Goal: Task Accomplishment & Management: Use online tool/utility

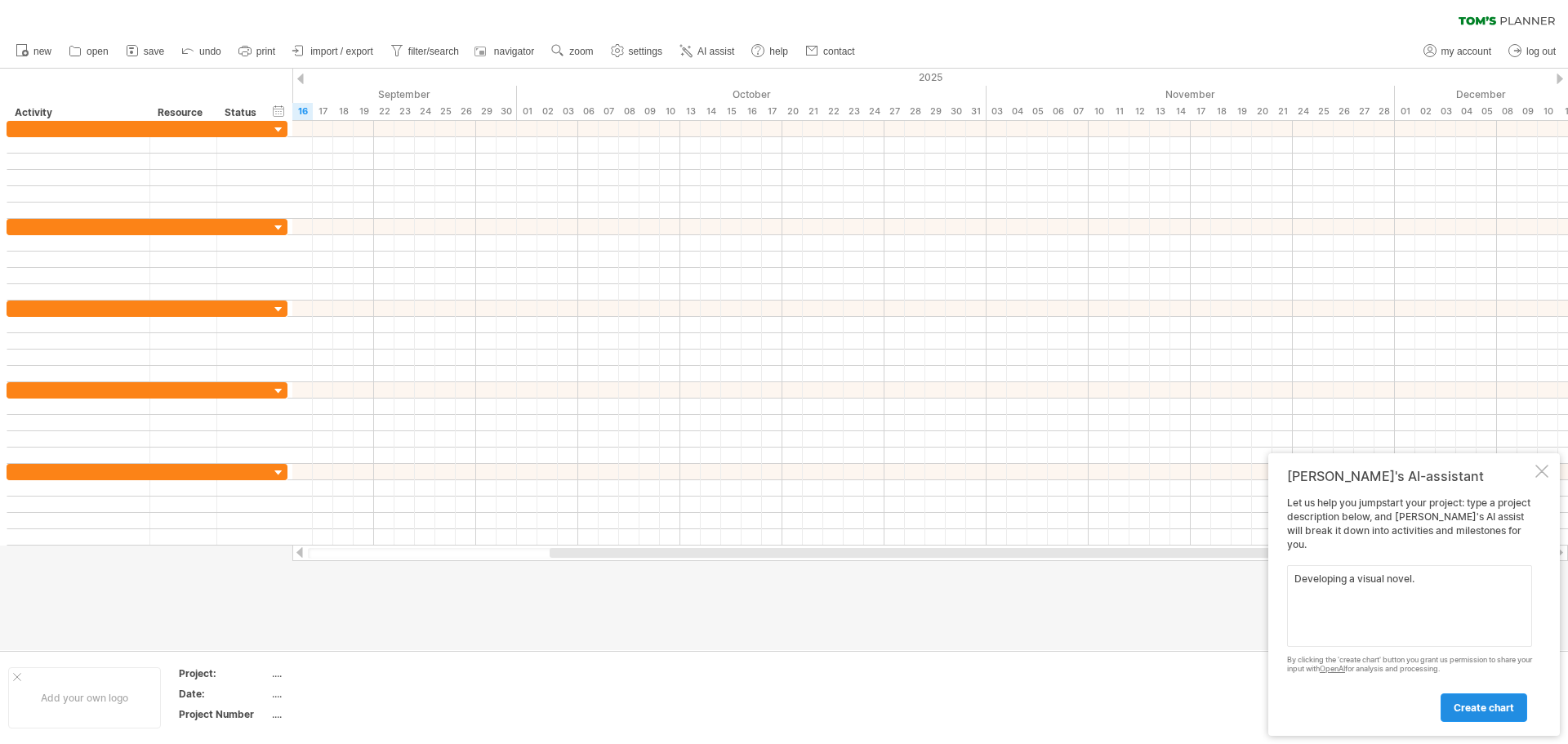
type textarea "Developing a visual novel."
click at [1475, 704] on span "create chart" at bounding box center [1483, 707] width 60 height 12
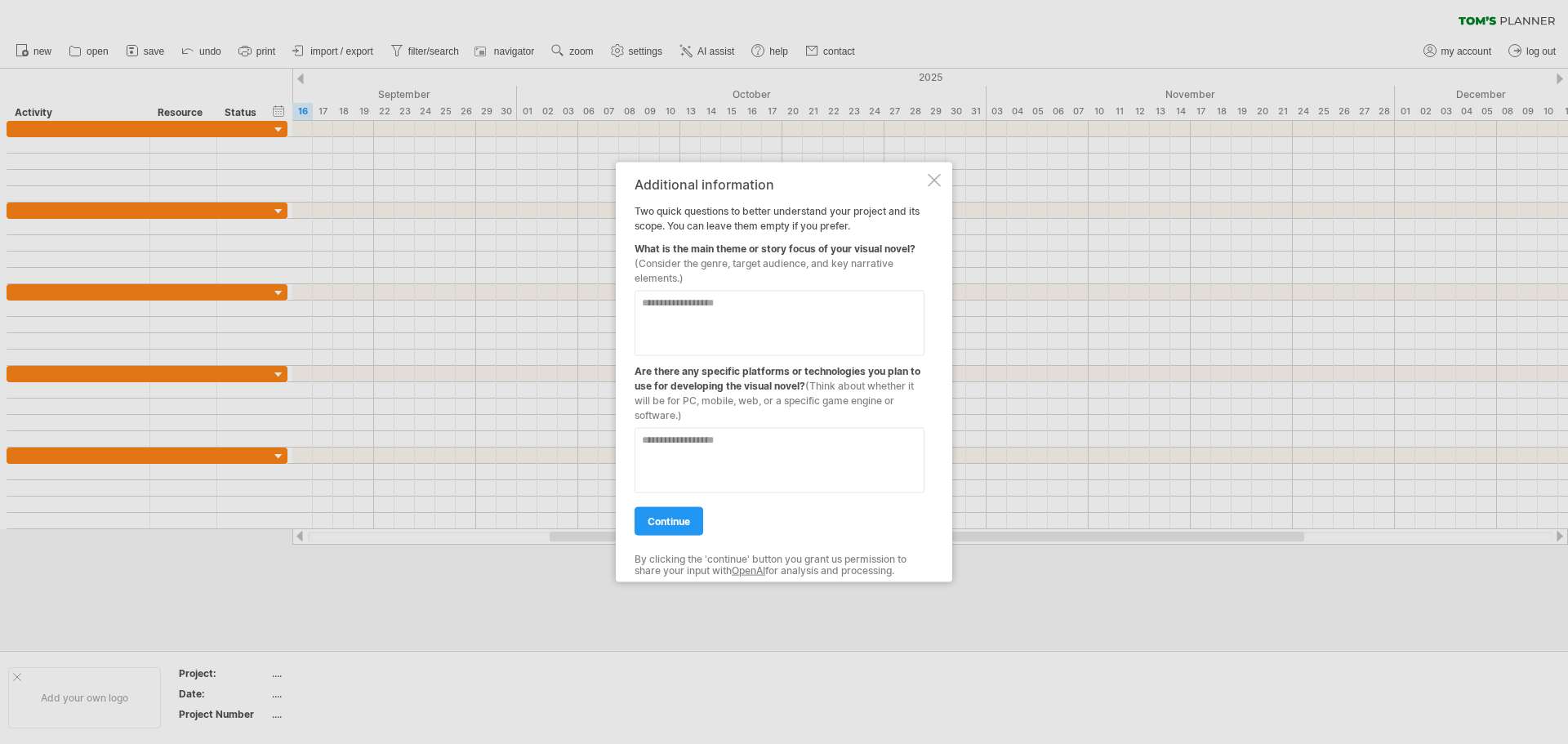
click at [701, 322] on textarea at bounding box center [780, 322] width 290 height 65
click at [766, 304] on textarea at bounding box center [780, 322] width 290 height 65
type textarea "**********"
click at [744, 447] on textarea at bounding box center [780, 460] width 290 height 65
click at [658, 444] on textarea "**********" at bounding box center [780, 460] width 290 height 65
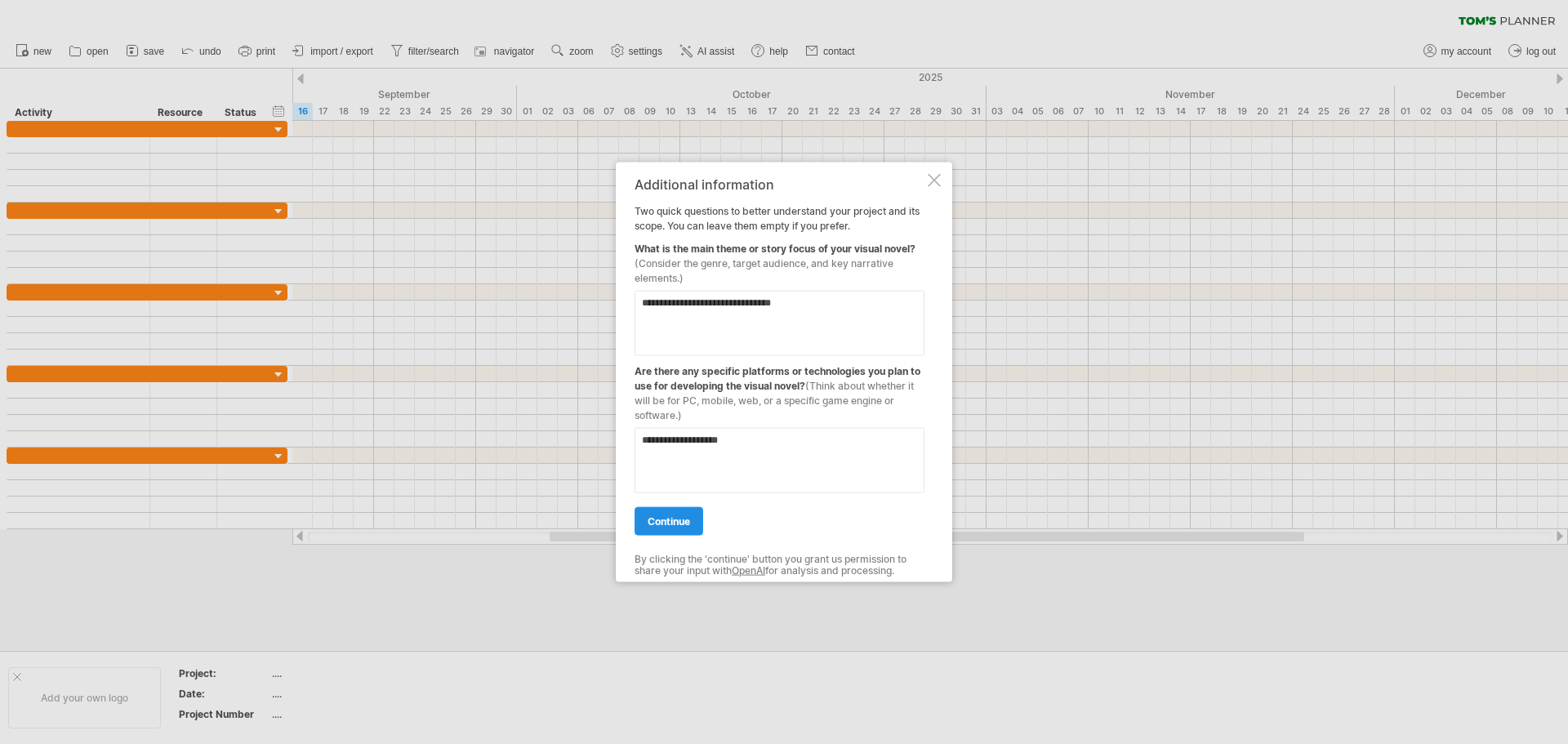
type textarea "**********"
click at [680, 526] on span "continue" at bounding box center [669, 520] width 42 height 12
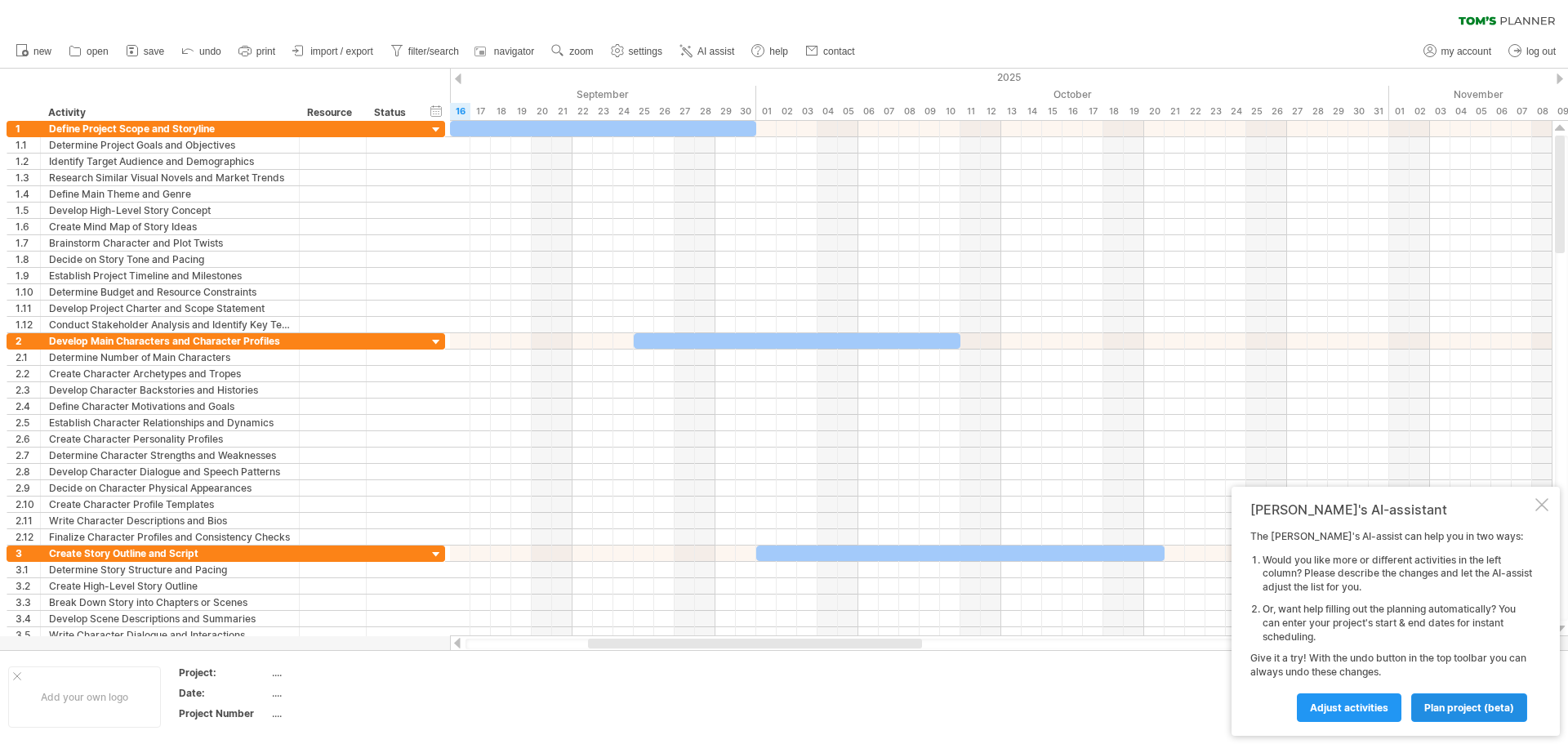
click at [1486, 702] on span "plan project (beta)" at bounding box center [1469, 707] width 90 height 12
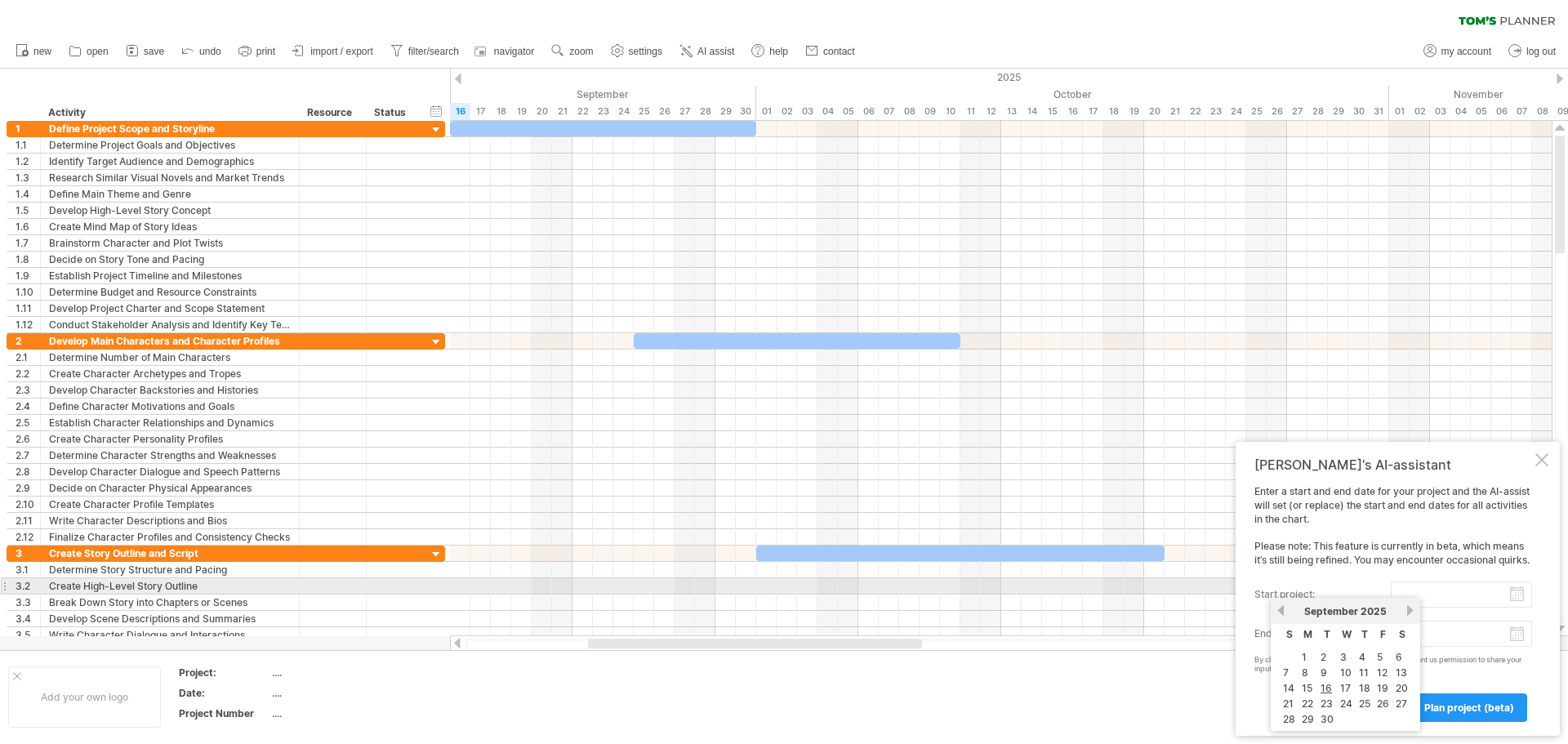
click at [1479, 591] on input "start project:" at bounding box center [1461, 593] width 141 height 26
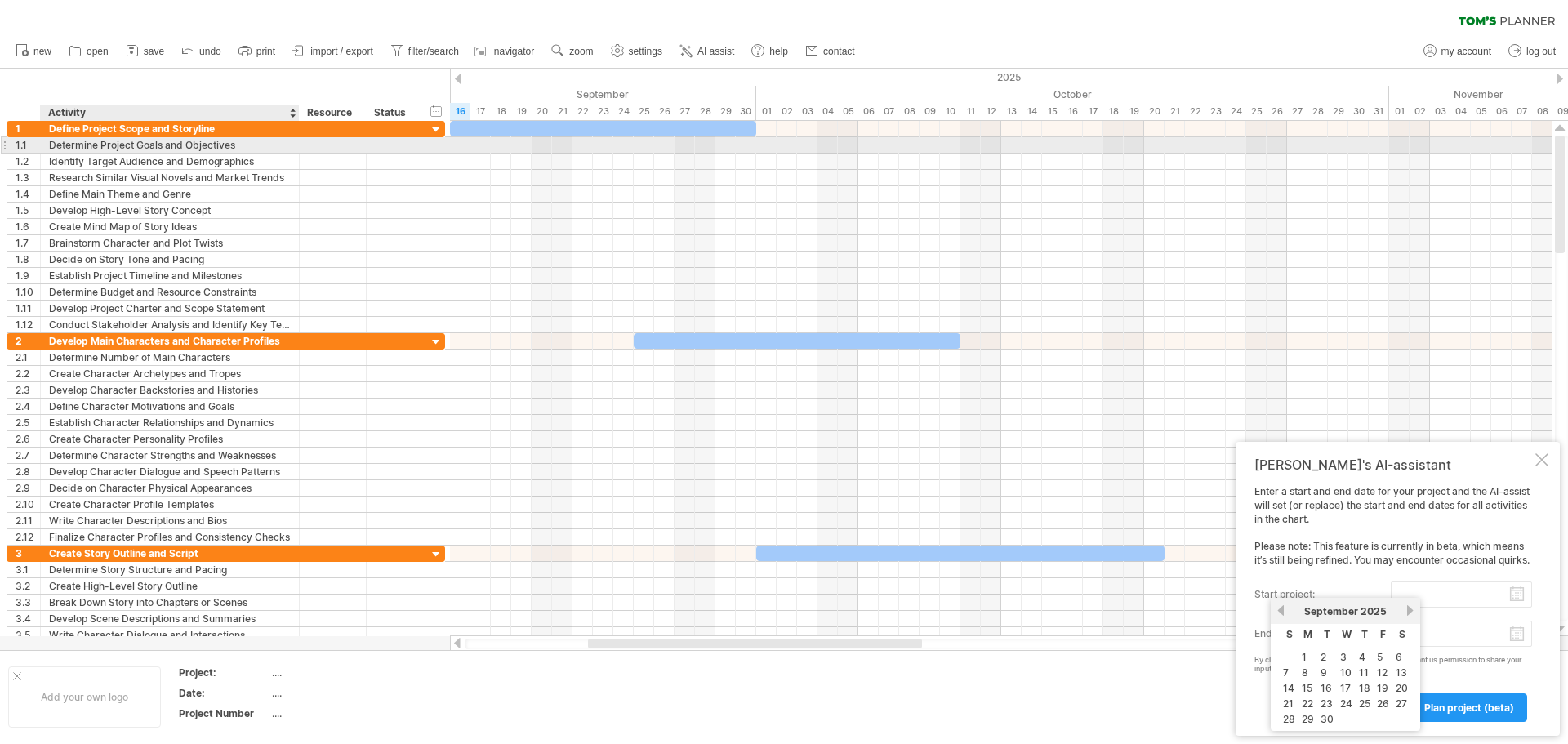
click at [139, 149] on div "Determine Project Goals and Objectives" at bounding box center [169, 145] width 241 height 15
click at [240, 143] on input "**********" at bounding box center [169, 145] width 241 height 15
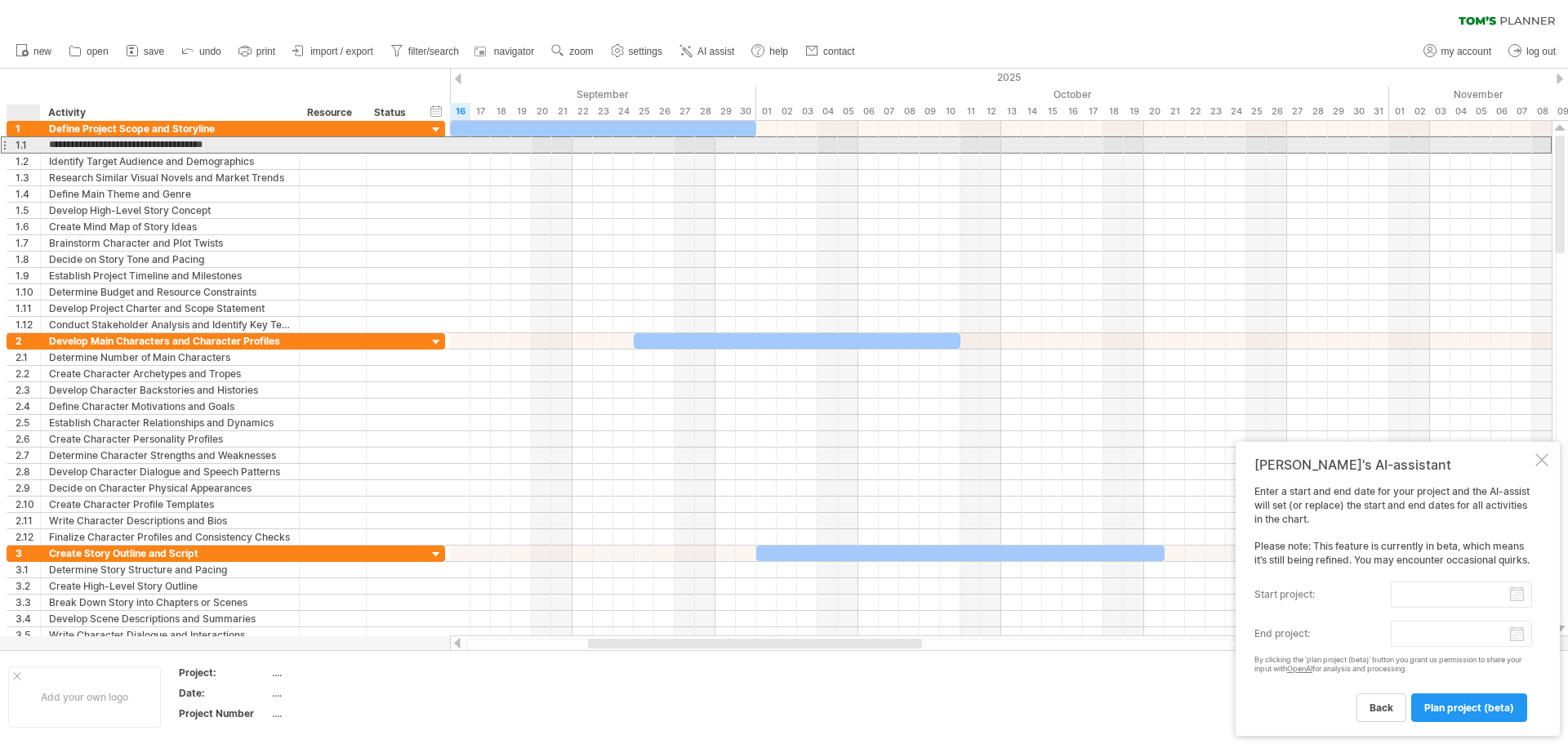
drag, startPoint x: 242, startPoint y: 144, endPoint x: 48, endPoint y: 147, distance: 194.0
click at [48, 147] on div "**********" at bounding box center [170, 145] width 259 height 15
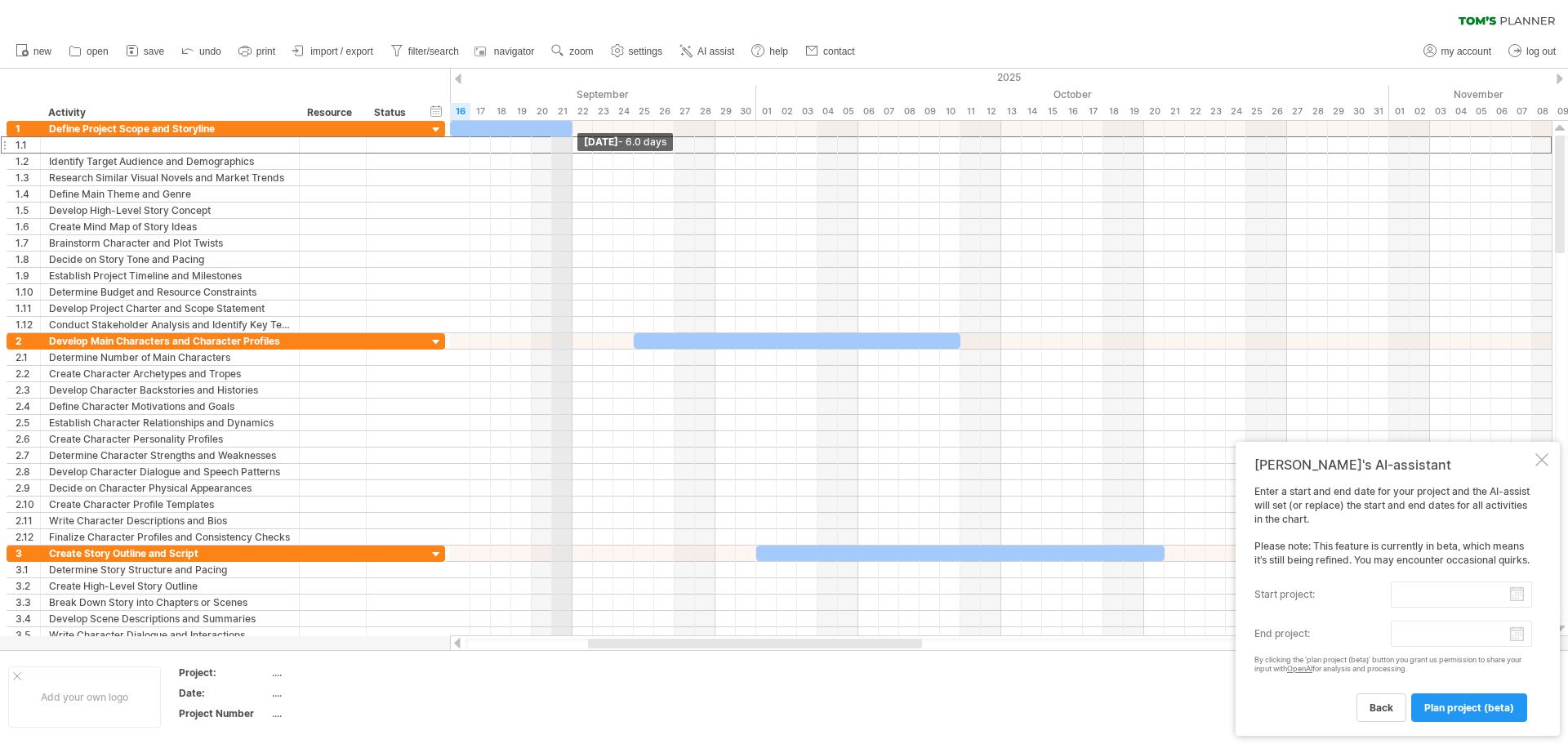
drag, startPoint x: 754, startPoint y: 126, endPoint x: 572, endPoint y: 114, distance: 182.4
click at [572, 114] on div "Trying to reach [DOMAIN_NAME] Connected again... 0% clear filter new 1" at bounding box center [784, 372] width 1568 height 744
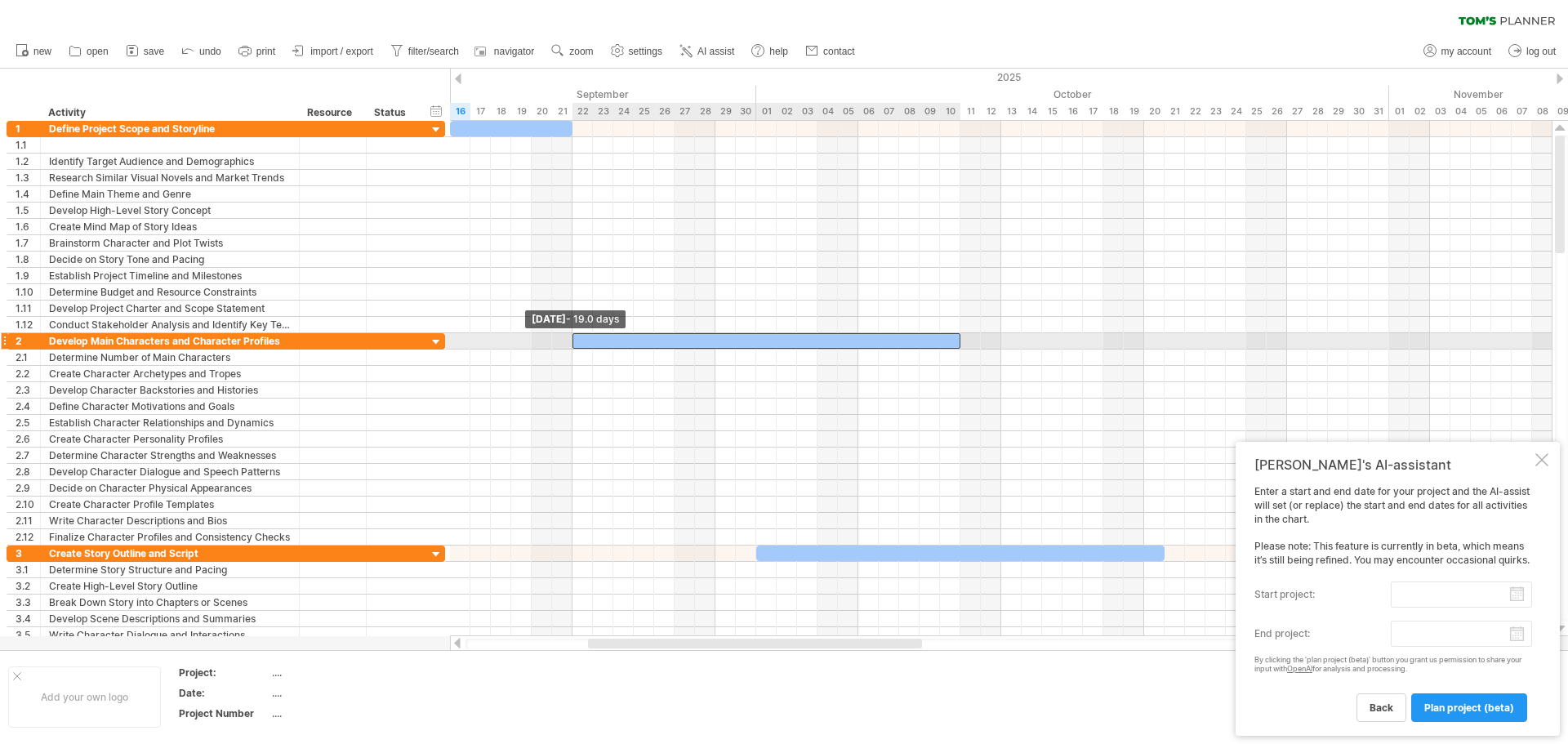
drag, startPoint x: 637, startPoint y: 339, endPoint x: 578, endPoint y: 342, distance: 59.1
click at [578, 342] on div at bounding box center [766, 341] width 387 height 15
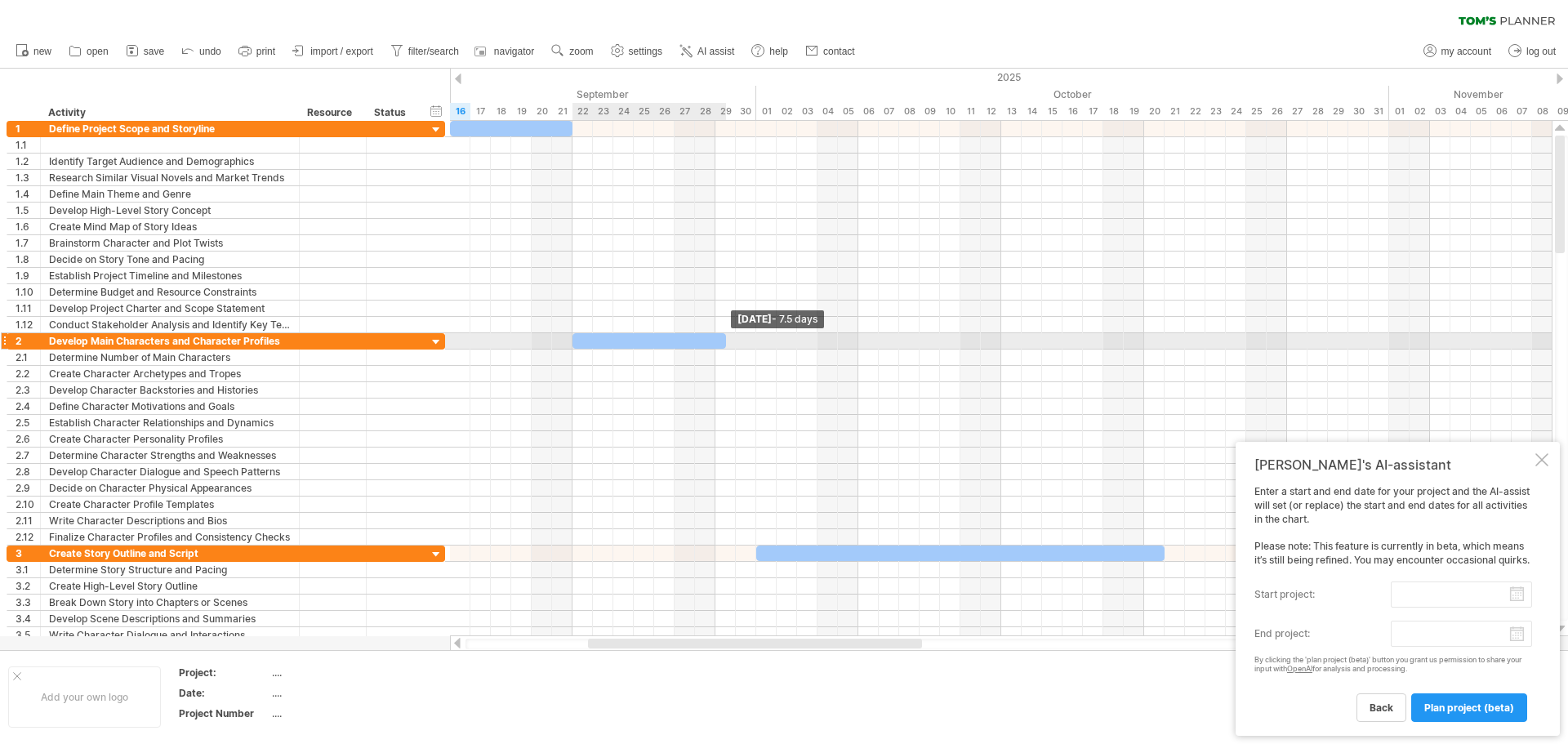
drag, startPoint x: 961, startPoint y: 341, endPoint x: 722, endPoint y: 342, distance: 239.0
click at [722, 342] on span at bounding box center [725, 341] width 7 height 15
click at [717, 341] on span at bounding box center [715, 341] width 7 height 15
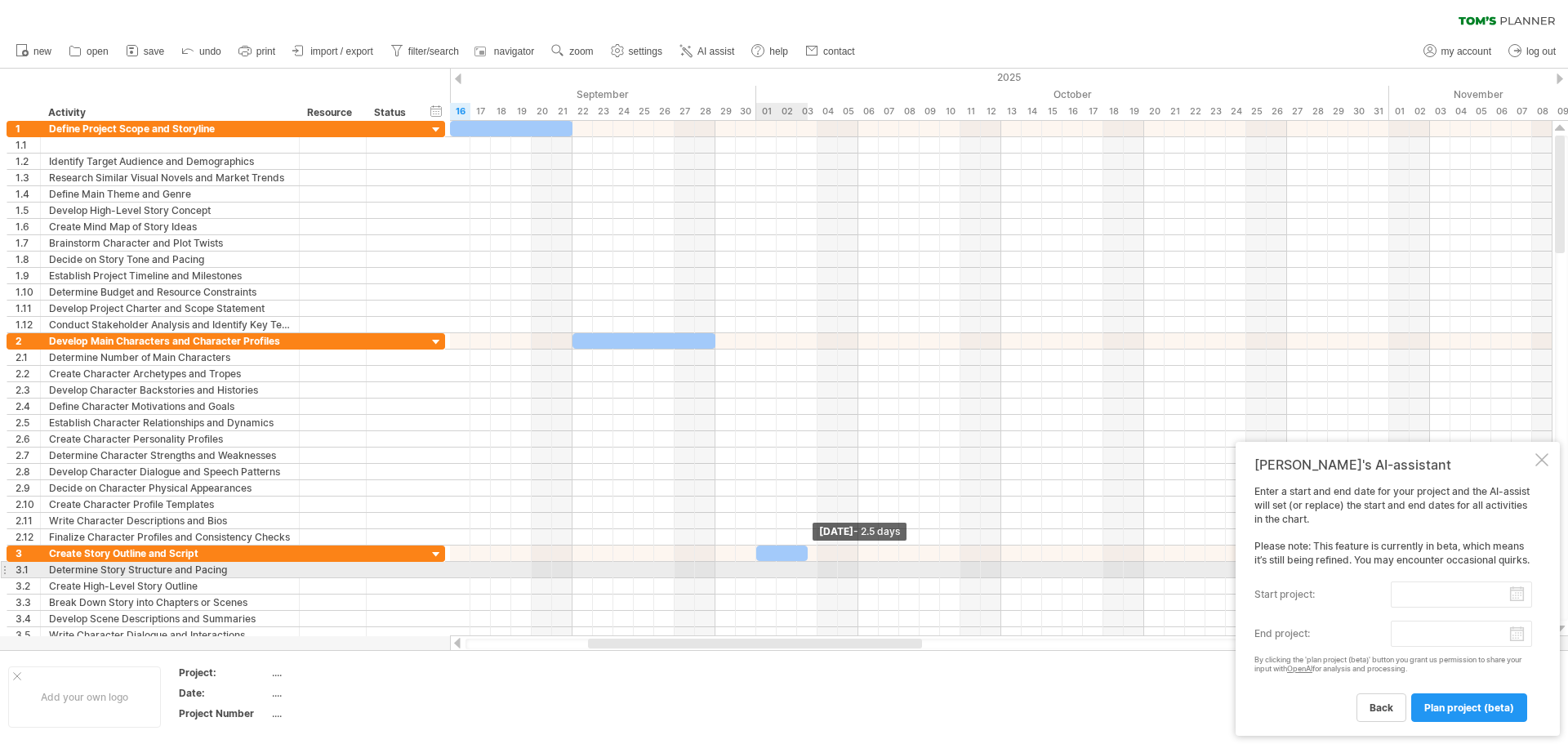
drag, startPoint x: 1162, startPoint y: 555, endPoint x: 807, endPoint y: 564, distance: 355.1
click at [807, 564] on div "[DATE] - 2.5 days [DATE] - 19.0 days" at bounding box center [1000, 379] width 1101 height 515
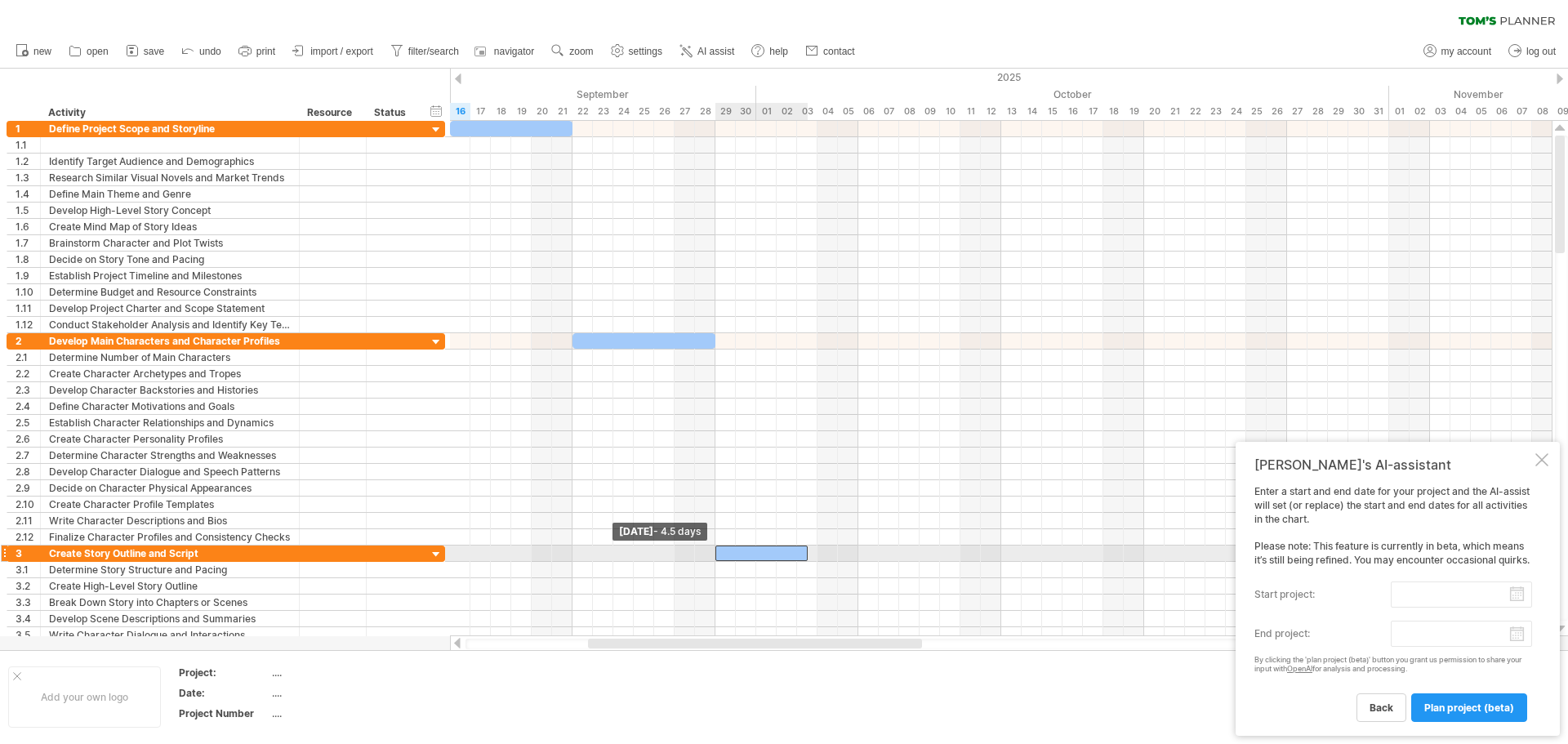
drag, startPoint x: 755, startPoint y: 554, endPoint x: 712, endPoint y: 557, distance: 43.1
click at [711, 557] on div "[DATE] - 2.5 days [DATE] - 4.5 days" at bounding box center [1000, 379] width 1101 height 515
drag, startPoint x: 809, startPoint y: 554, endPoint x: 860, endPoint y: 554, distance: 51.0
click at [860, 554] on span at bounding box center [858, 553] width 7 height 15
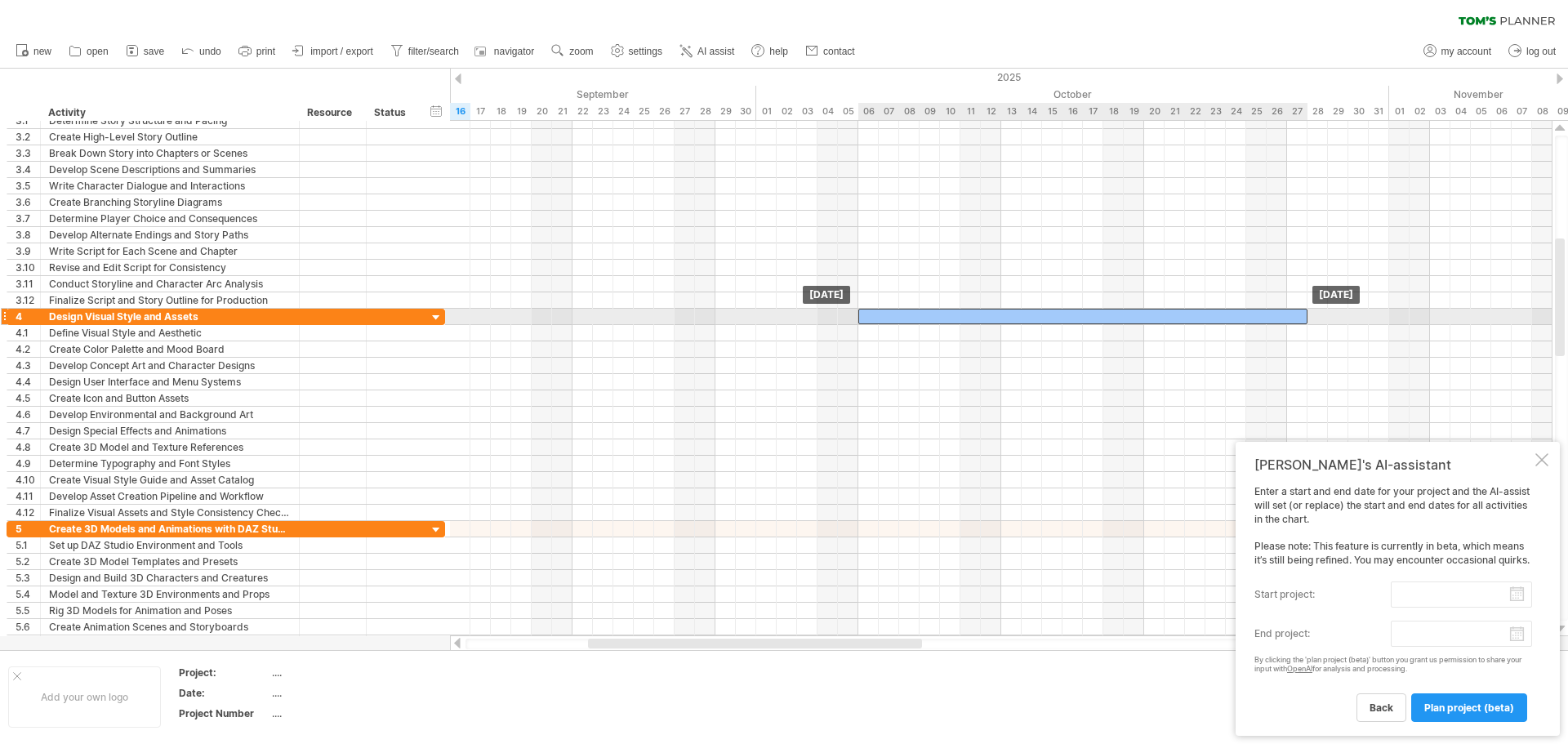
drag, startPoint x: 1458, startPoint y: 314, endPoint x: 1277, endPoint y: 315, distance: 181.0
click at [1277, 315] on div at bounding box center [1082, 316] width 449 height 15
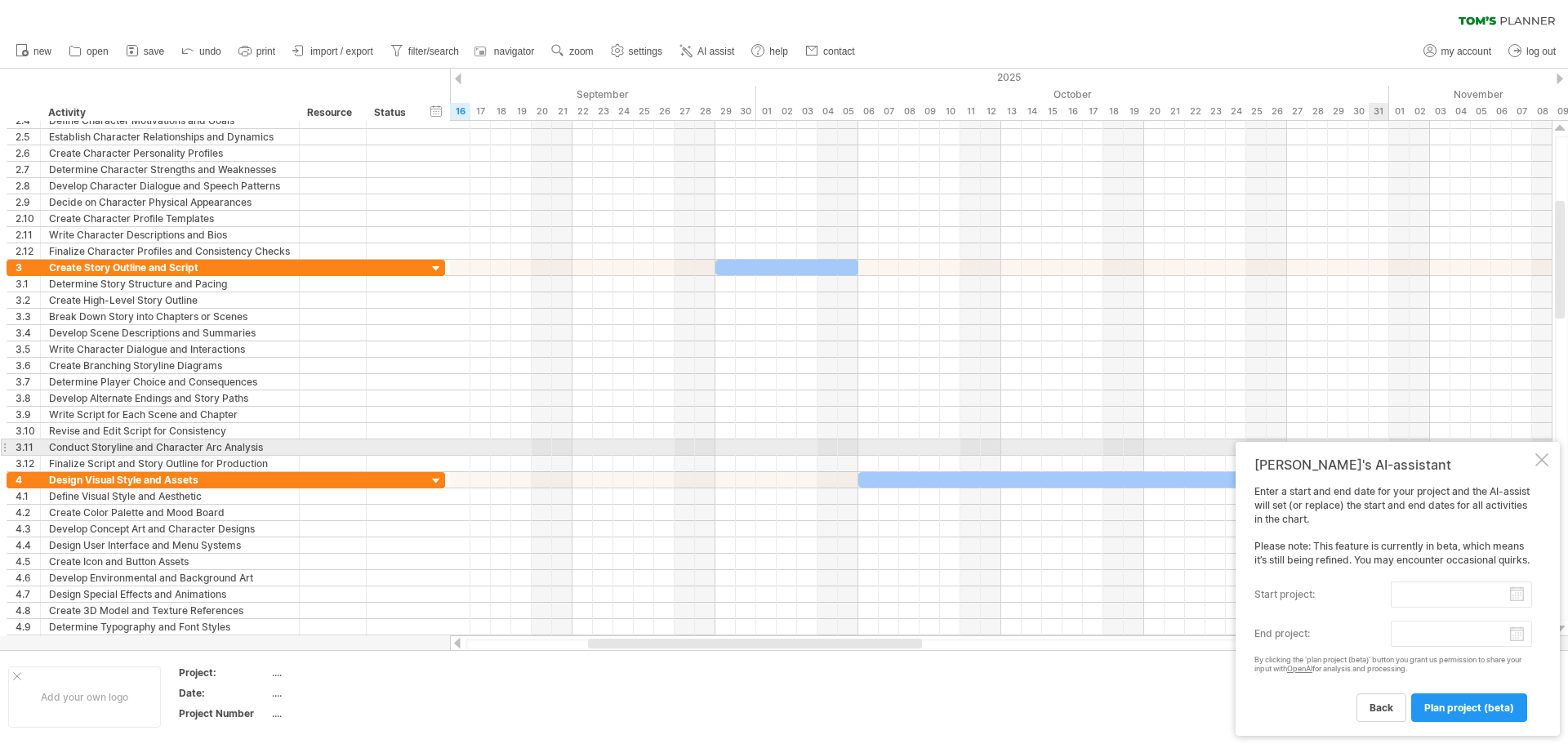
click at [1544, 453] on div at bounding box center [1542, 460] width 13 height 13
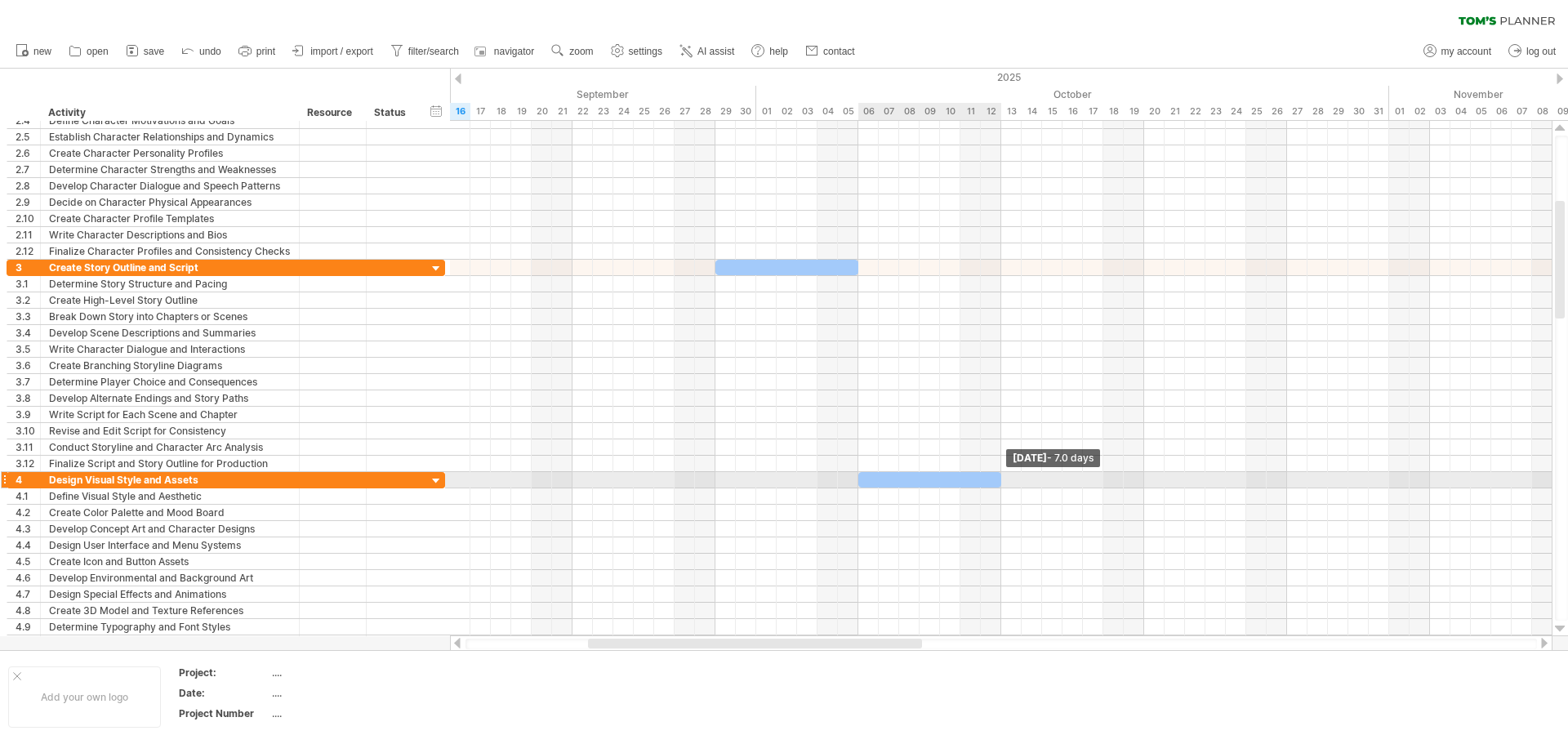
drag, startPoint x: 1306, startPoint y: 478, endPoint x: 999, endPoint y: 478, distance: 307.0
click at [999, 478] on span at bounding box center [1001, 480] width 7 height 15
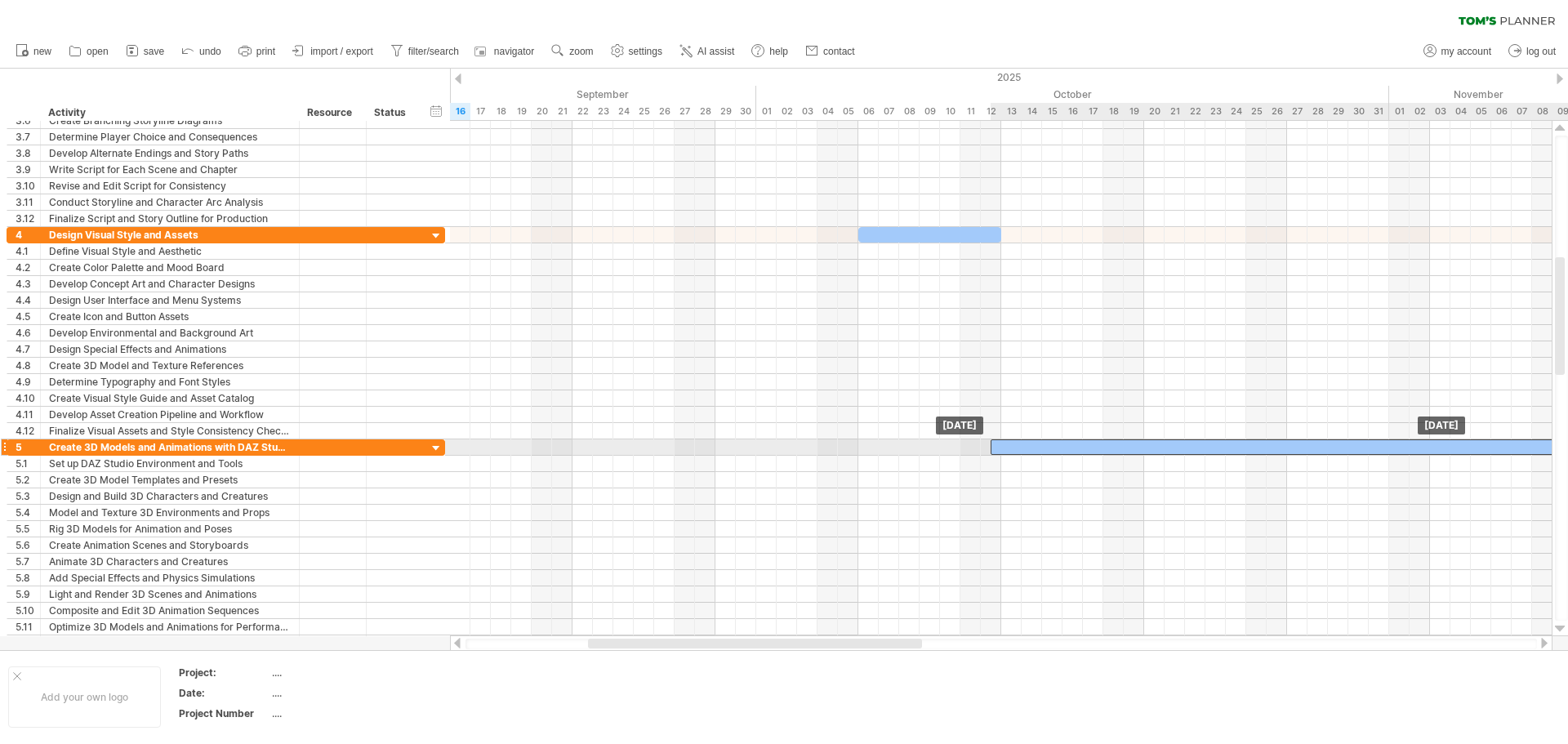
drag, startPoint x: 1522, startPoint y: 447, endPoint x: 1120, endPoint y: 446, distance: 402.0
click at [1120, 446] on div at bounding box center [1297, 446] width 613 height 15
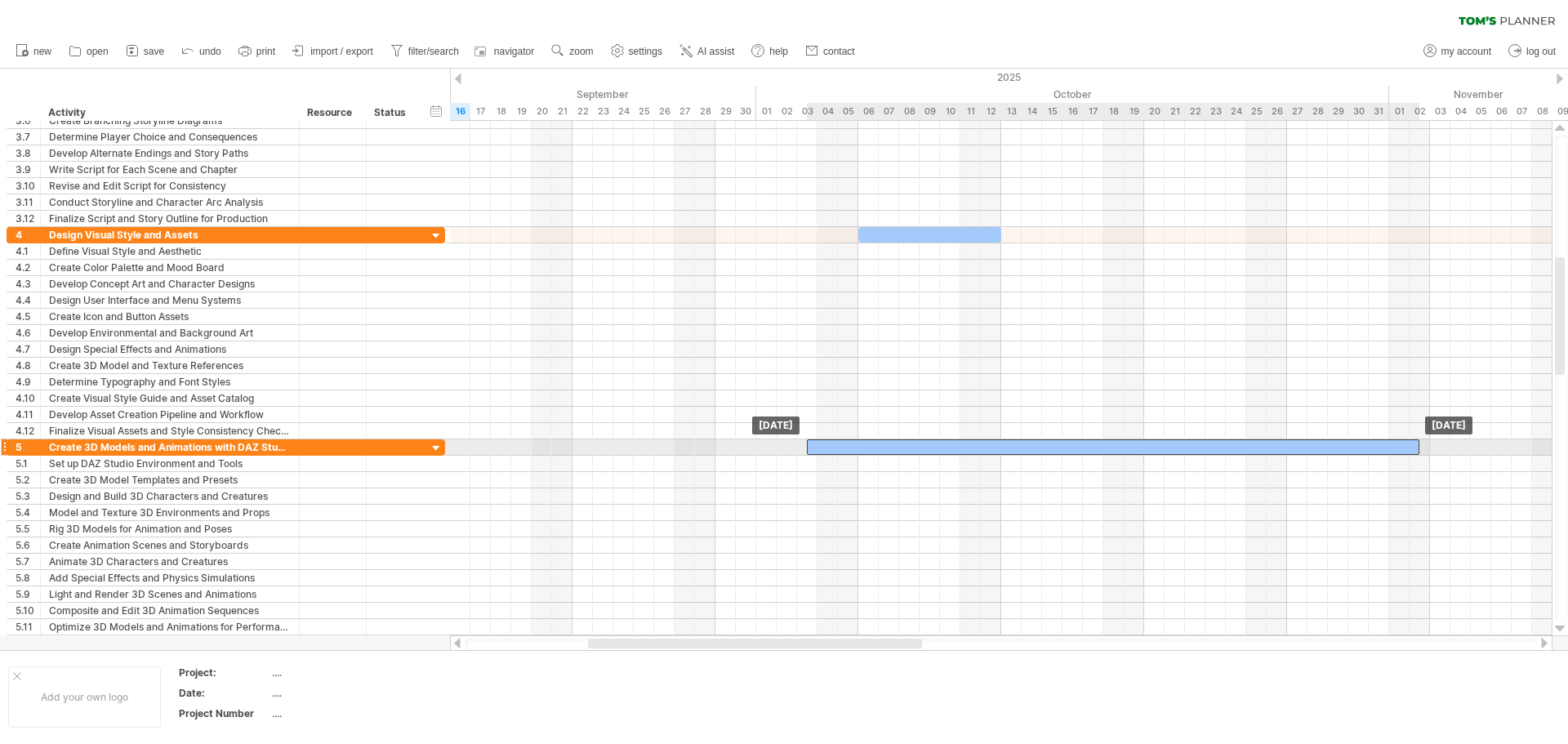
drag, startPoint x: 1485, startPoint y: 449, endPoint x: 1302, endPoint y: 445, distance: 183.0
click at [1302, 445] on div at bounding box center [1113, 446] width 613 height 15
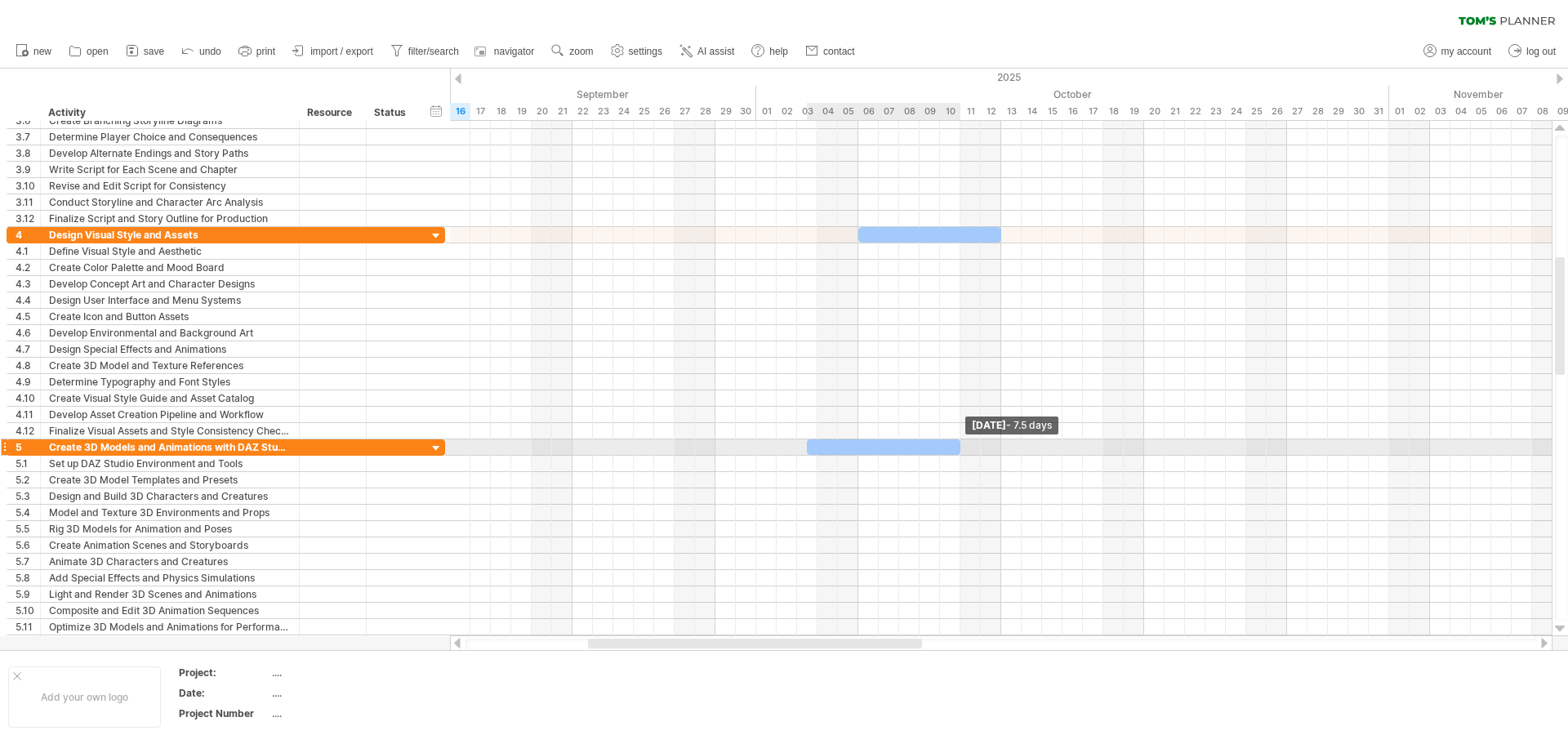
drag, startPoint x: 1420, startPoint y: 443, endPoint x: 958, endPoint y: 442, distance: 462.0
click at [958, 442] on span at bounding box center [960, 446] width 7 height 15
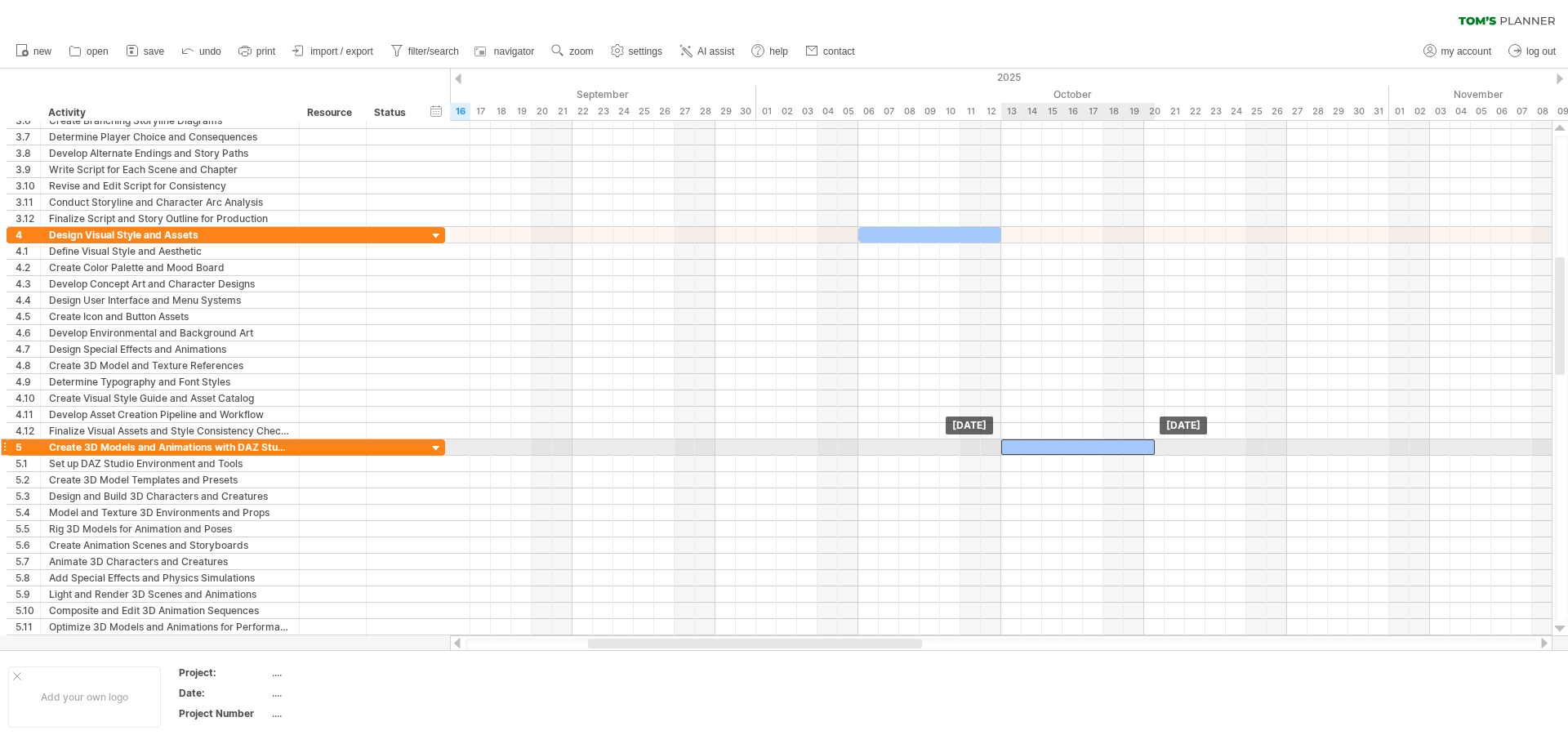
drag, startPoint x: 927, startPoint y: 443, endPoint x: 1122, endPoint y: 443, distance: 195.0
click at [1122, 443] on div at bounding box center [1077, 446] width 154 height 15
drag, startPoint x: 1154, startPoint y: 445, endPoint x: 1143, endPoint y: 445, distance: 11.0
click at [1143, 445] on span at bounding box center [1143, 446] width 7 height 15
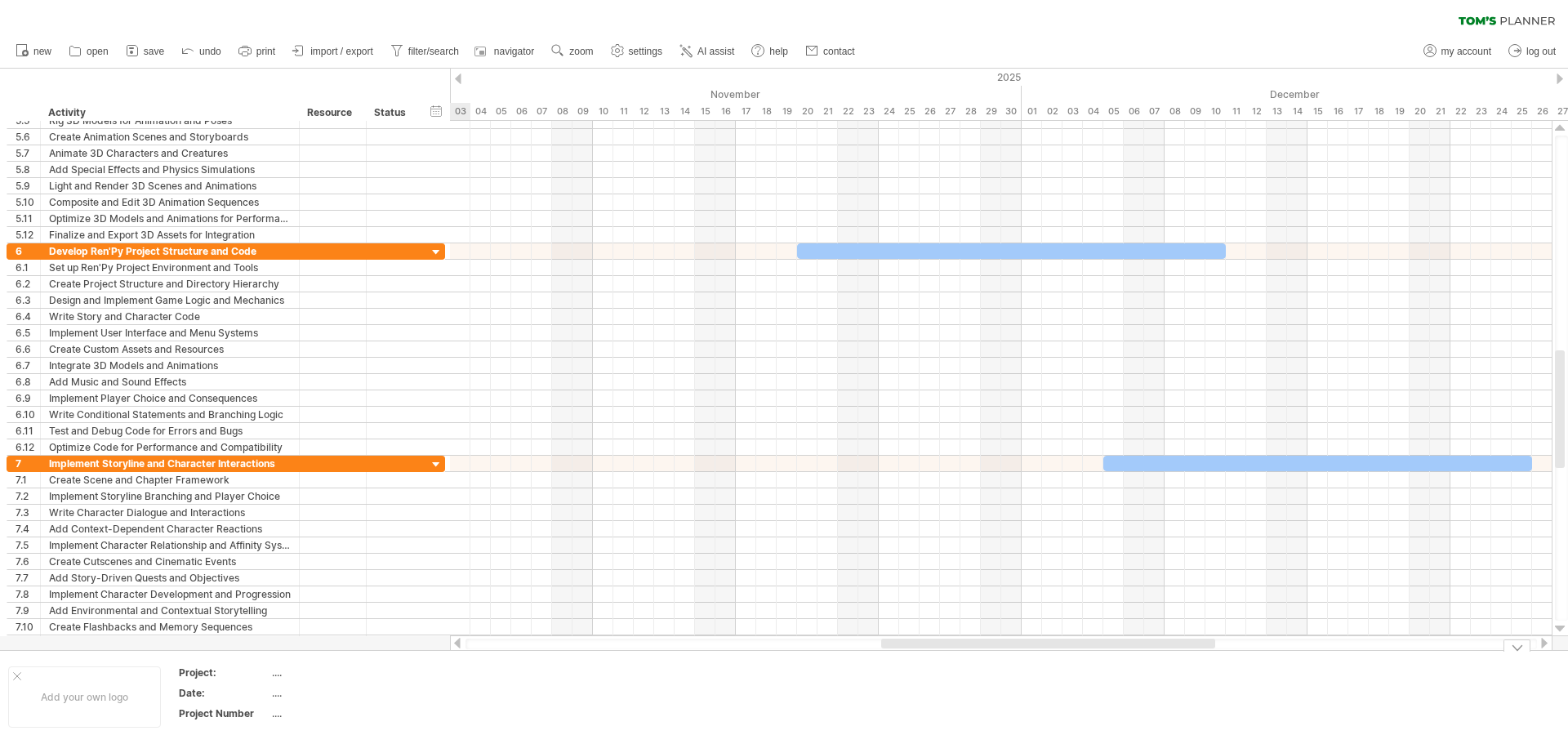
drag, startPoint x: 721, startPoint y: 642, endPoint x: 1015, endPoint y: 648, distance: 294.1
click at [1015, 648] on div at bounding box center [1048, 643] width 334 height 10
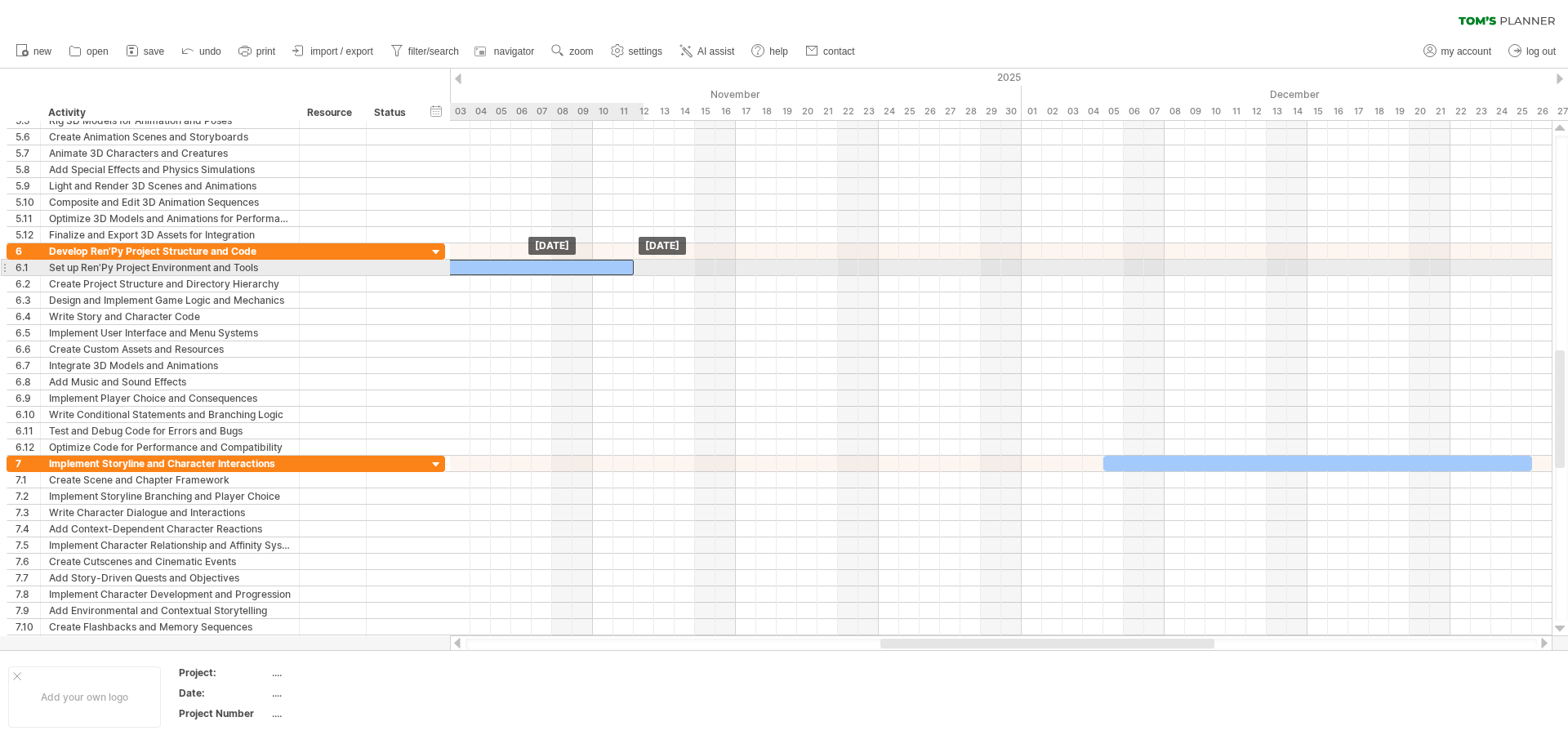
drag, startPoint x: 1061, startPoint y: 252, endPoint x: 474, endPoint y: 270, distance: 587.3
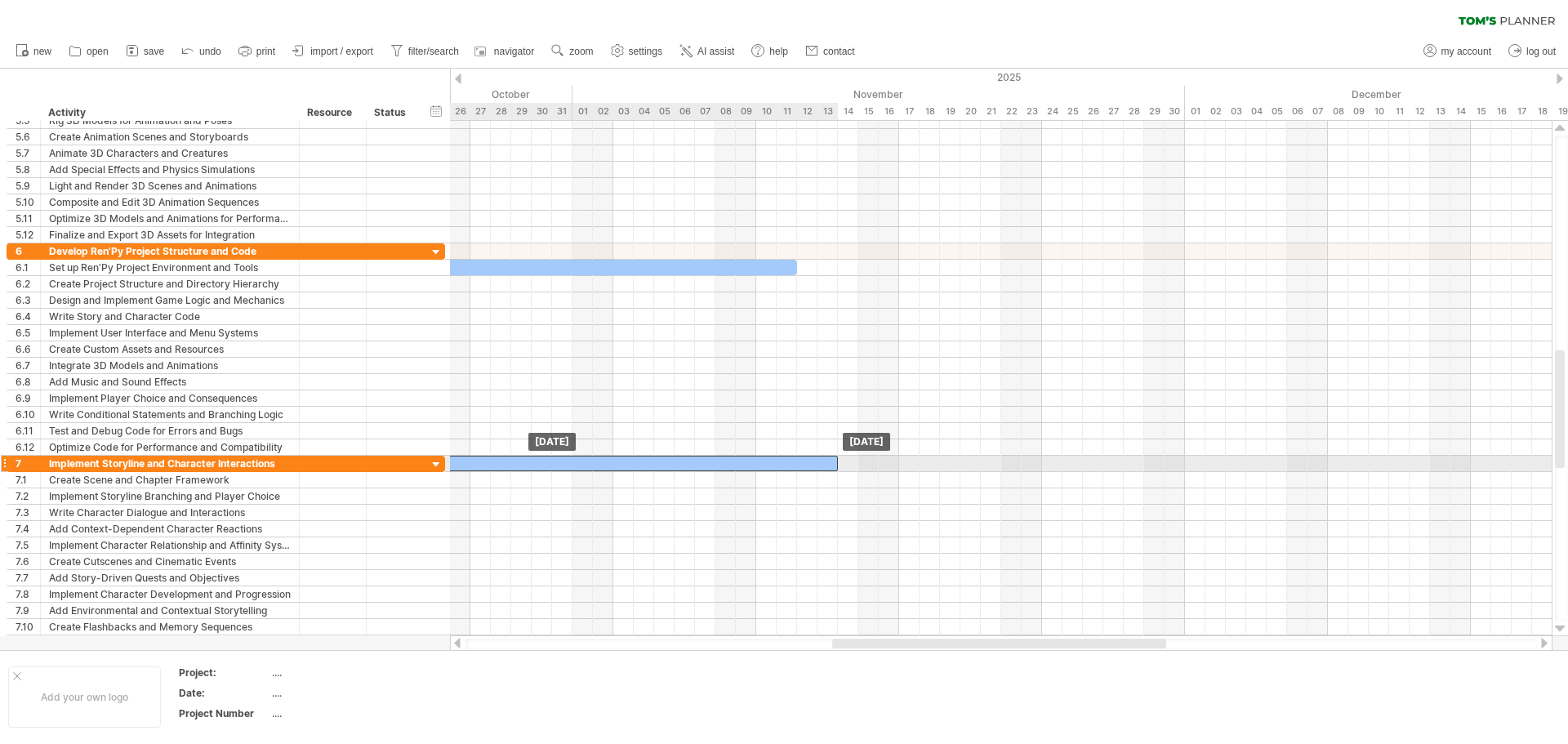
drag, startPoint x: 1248, startPoint y: 460, endPoint x: 557, endPoint y: 458, distance: 691.0
click at [557, 458] on div at bounding box center [623, 463] width 429 height 15
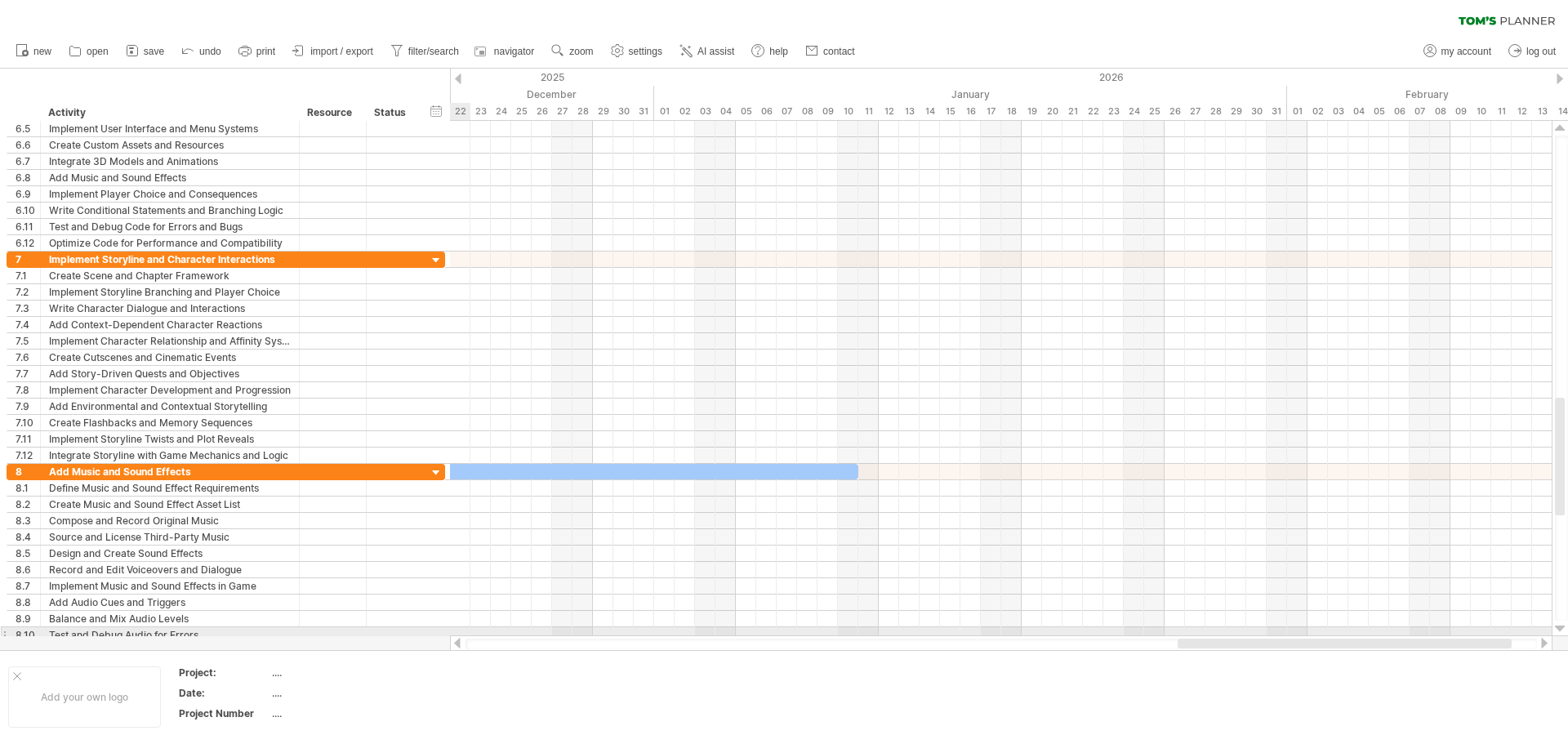
drag, startPoint x: 1034, startPoint y: 640, endPoint x: 1257, endPoint y: 568, distance: 234.3
click at [1393, 630] on div "Trying to reach [DOMAIN_NAME] Connected again... 0% clear filter new 1" at bounding box center [784, 372] width 1568 height 744
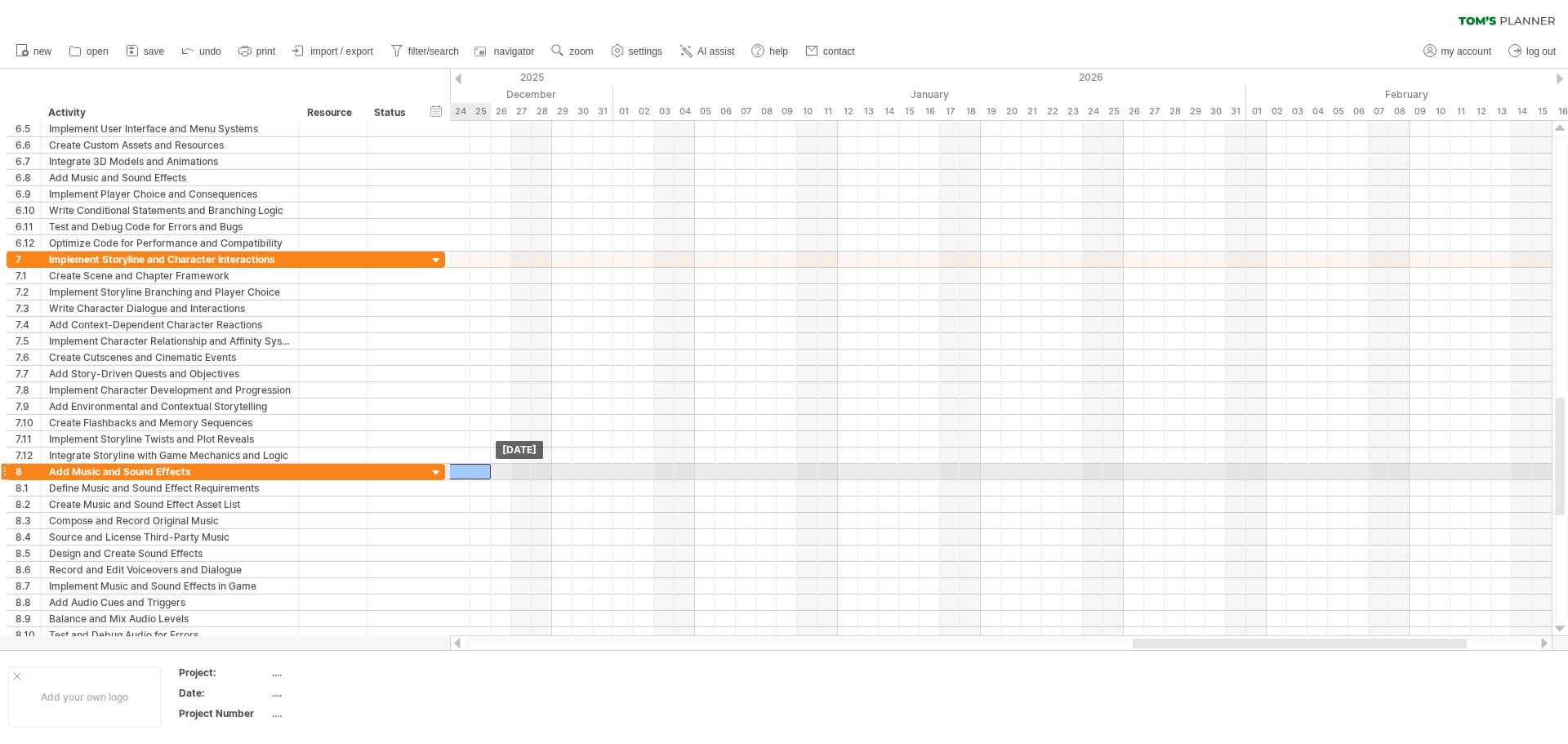
drag, startPoint x: 789, startPoint y: 467, endPoint x: 463, endPoint y: 470, distance: 326.0
click at [463, 470] on div at bounding box center [266, 471] width 449 height 15
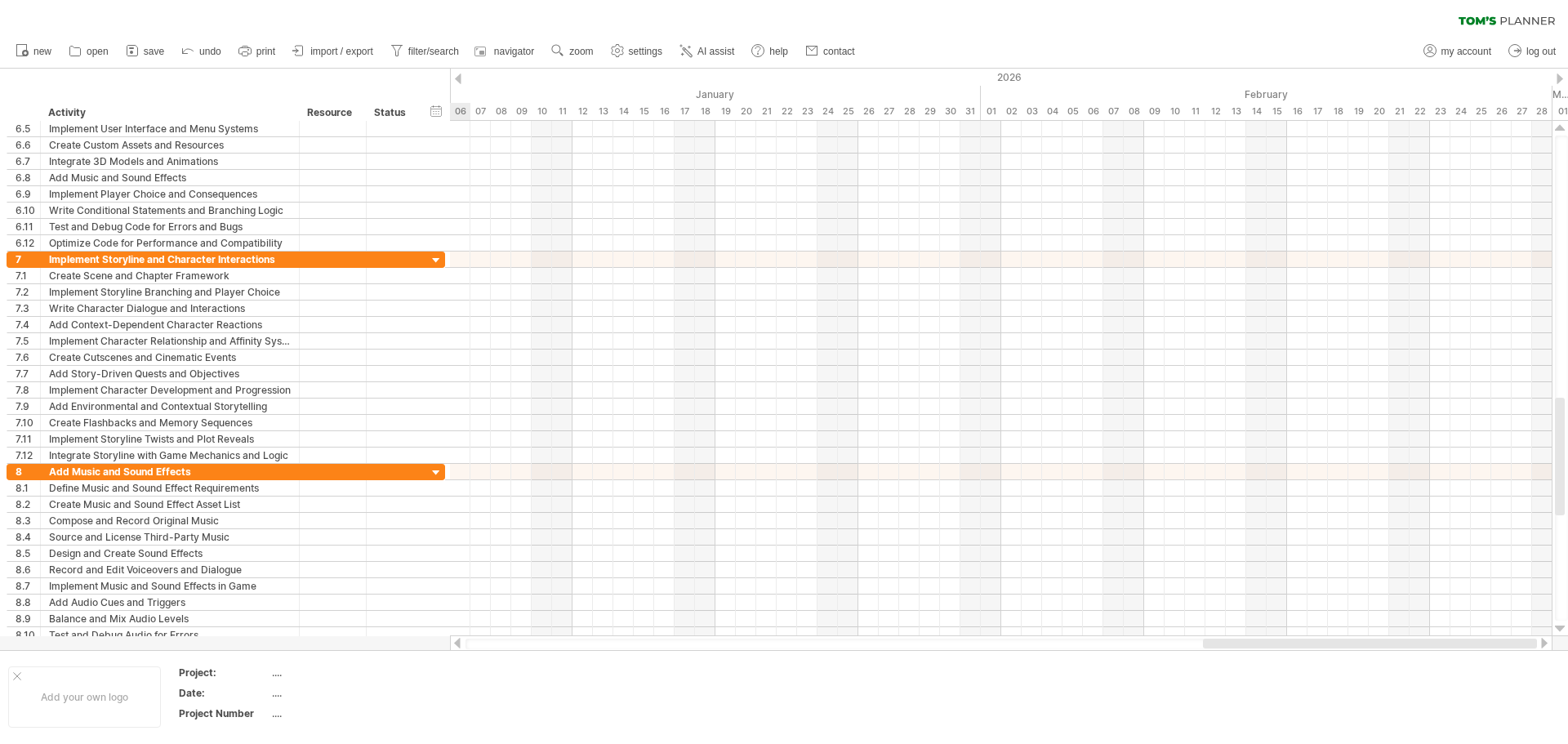
drag, startPoint x: 1302, startPoint y: 639, endPoint x: 1567, endPoint y: 481, distance: 308.5
click at [1399, 642] on div at bounding box center [1369, 643] width 334 height 10
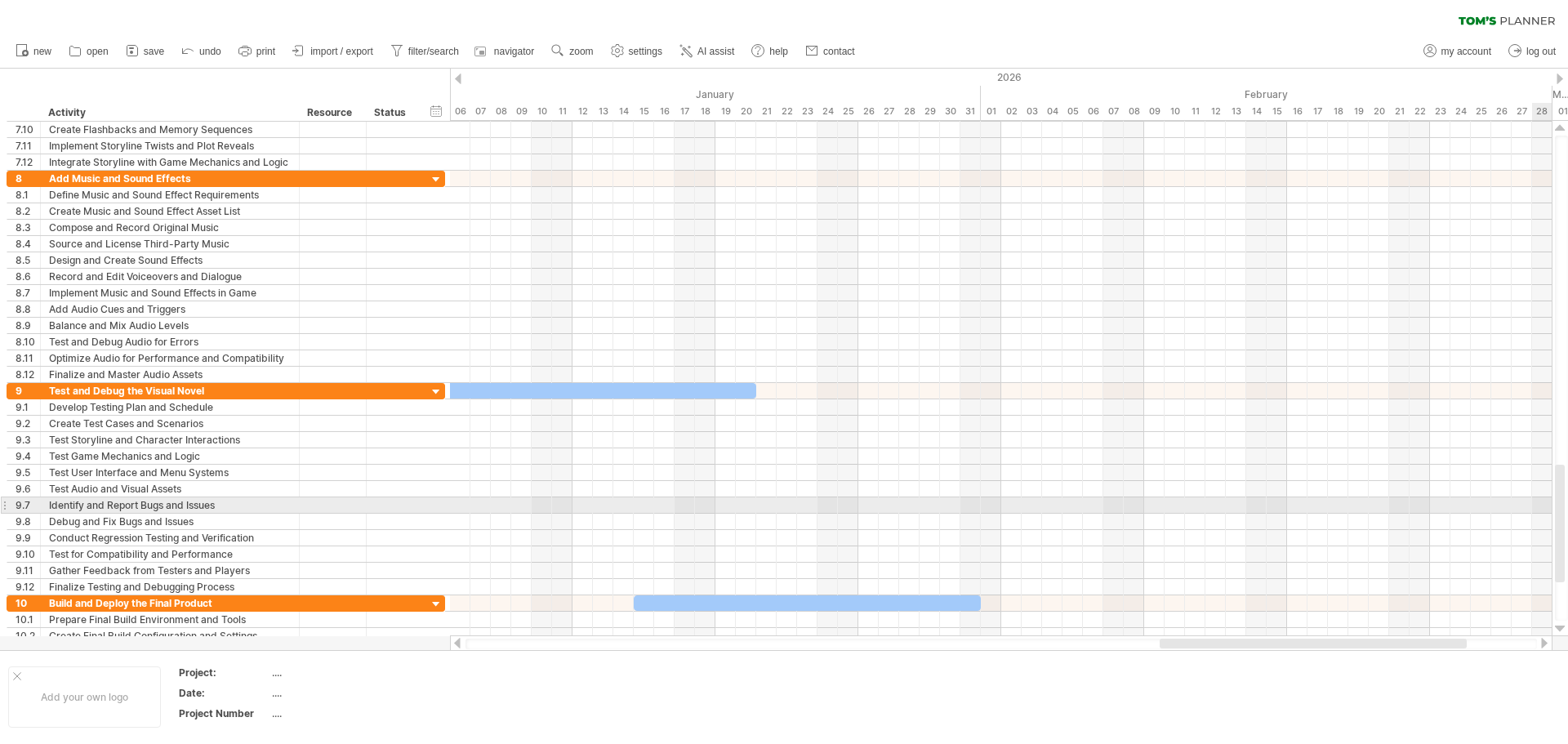
drag, startPoint x: 1564, startPoint y: 445, endPoint x: 1567, endPoint y: 512, distance: 67.1
click at [1567, 512] on div at bounding box center [1561, 378] width 13 height 485
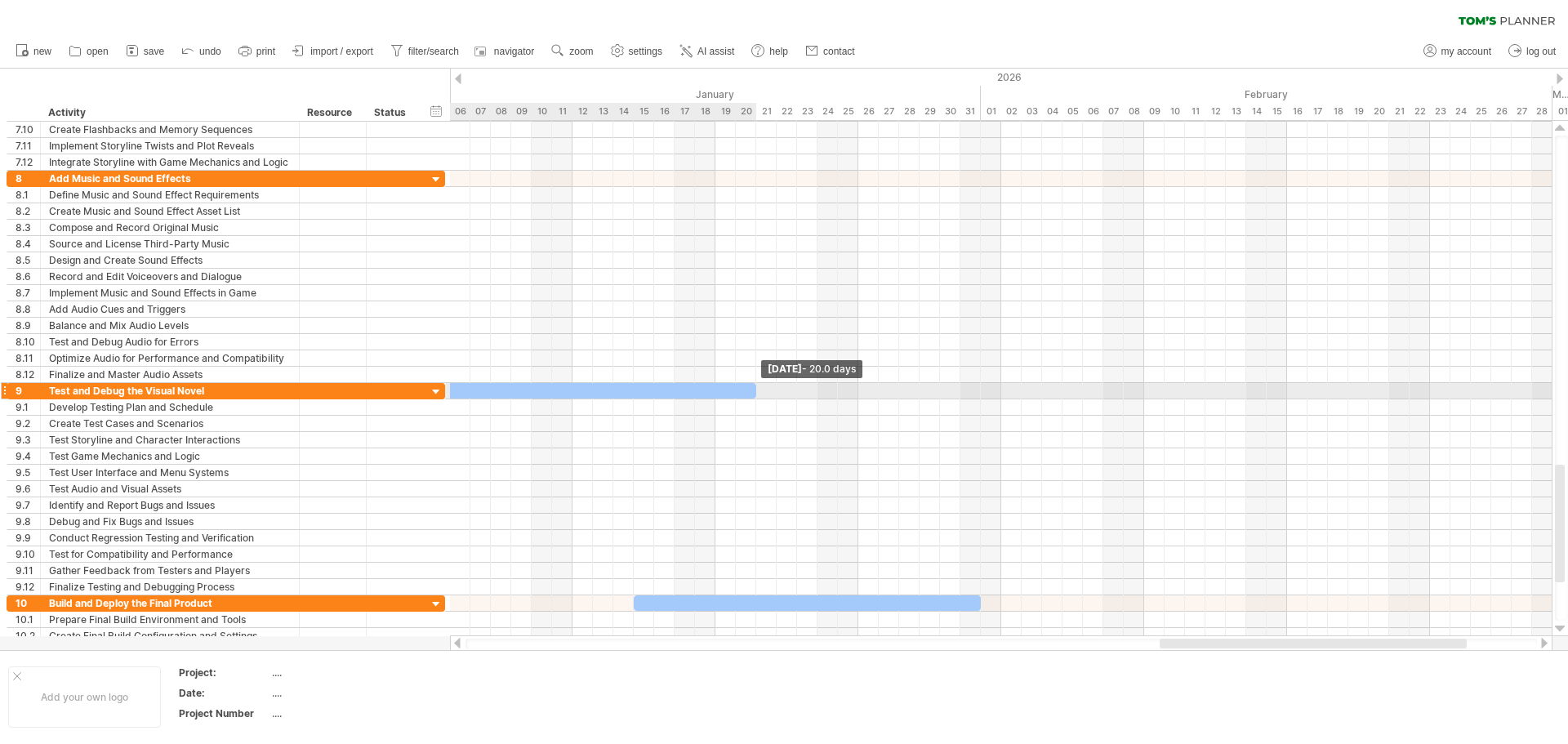
click at [751, 394] on div at bounding box center [553, 390] width 408 height 15
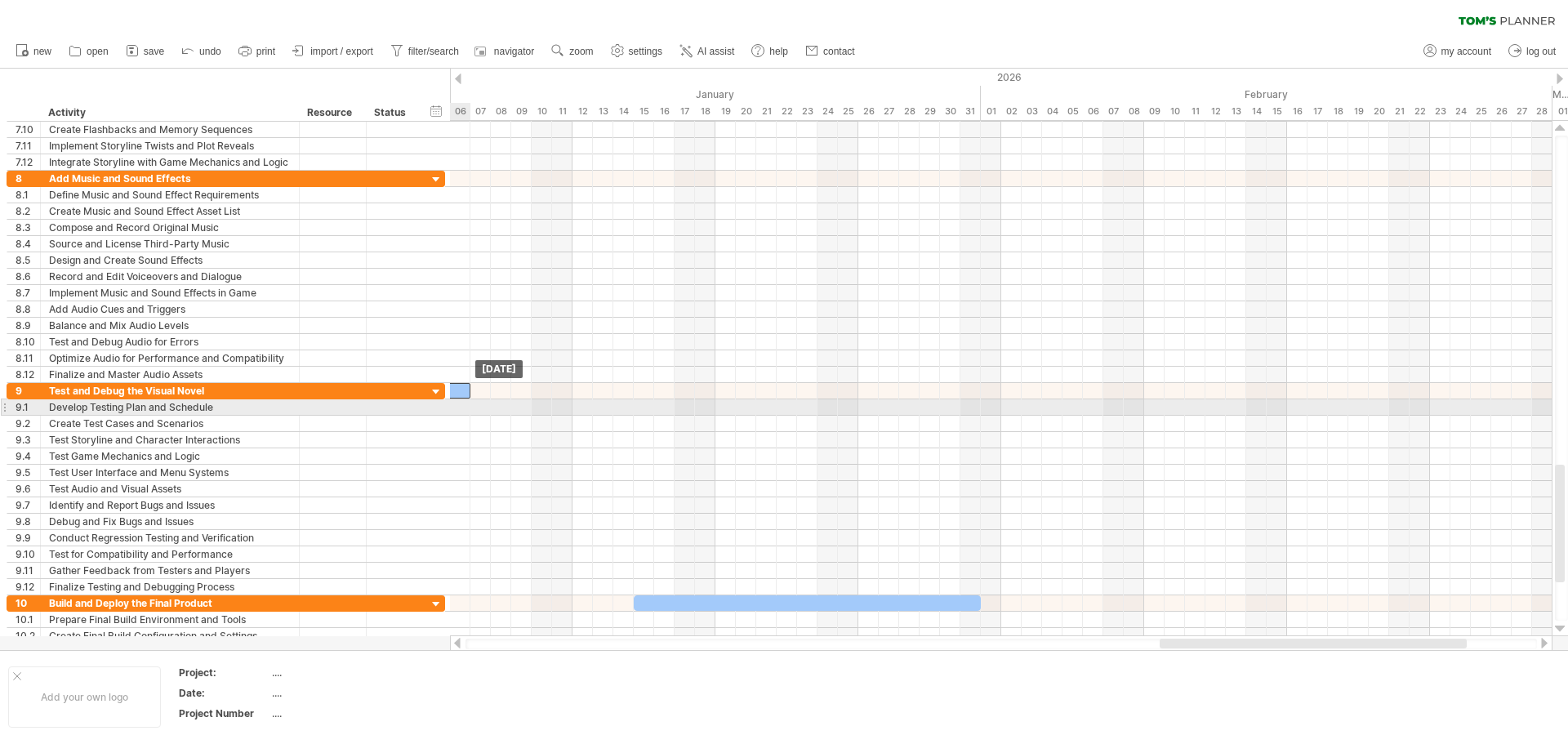
drag, startPoint x: 750, startPoint y: 393, endPoint x: 462, endPoint y: 399, distance: 288.1
click at [462, 399] on div "[DATE] [DATE]" at bounding box center [1000, 379] width 1101 height 515
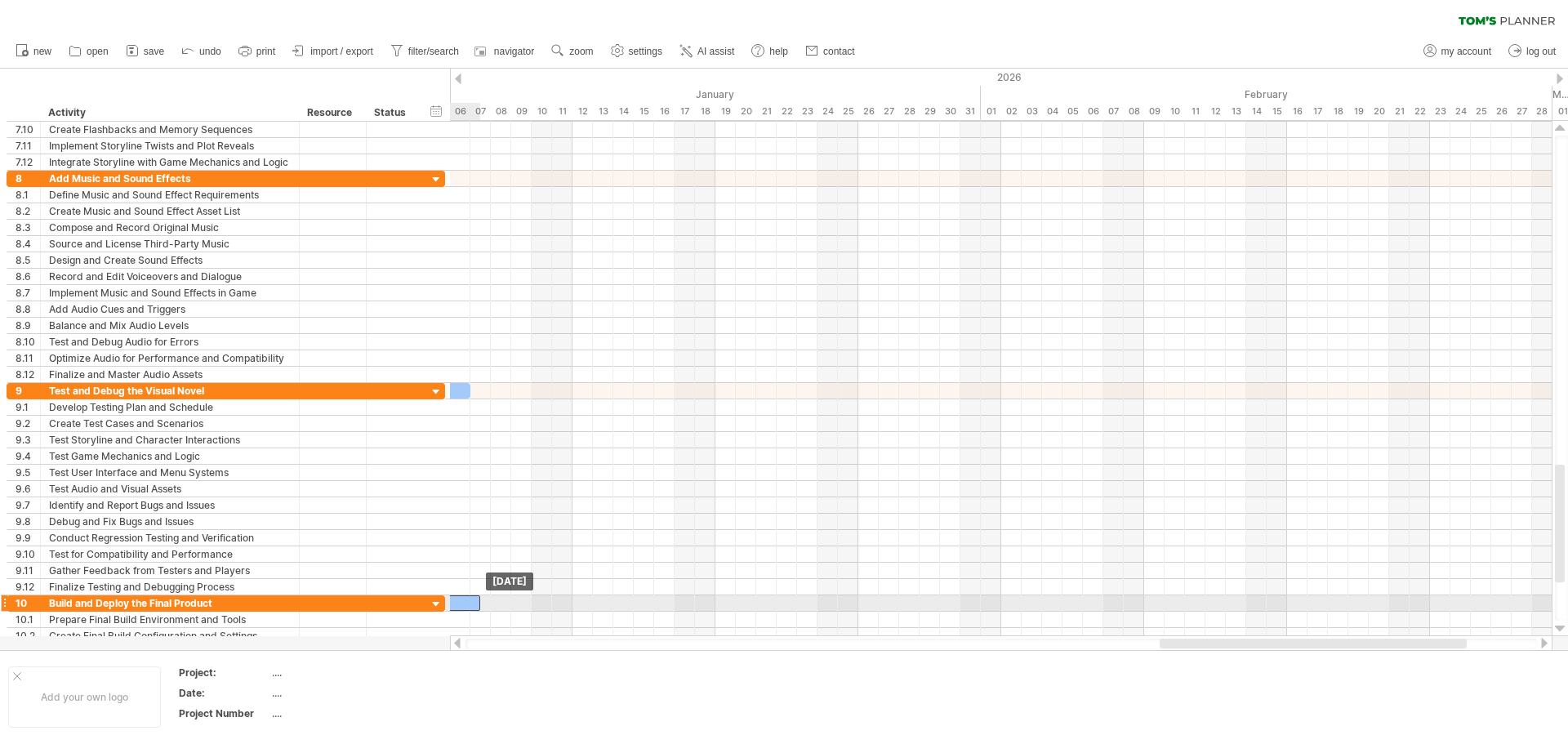
drag, startPoint x: 959, startPoint y: 604, endPoint x: 462, endPoint y: 610, distance: 497.0
click at [462, 610] on div at bounding box center [306, 603] width 347 height 15
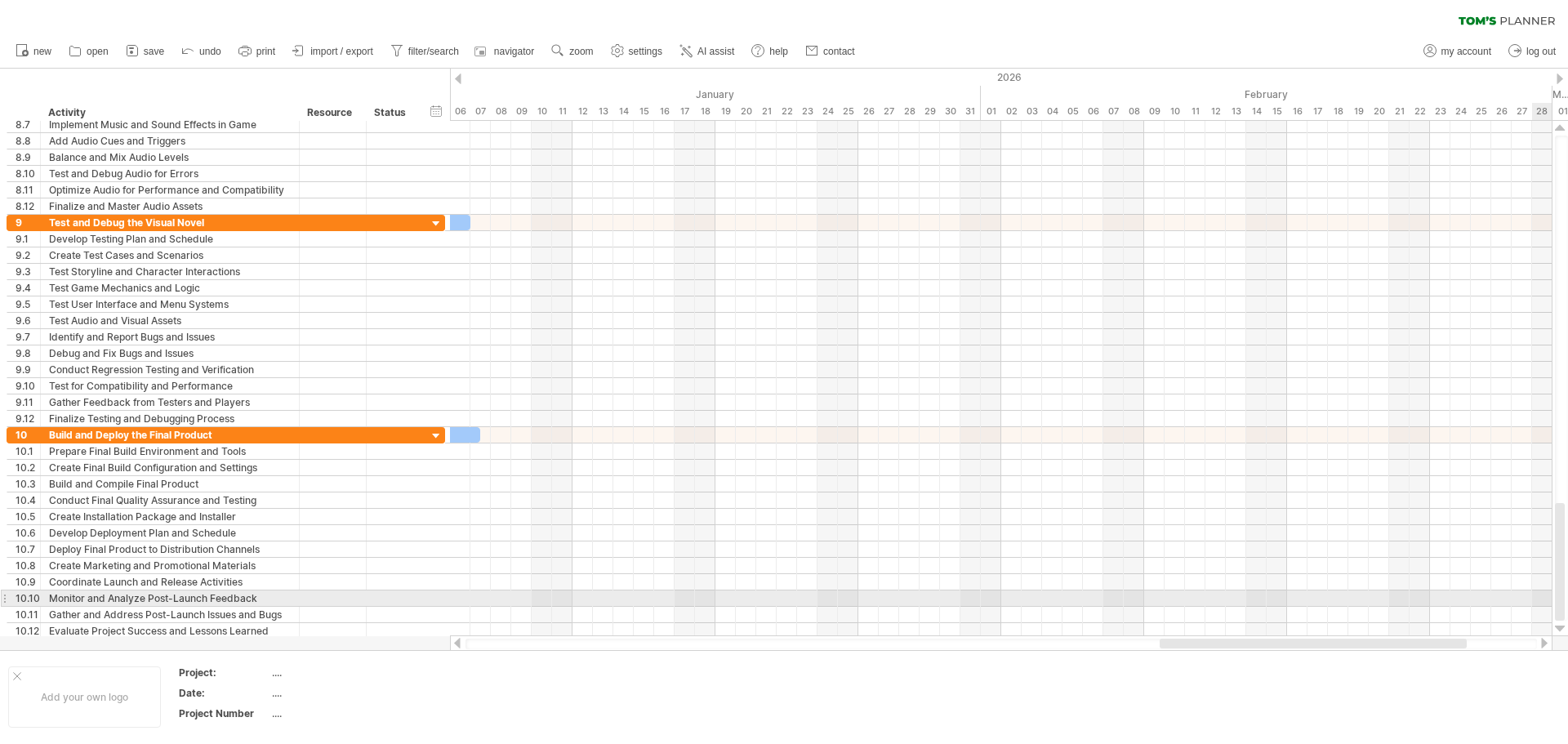
drag, startPoint x: 1560, startPoint y: 515, endPoint x: 1565, endPoint y: 594, distance: 79.2
click at [1565, 594] on div at bounding box center [1561, 378] width 13 height 485
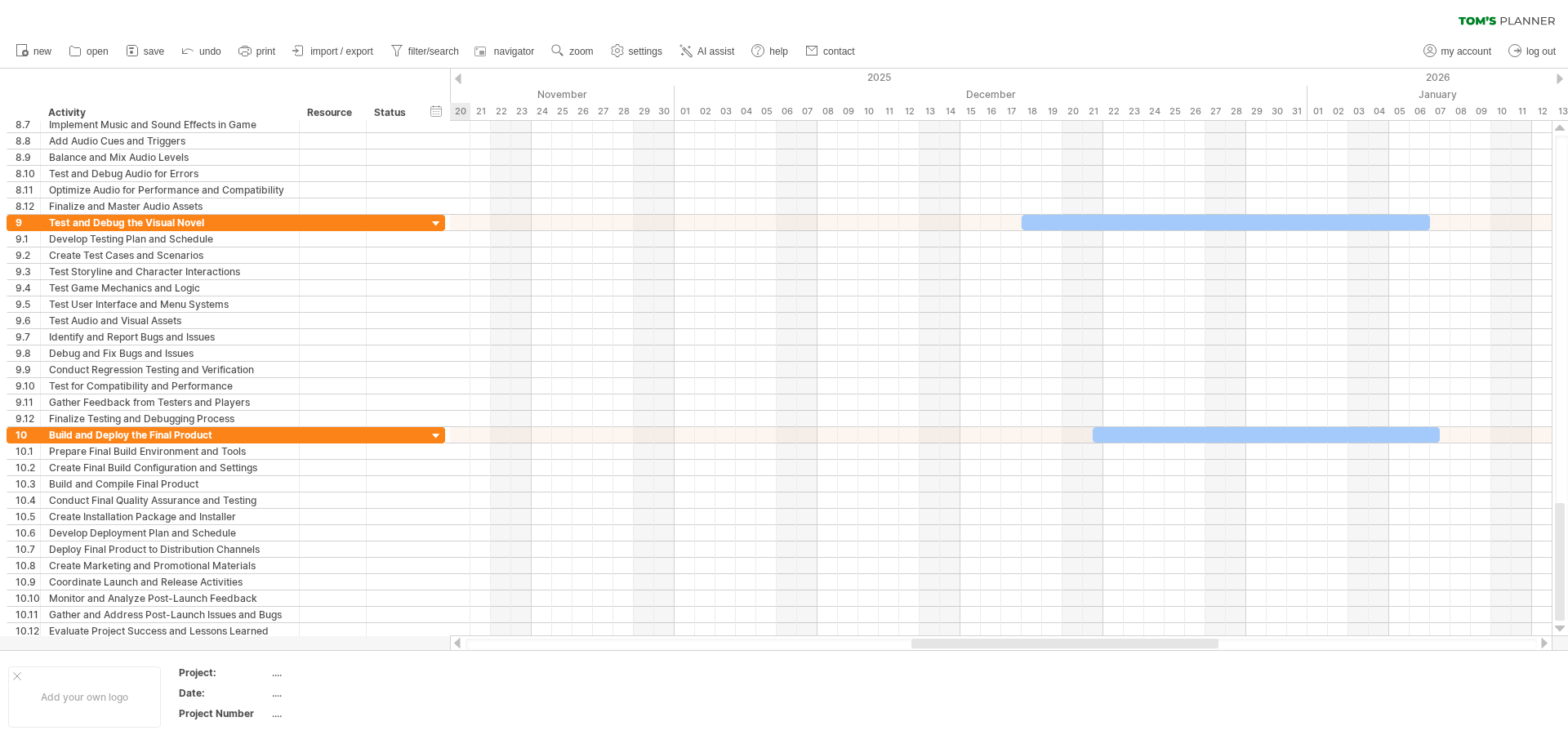
drag, startPoint x: 1366, startPoint y: 644, endPoint x: 1118, endPoint y: 636, distance: 248.1
click at [1118, 636] on div at bounding box center [1000, 643] width 1102 height 16
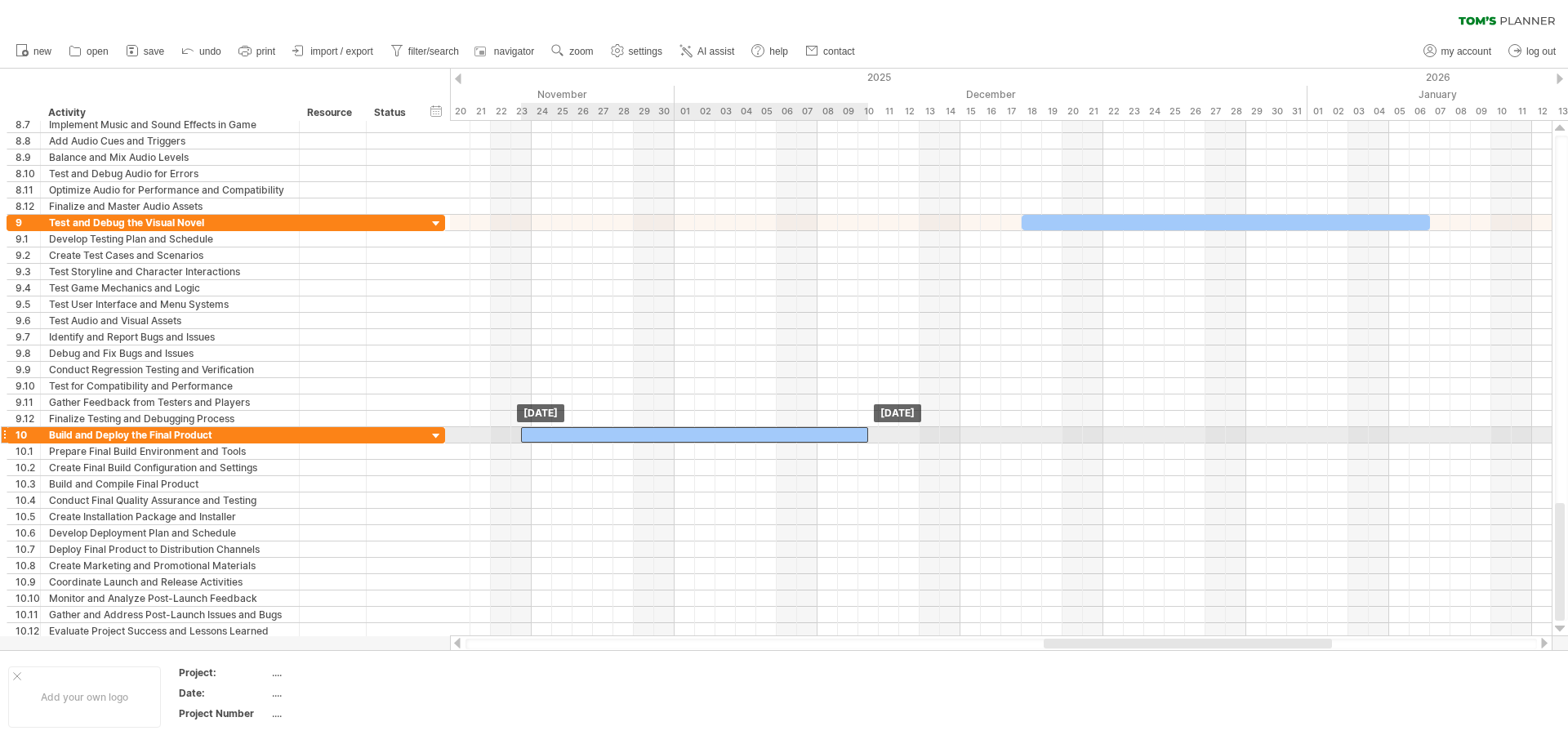
drag, startPoint x: 1211, startPoint y: 437, endPoint x: 636, endPoint y: 442, distance: 575.0
click at [636, 442] on div at bounding box center [695, 435] width 347 height 15
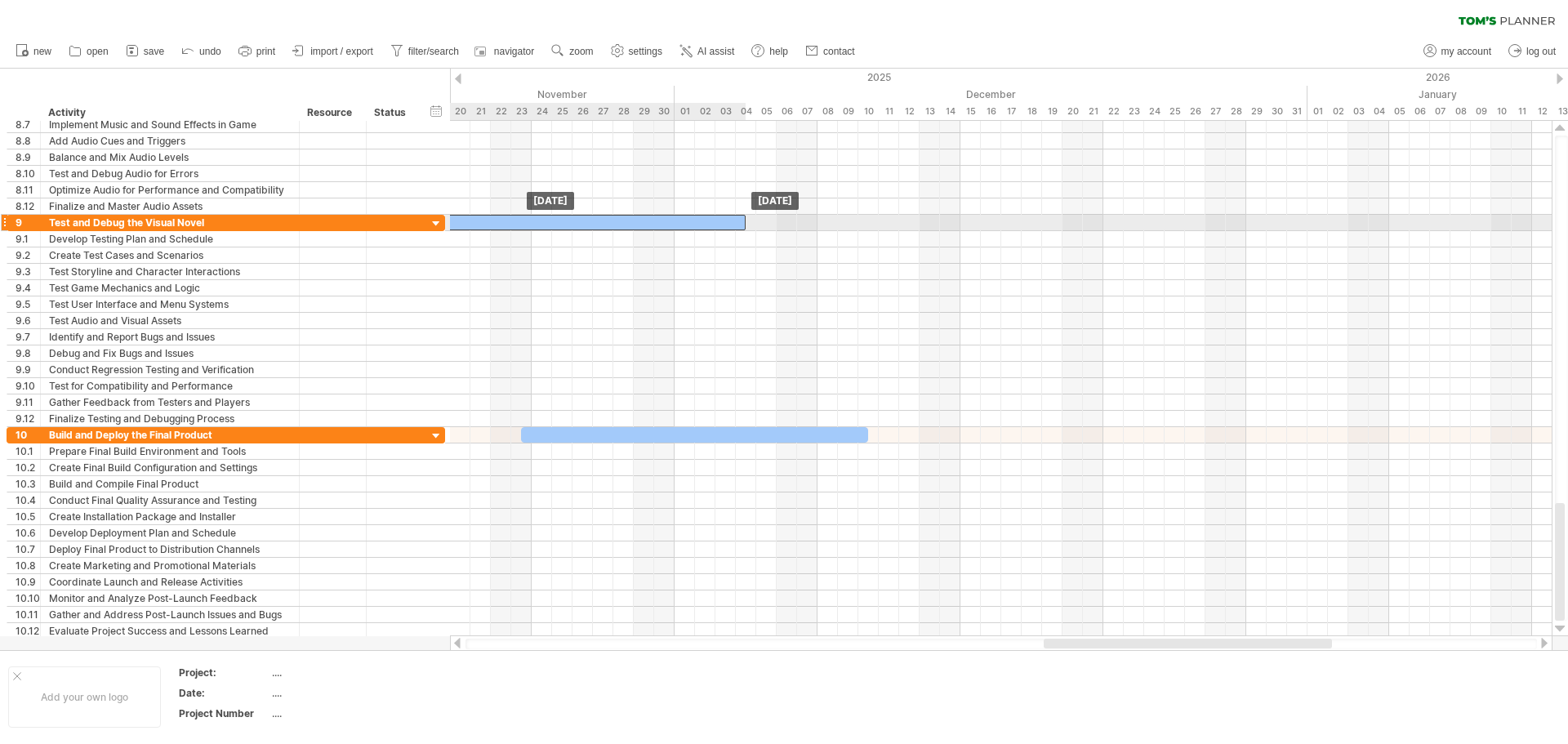
drag, startPoint x: 1216, startPoint y: 223, endPoint x: 529, endPoint y: 223, distance: 687.0
click at [531, 221] on div at bounding box center [541, 222] width 408 height 15
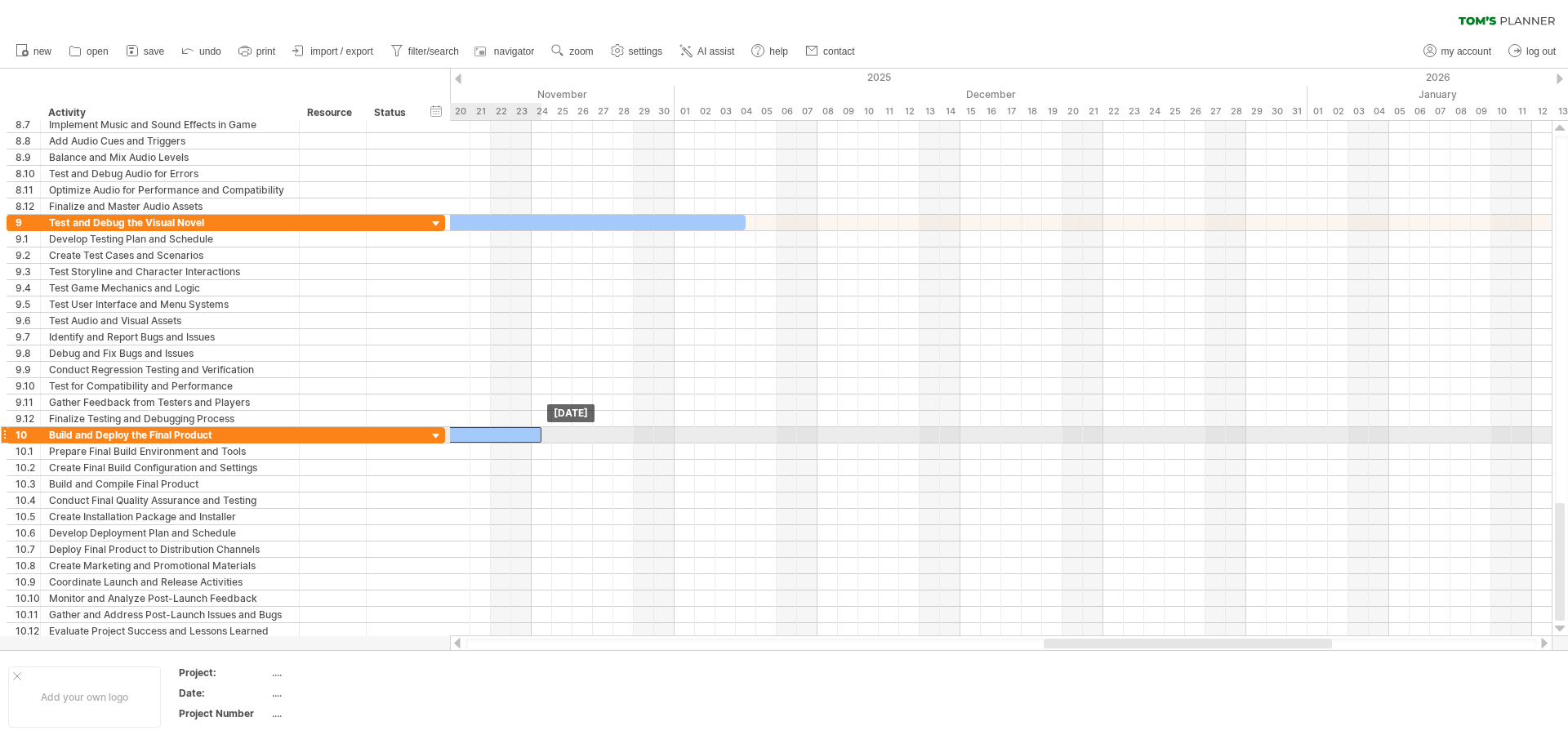
drag, startPoint x: 864, startPoint y: 436, endPoint x: 538, endPoint y: 438, distance: 326.0
click at [538, 438] on div at bounding box center [368, 435] width 347 height 15
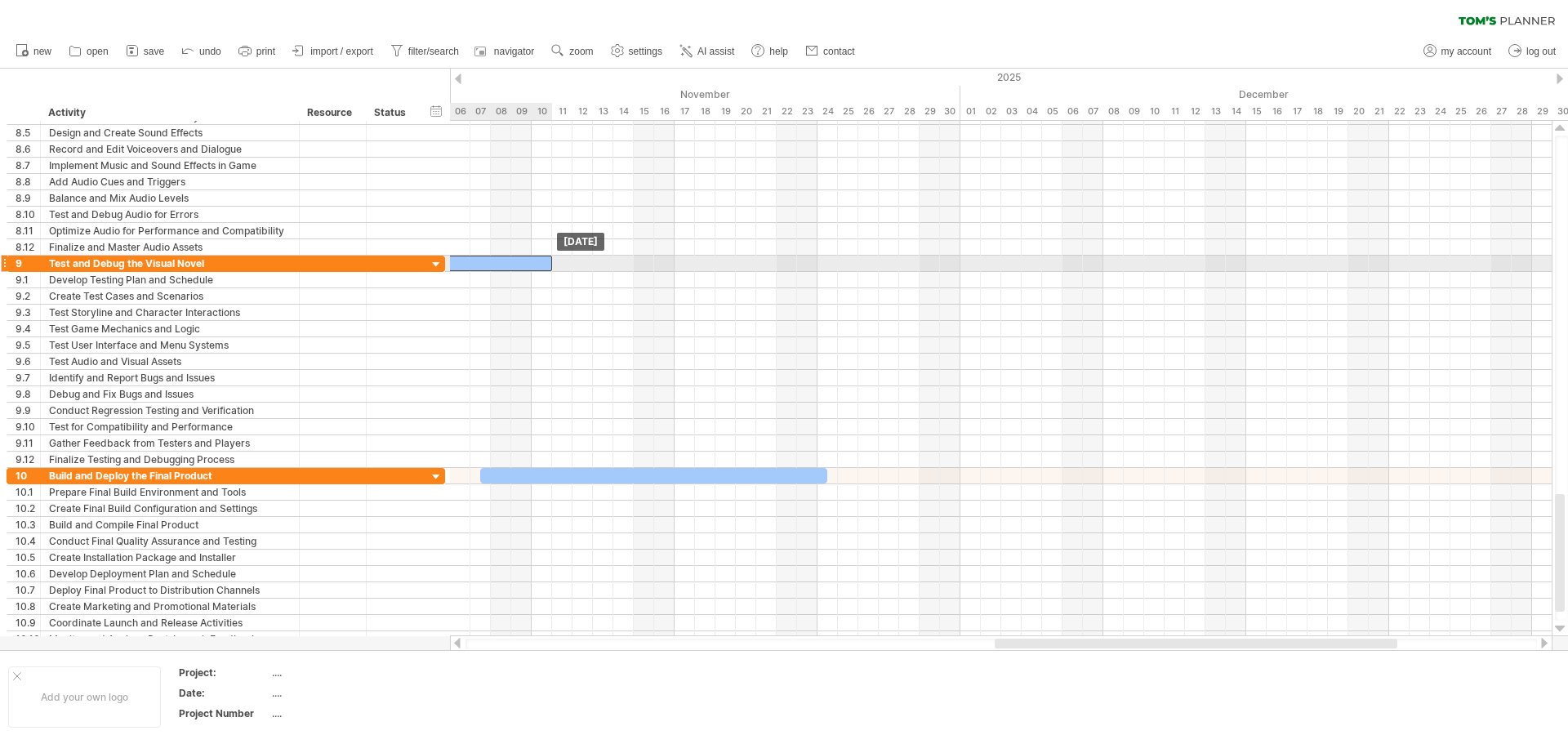
drag, startPoint x: 739, startPoint y: 259, endPoint x: 544, endPoint y: 261, distance: 195.0
click at [544, 261] on div at bounding box center [348, 263] width 408 height 15
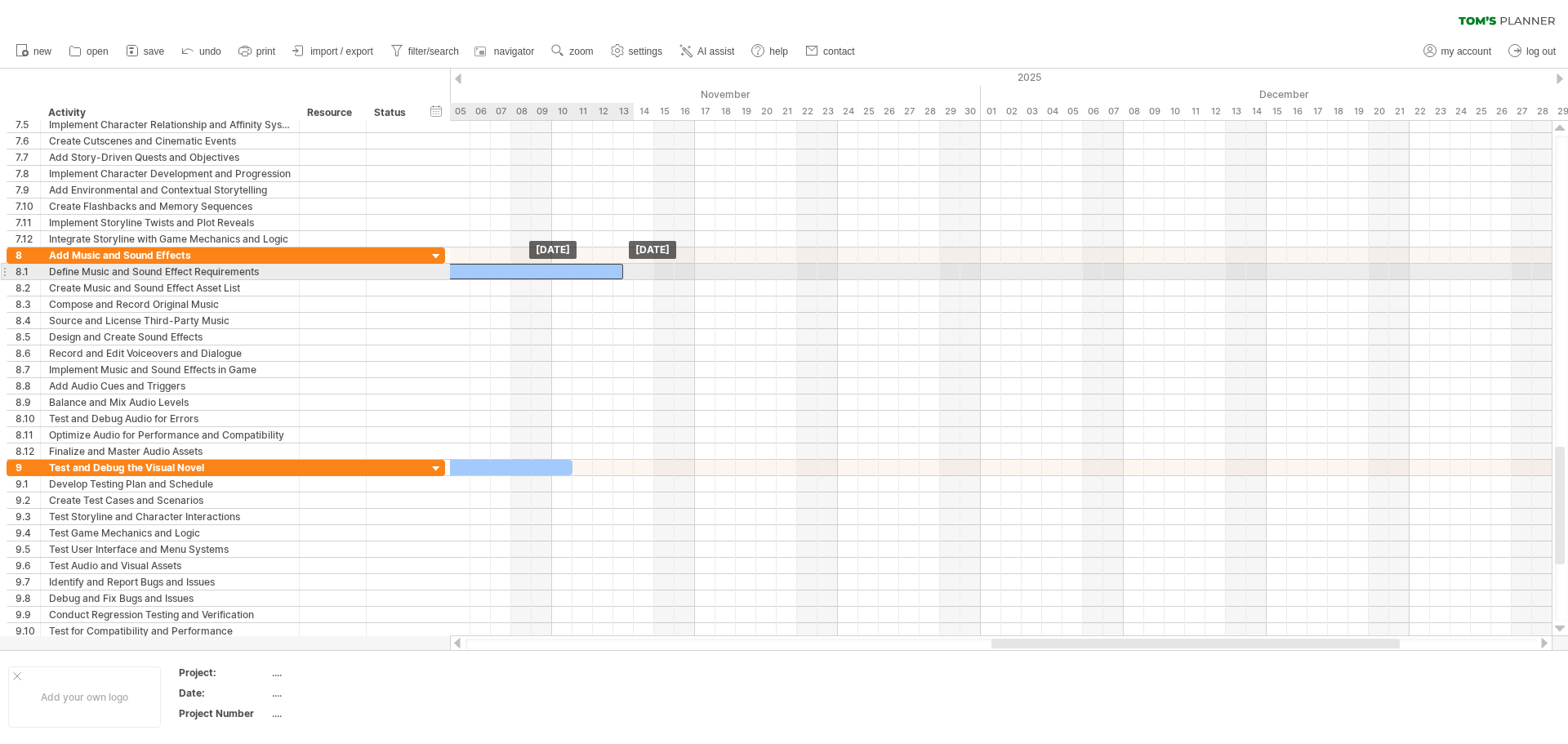
drag, startPoint x: 1297, startPoint y: 258, endPoint x: 429, endPoint y: 273, distance: 868.1
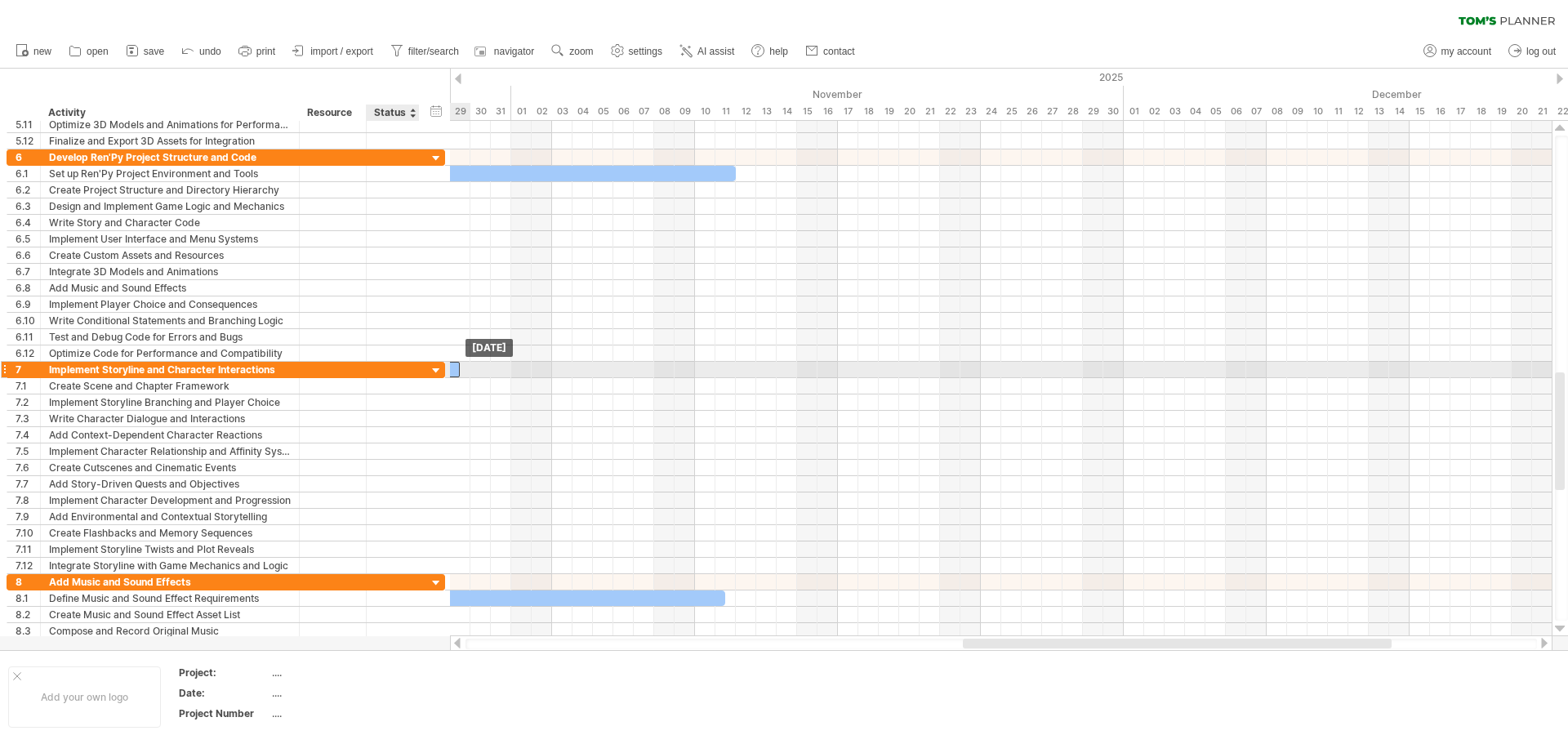
drag, startPoint x: 662, startPoint y: 365, endPoint x: 422, endPoint y: 369, distance: 240.0
click at [422, 369] on div "Trying to reach [DOMAIN_NAME] Connected again... 0% clear filter new 1" at bounding box center [784, 372] width 1568 height 744
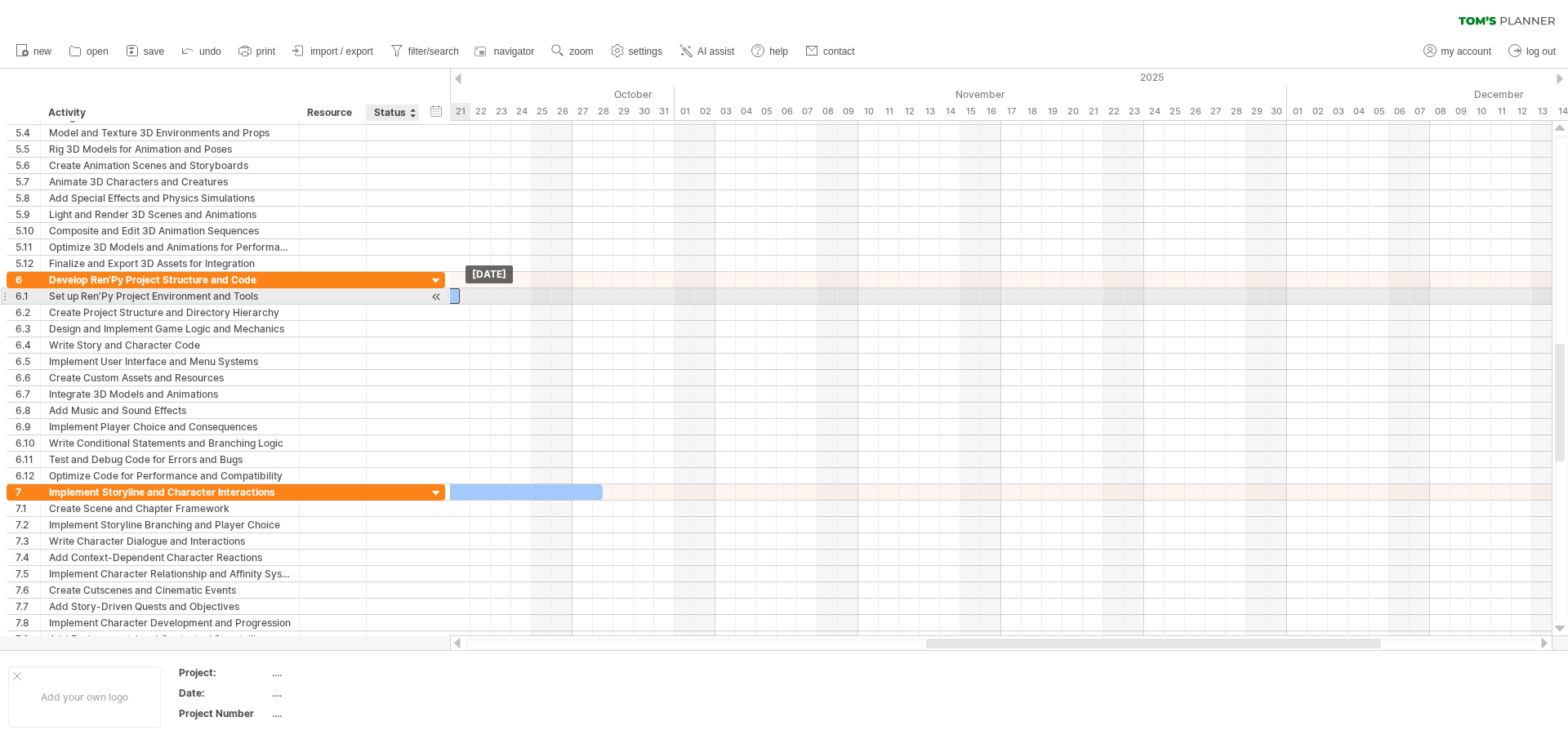
drag, startPoint x: 742, startPoint y: 297, endPoint x: 408, endPoint y: 300, distance: 334.0
click at [408, 300] on div "Trying to reach [DOMAIN_NAME] Connected again... 0% clear filter new 1" at bounding box center [784, 372] width 1568 height 744
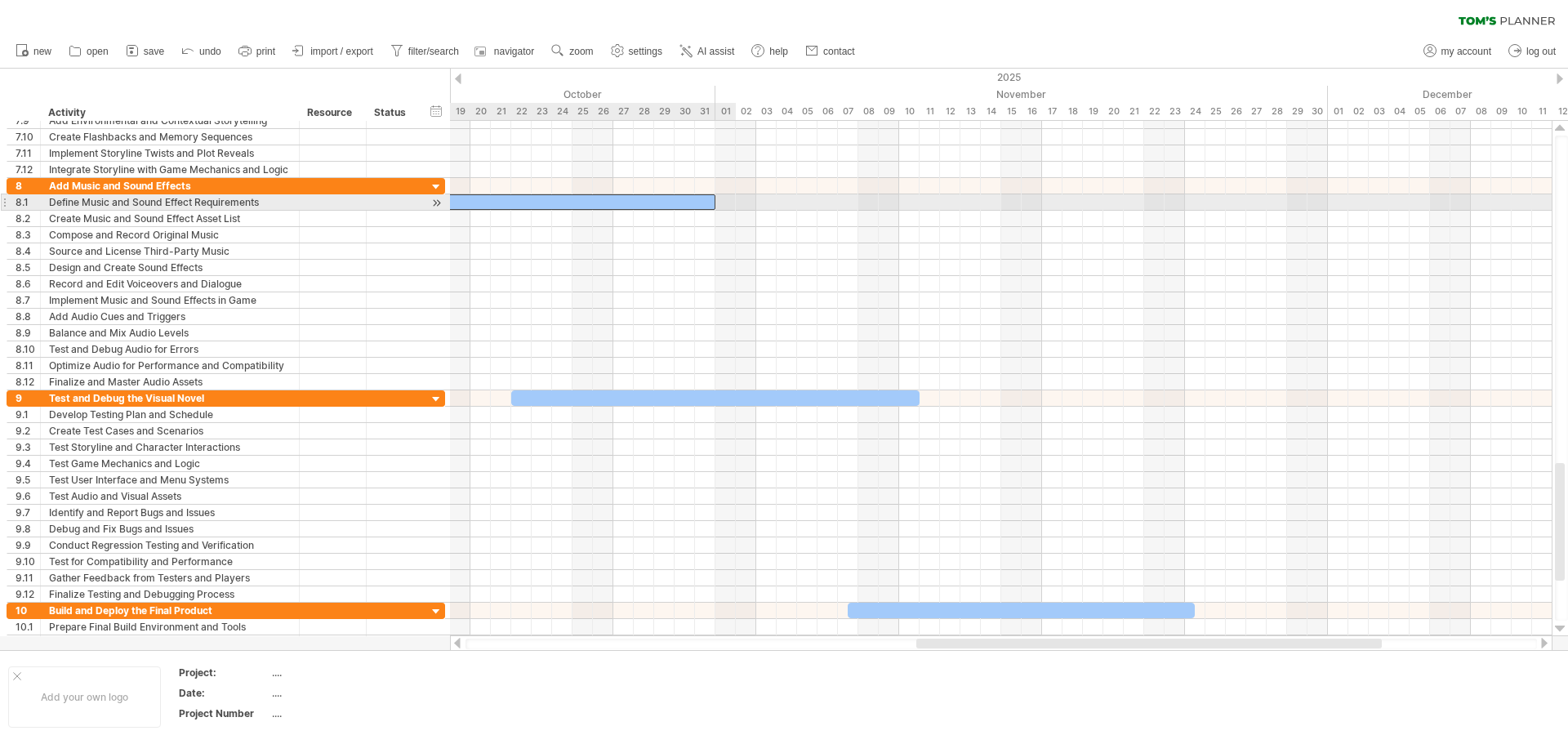
drag, startPoint x: 914, startPoint y: 203, endPoint x: 607, endPoint y: 204, distance: 307.0
click at [607, 204] on div at bounding box center [491, 202] width 449 height 15
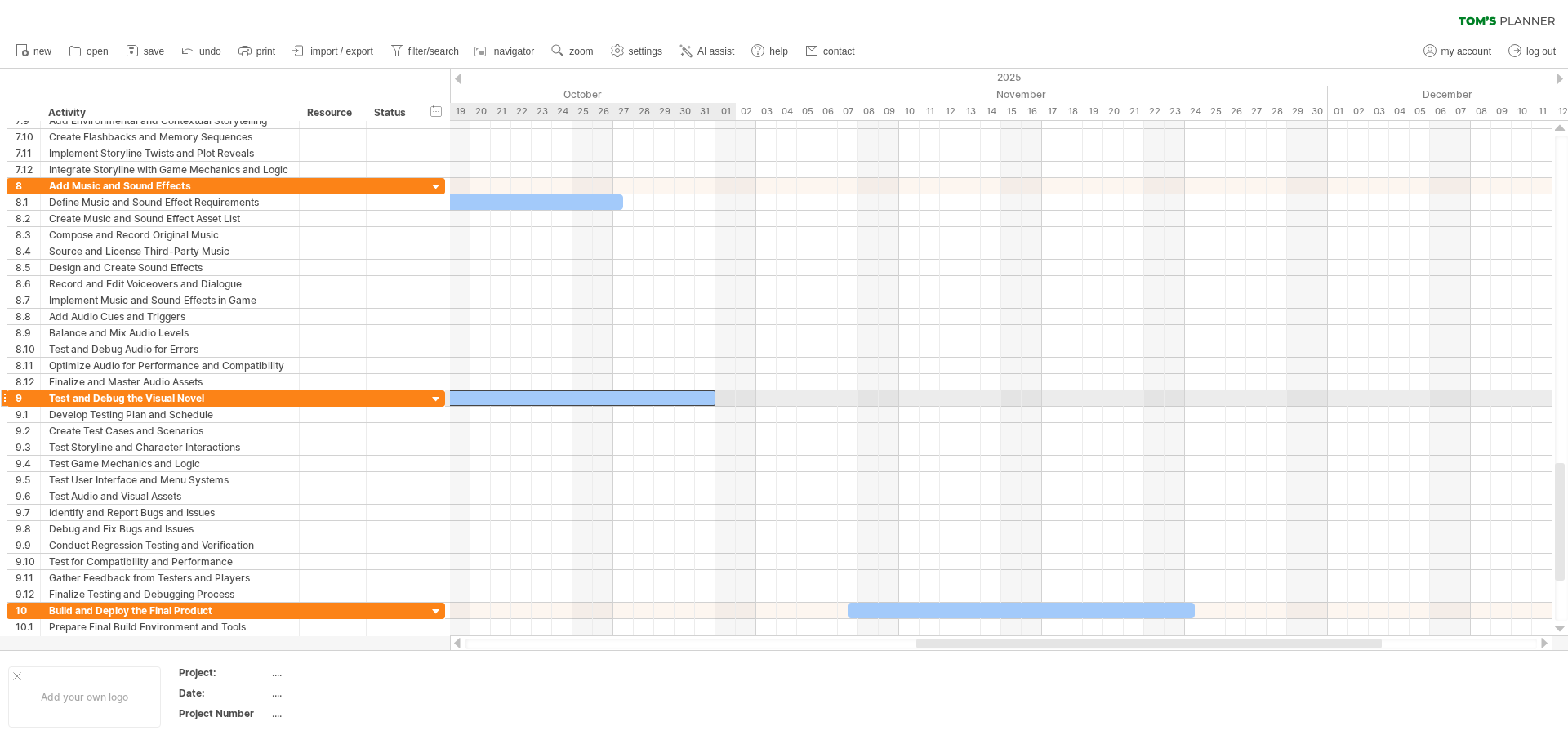
drag, startPoint x: 846, startPoint y: 399, endPoint x: 603, endPoint y: 396, distance: 243.0
click at [598, 396] on div at bounding box center [512, 398] width 408 height 15
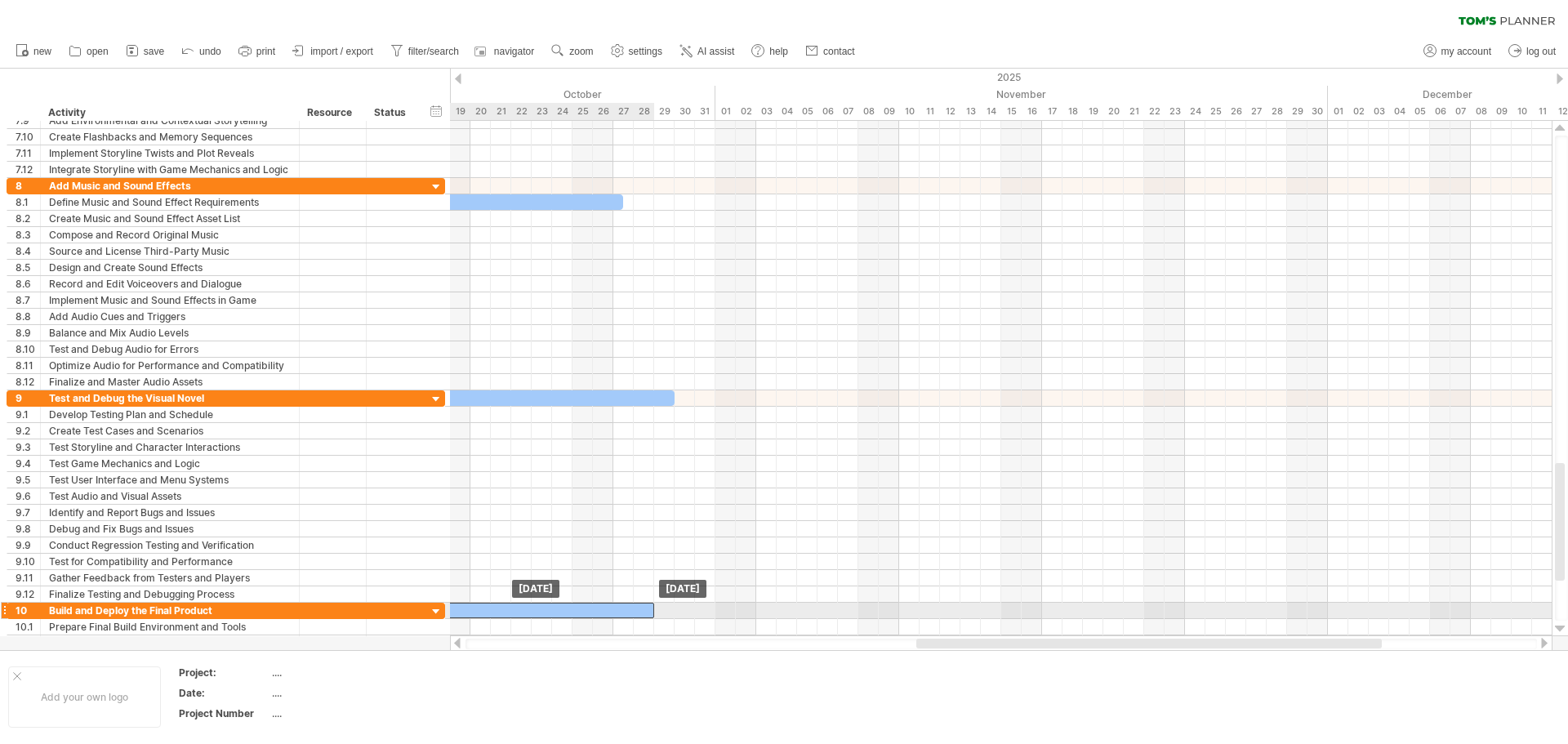
drag, startPoint x: 1138, startPoint y: 608, endPoint x: 599, endPoint y: 607, distance: 539.0
click at [599, 607] on div at bounding box center [481, 610] width 347 height 15
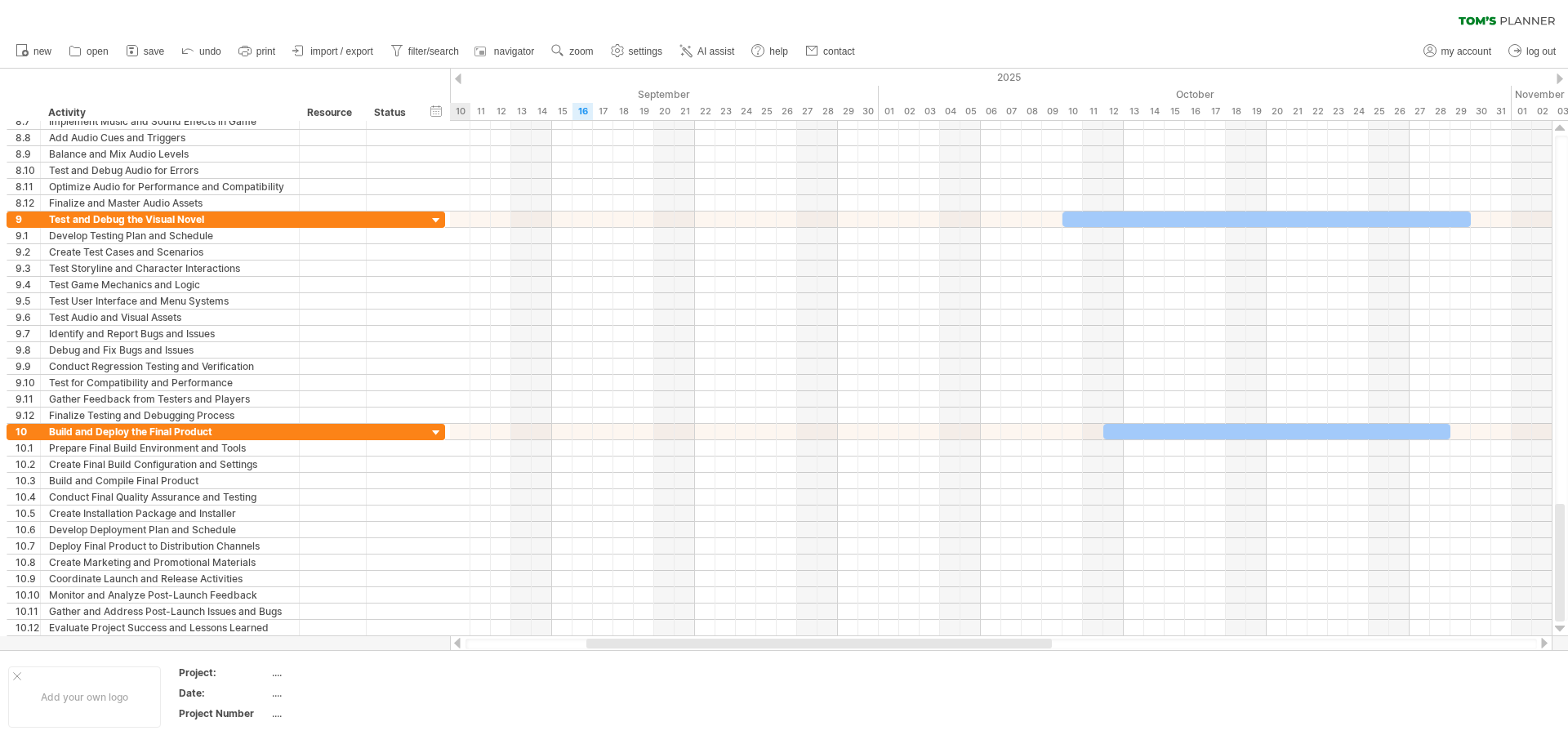
drag, startPoint x: 1094, startPoint y: 642, endPoint x: 777, endPoint y: 639, distance: 317.0
click at [765, 644] on div at bounding box center [819, 643] width 466 height 10
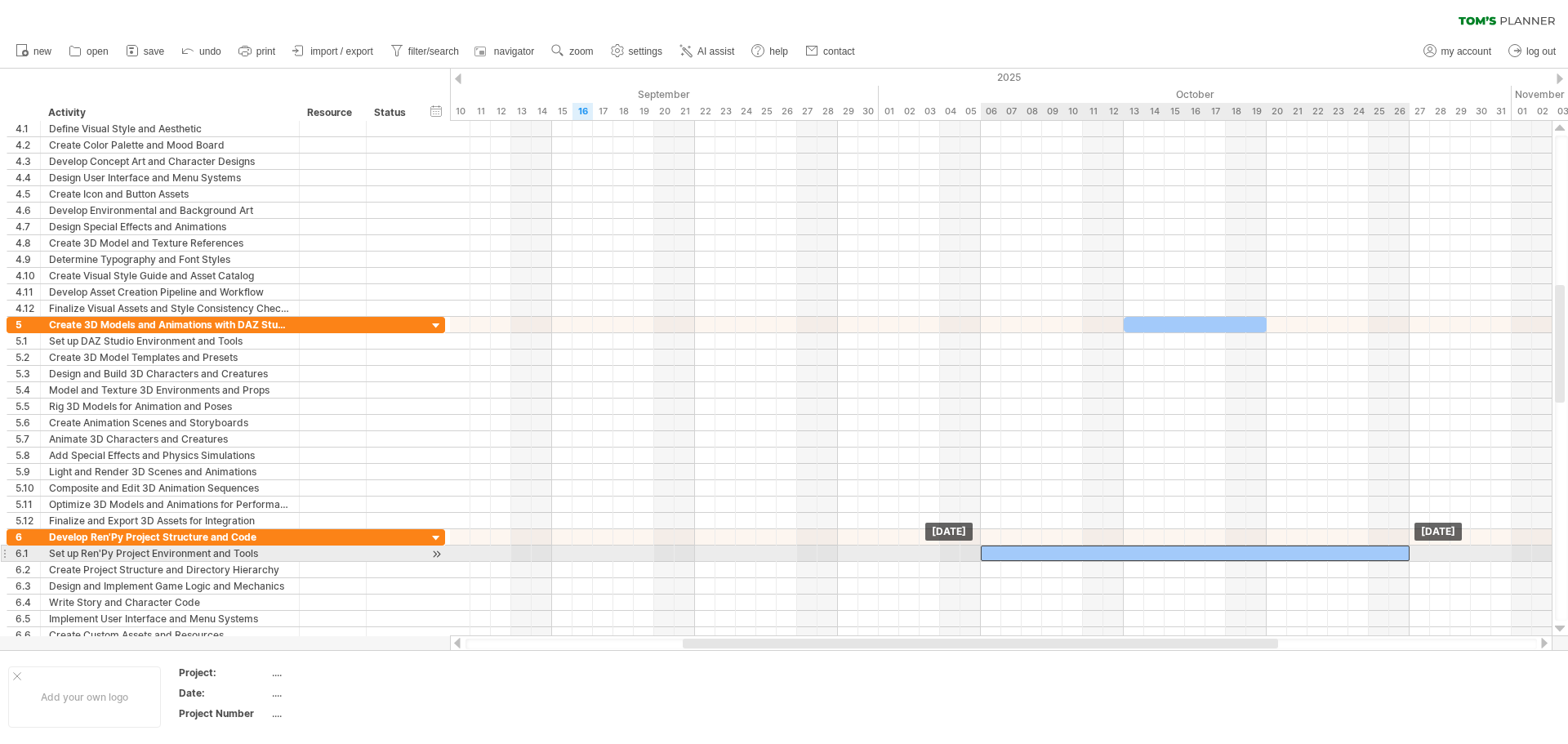
drag, startPoint x: 1131, startPoint y: 552, endPoint x: 1282, endPoint y: 554, distance: 151.0
click at [1282, 554] on div at bounding box center [1195, 553] width 429 height 15
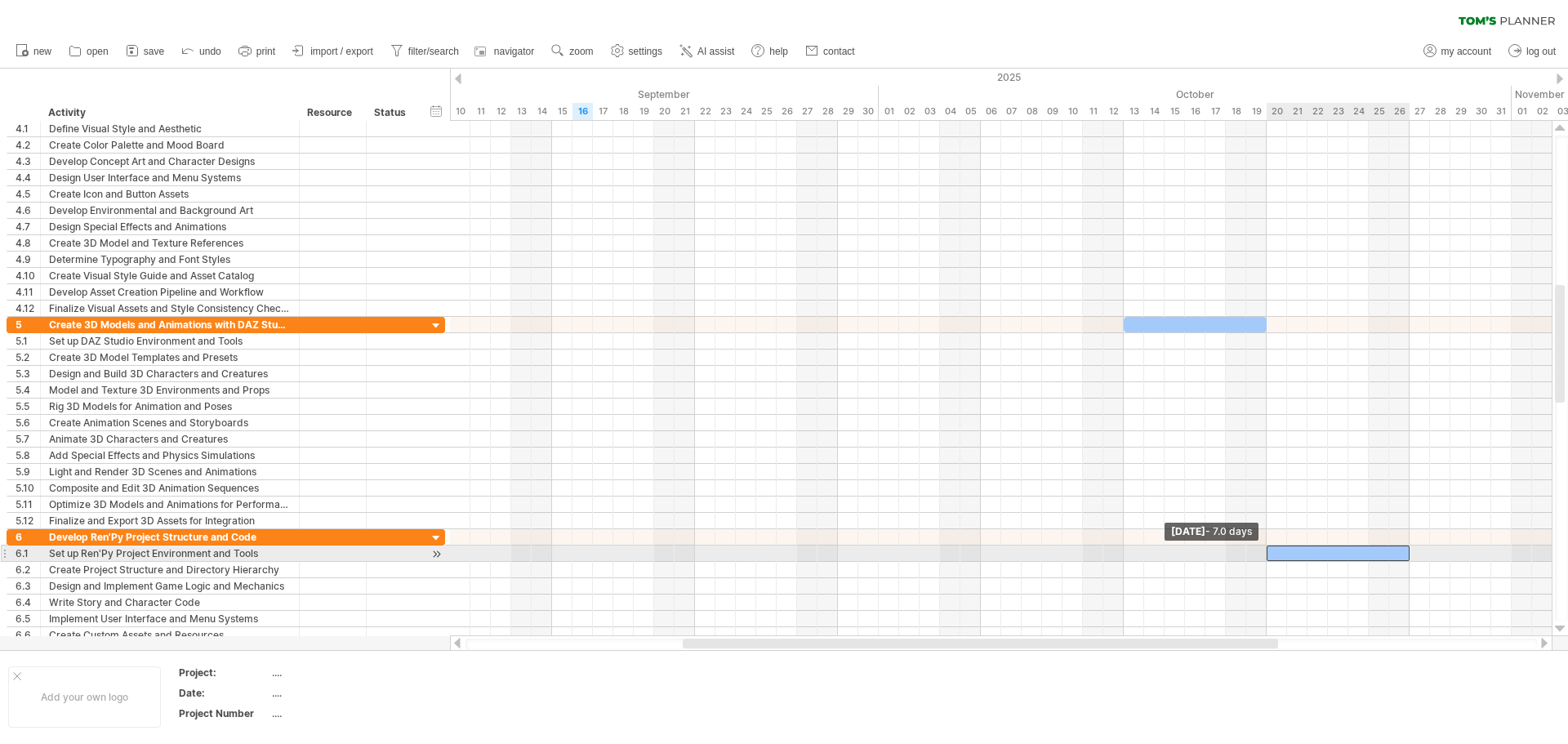
drag, startPoint x: 983, startPoint y: 550, endPoint x: 1271, endPoint y: 550, distance: 288.0
click at [1271, 550] on div at bounding box center [1338, 553] width 143 height 15
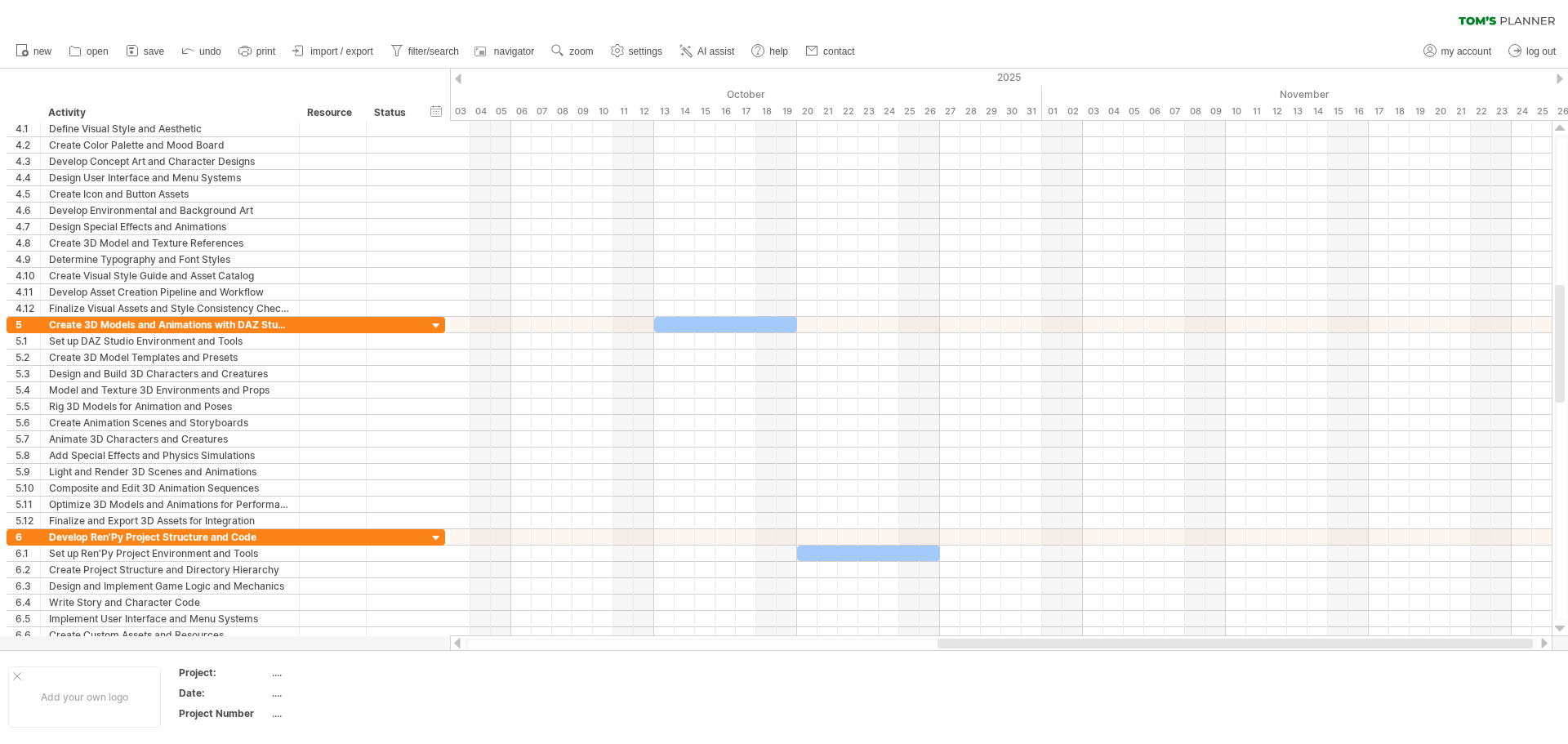
drag, startPoint x: 937, startPoint y: 640, endPoint x: 1186, endPoint y: 619, distance: 249.9
click at [1190, 628] on div "Trying to reach [DOMAIN_NAME] Connected again... 0% clear filter new 1" at bounding box center [784, 372] width 1568 height 744
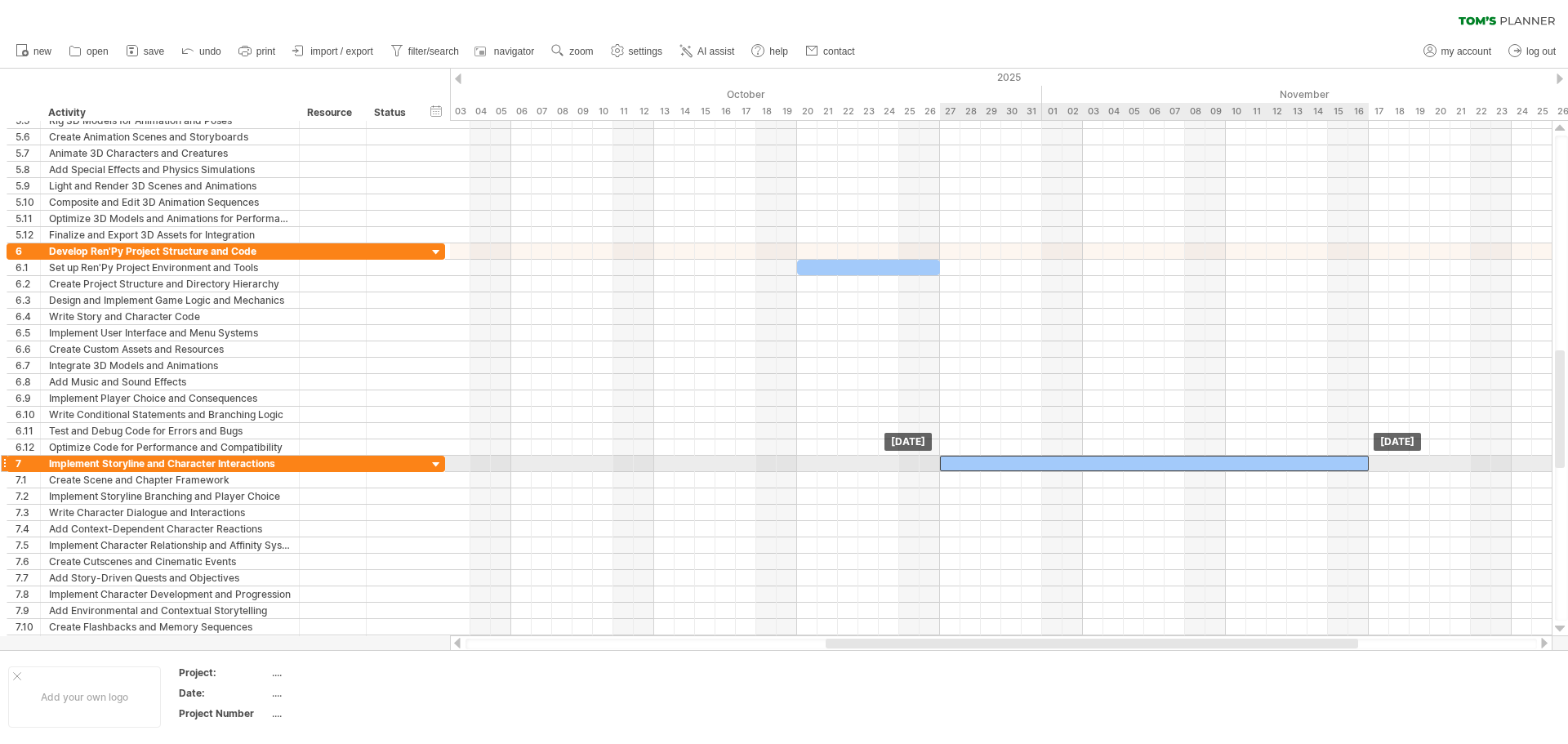
drag, startPoint x: 889, startPoint y: 465, endPoint x: 1196, endPoint y: 470, distance: 307.0
click at [1196, 470] on div at bounding box center [1154, 463] width 429 height 15
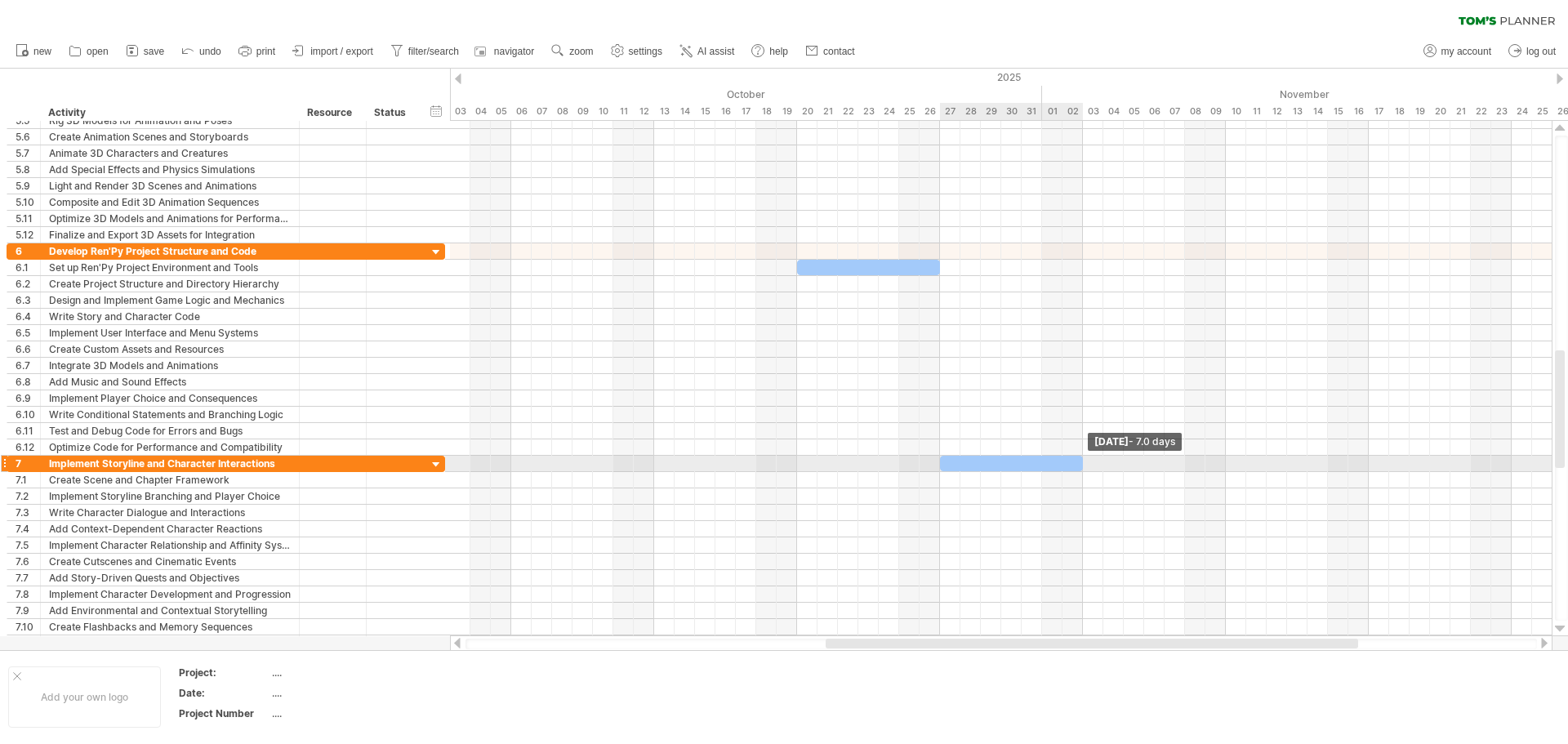
drag, startPoint x: 1370, startPoint y: 466, endPoint x: 1083, endPoint y: 465, distance: 287.0
click at [1083, 465] on span at bounding box center [1082, 463] width 7 height 15
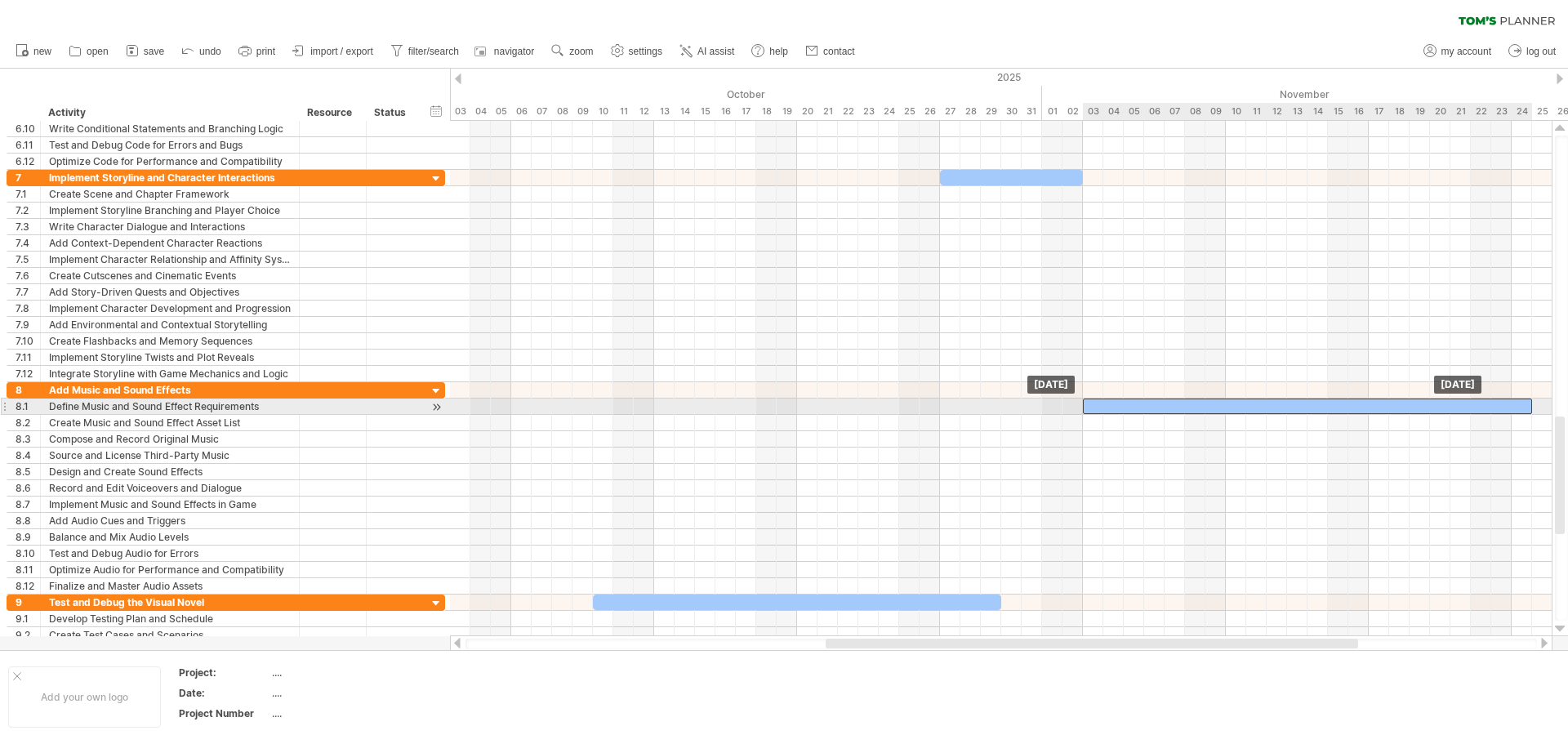
drag, startPoint x: 894, startPoint y: 404, endPoint x: 1474, endPoint y: 408, distance: 580.0
click at [1474, 408] on div at bounding box center [1307, 406] width 449 height 15
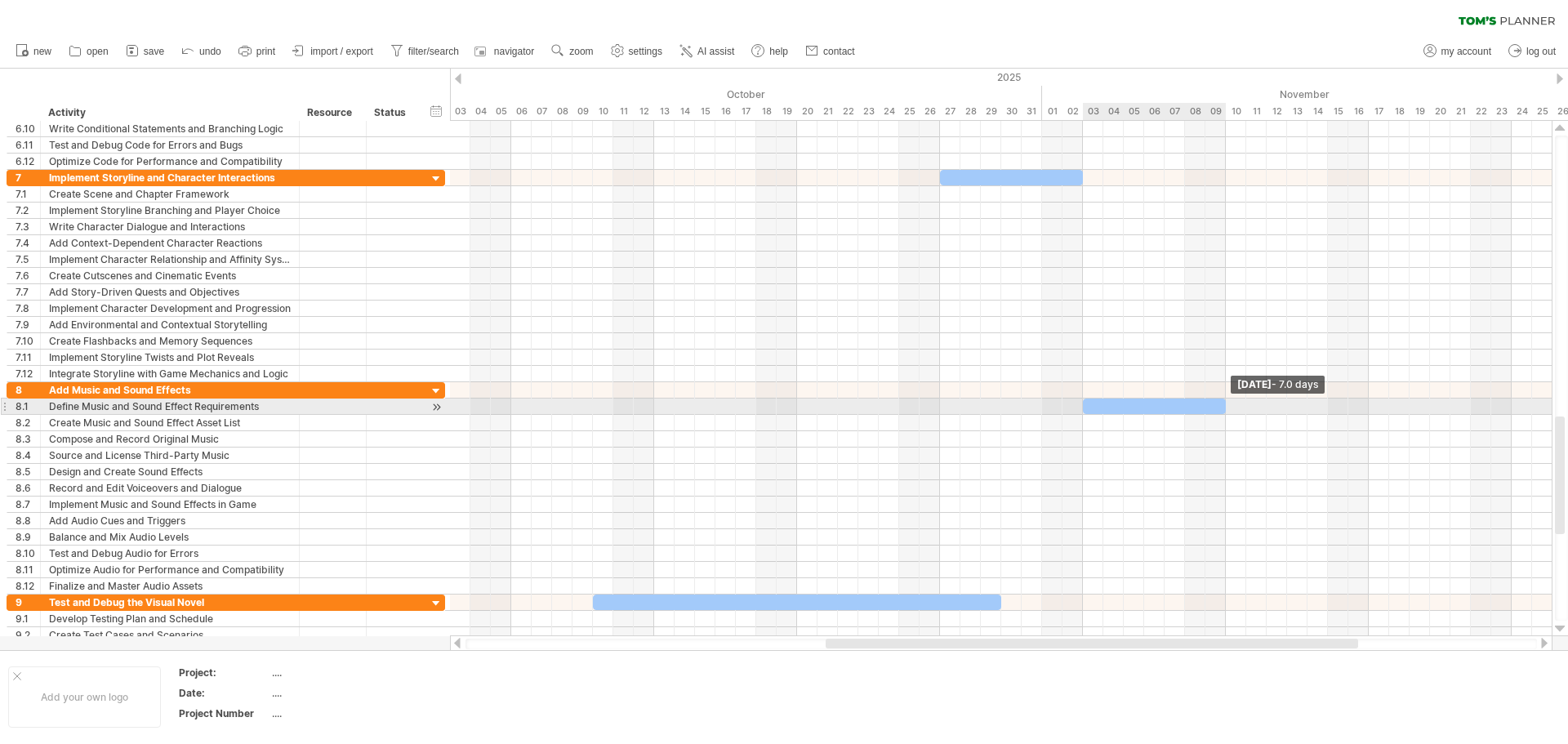
drag, startPoint x: 1533, startPoint y: 403, endPoint x: 1230, endPoint y: 409, distance: 303.1
click at [1230, 409] on div "[DATE] - 7.0 days [DATE]" at bounding box center [1000, 379] width 1101 height 515
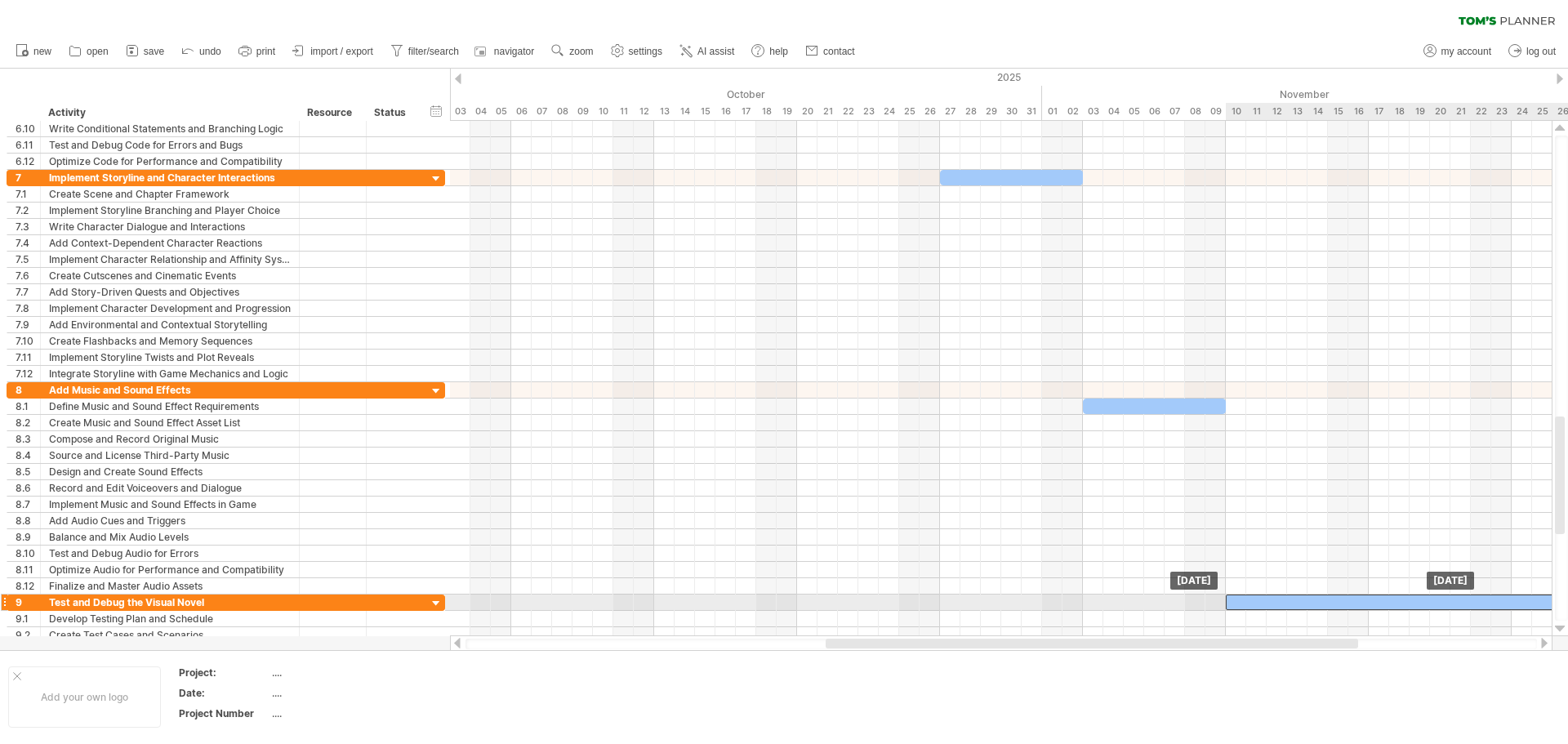
drag, startPoint x: 917, startPoint y: 600, endPoint x: 1546, endPoint y: 596, distance: 629.0
click at [1546, 596] on div at bounding box center [1430, 602] width 408 height 15
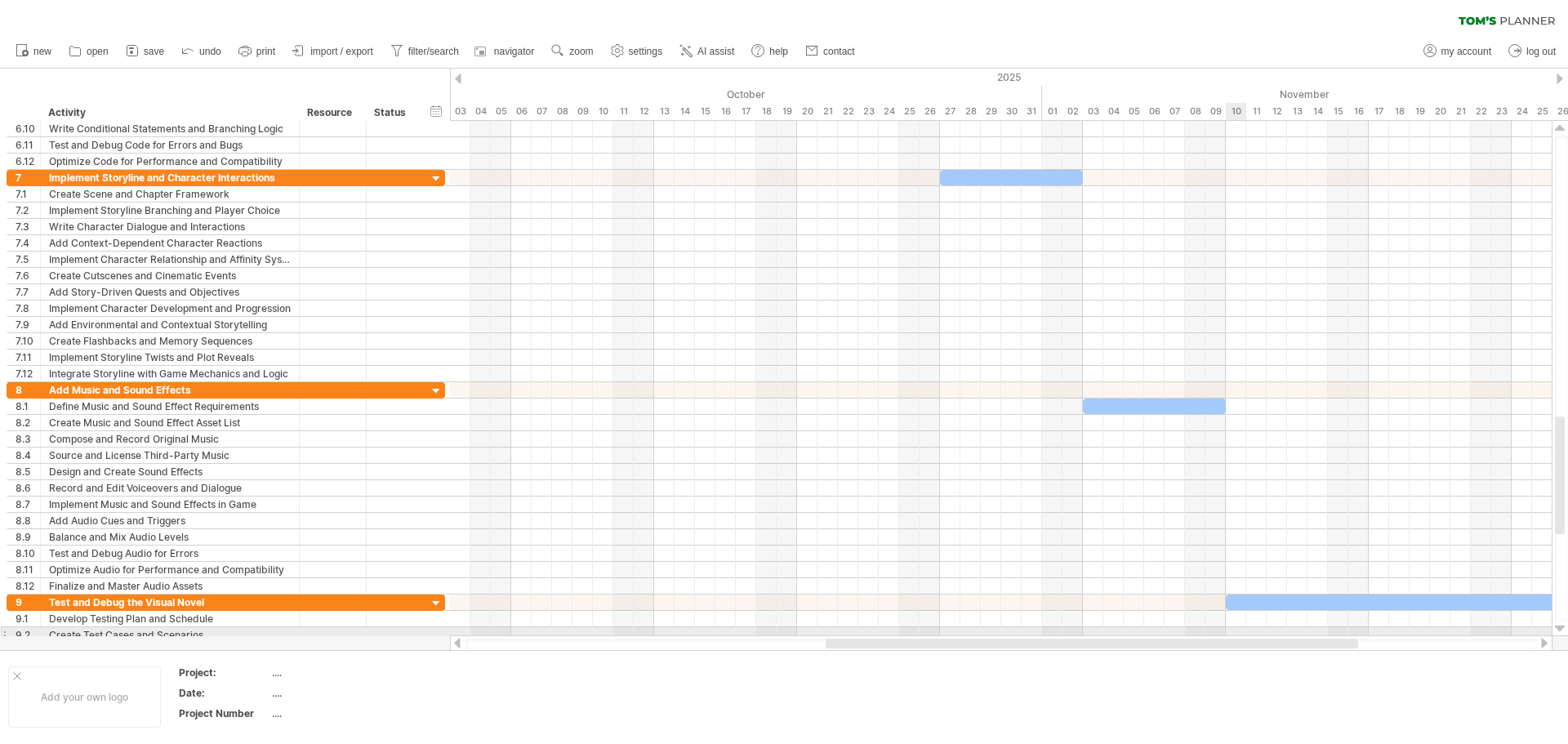
click at [1236, 632] on div at bounding box center [1000, 634] width 1101 height 16
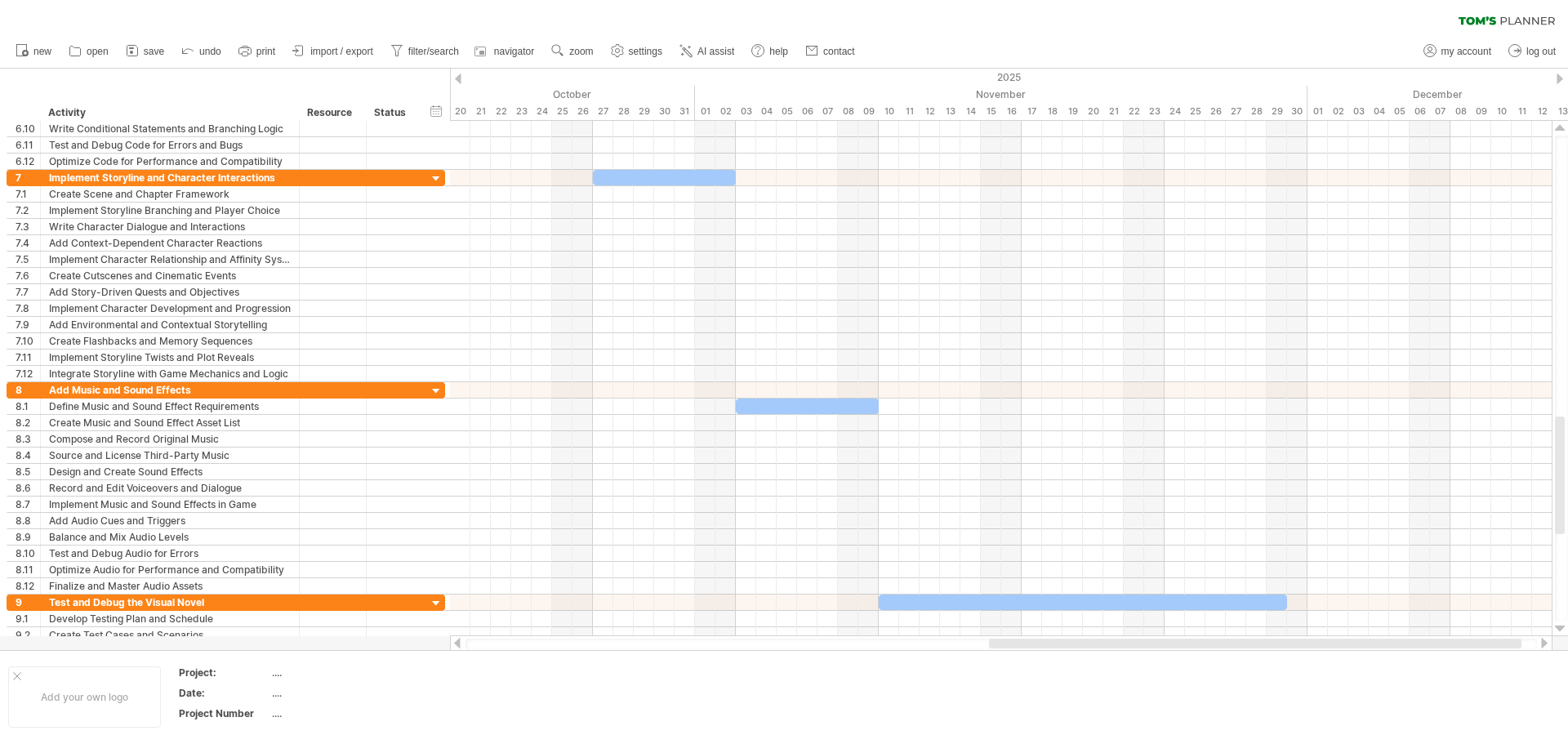
drag, startPoint x: 1223, startPoint y: 642, endPoint x: 1279, endPoint y: 580, distance: 83.5
click at [1386, 645] on div at bounding box center [1255, 643] width 533 height 10
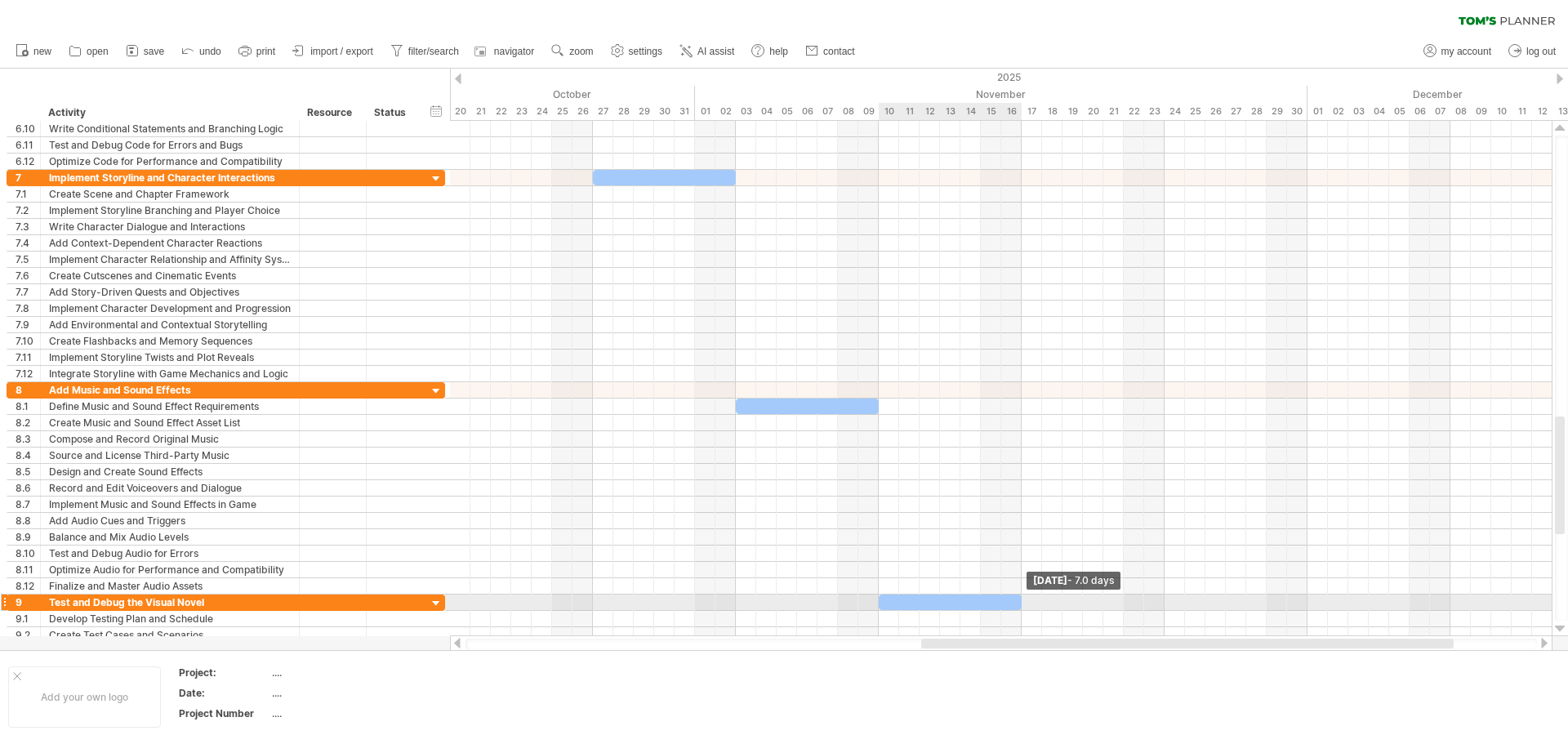
drag, startPoint x: 1285, startPoint y: 596, endPoint x: 1018, endPoint y: 596, distance: 267.0
click at [1018, 596] on span at bounding box center [1021, 602] width 7 height 15
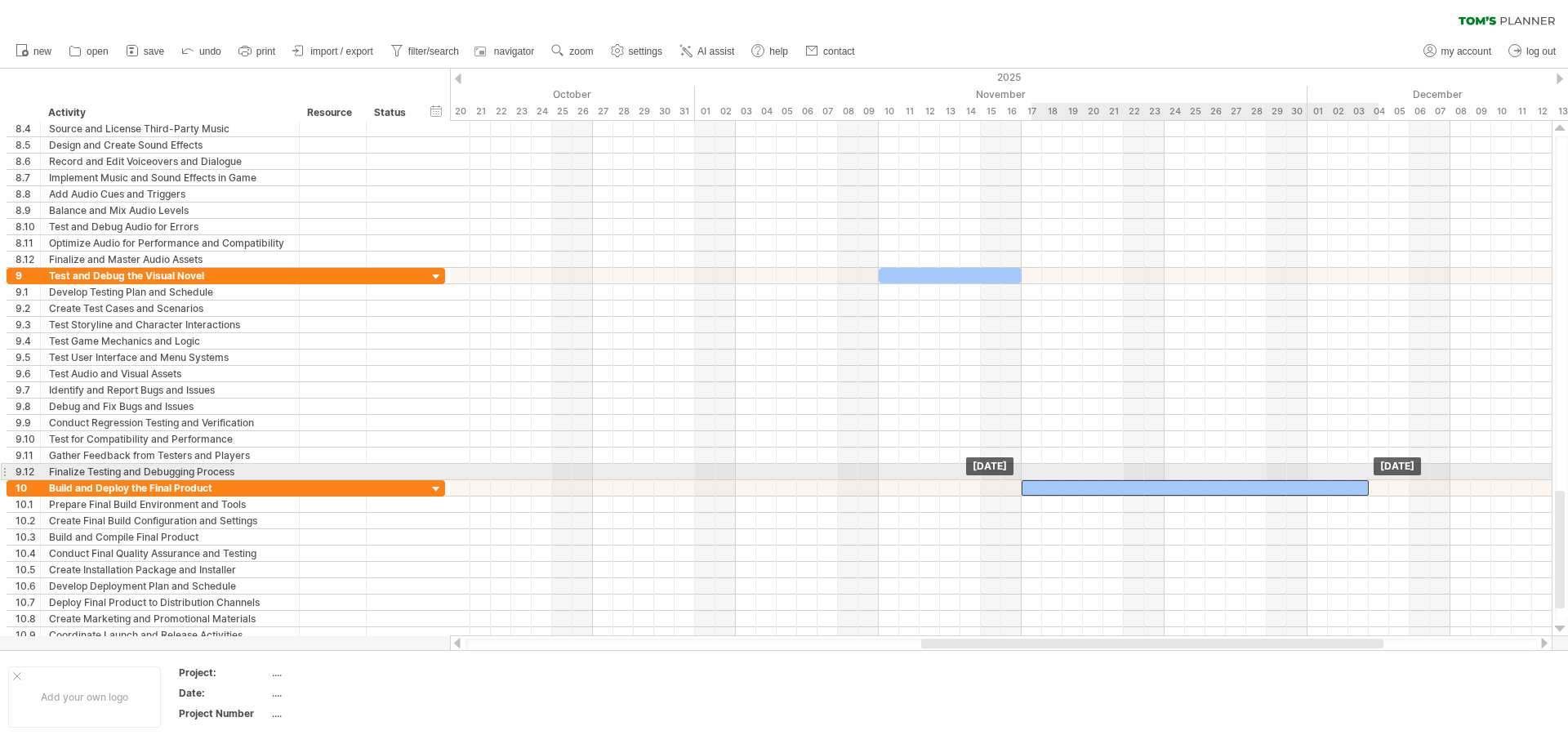
drag, startPoint x: 523, startPoint y: 484, endPoint x: 1263, endPoint y: 477, distance: 740.0
click at [1263, 477] on div "[DATE] [DATE]" at bounding box center [1000, 379] width 1101 height 515
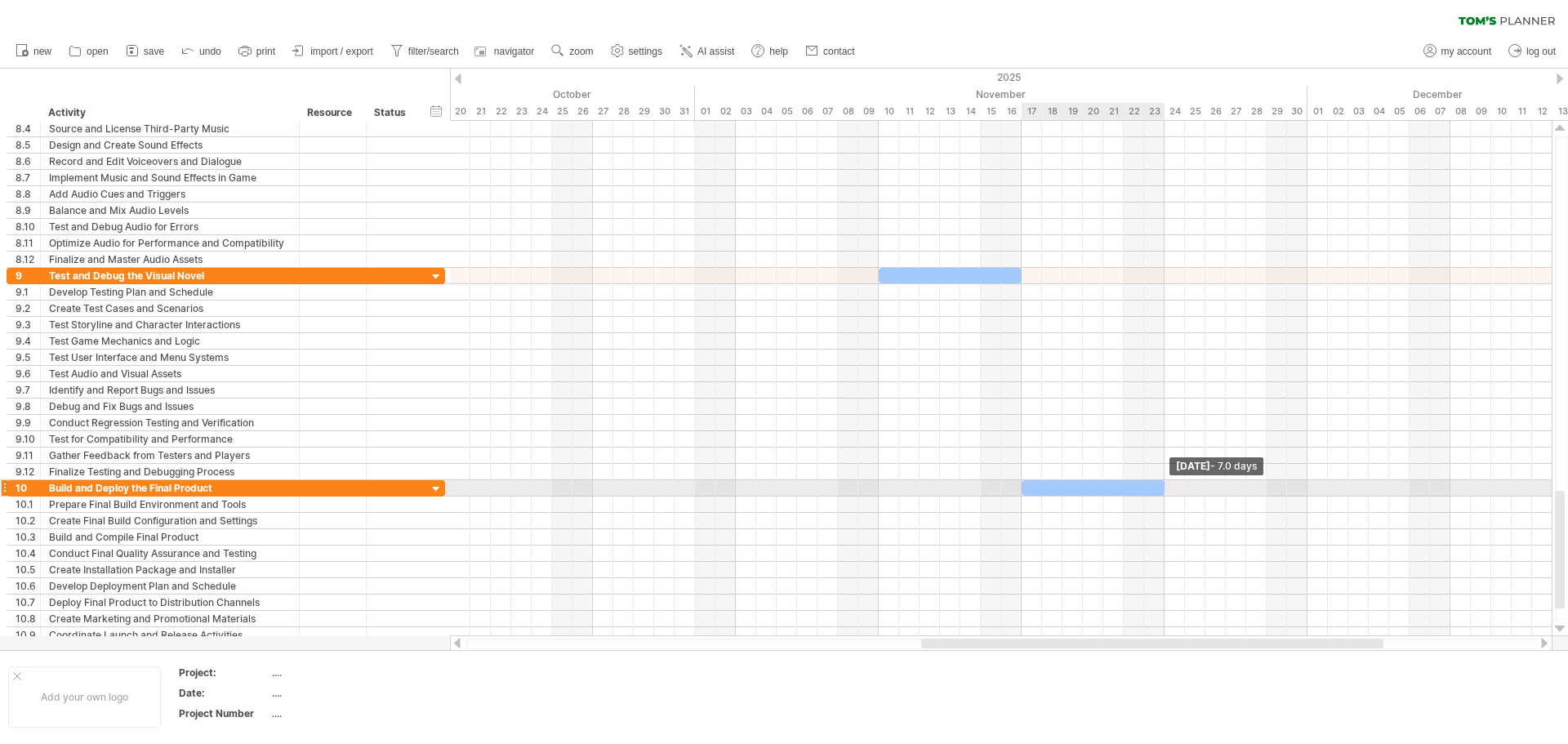
drag, startPoint x: 1366, startPoint y: 482, endPoint x: 1165, endPoint y: 491, distance: 201.2
click at [1165, 491] on span at bounding box center [1164, 487] width 7 height 15
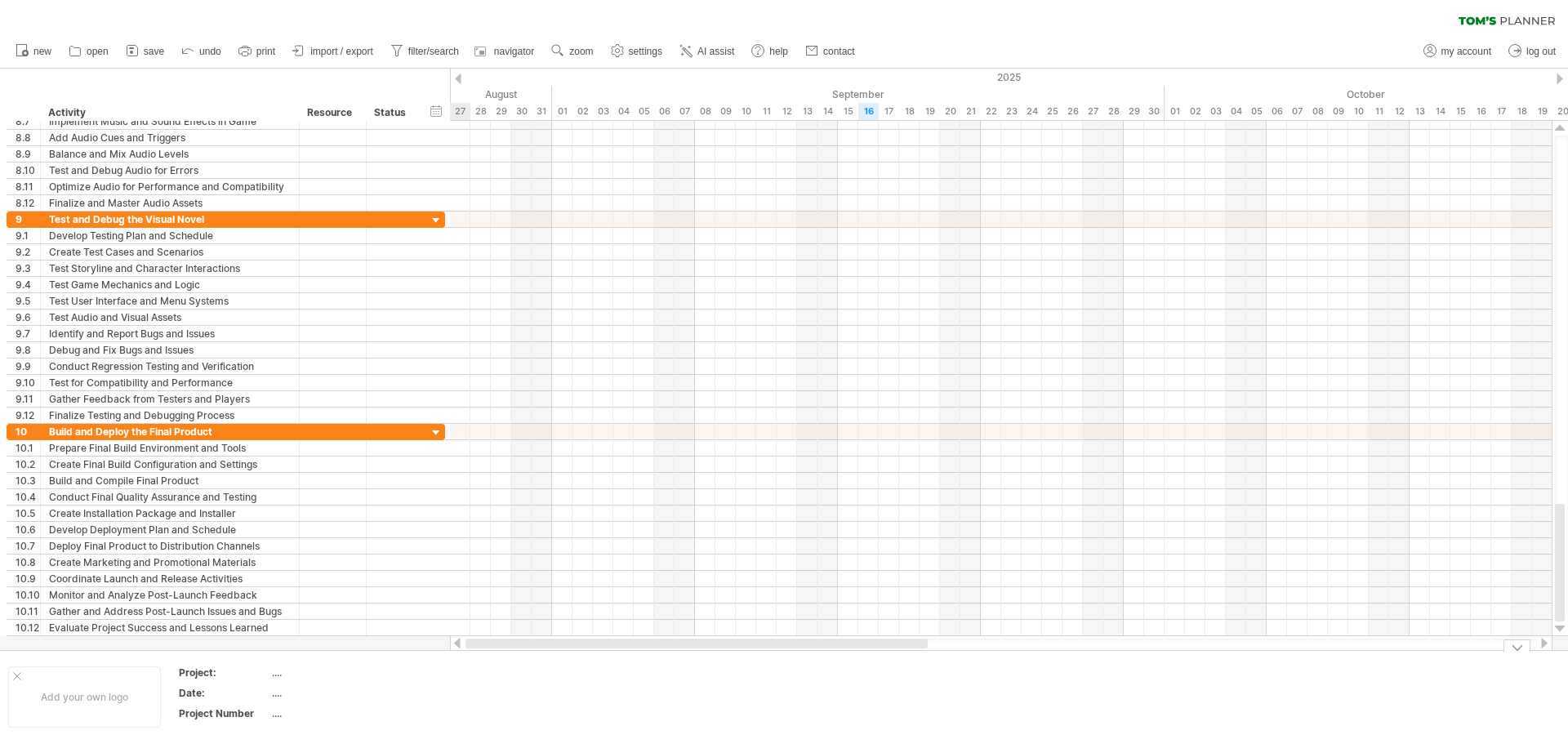
drag, startPoint x: 1308, startPoint y: 643, endPoint x: 736, endPoint y: 567, distance: 577.0
click at [749, 647] on div at bounding box center [697, 643] width 462 height 10
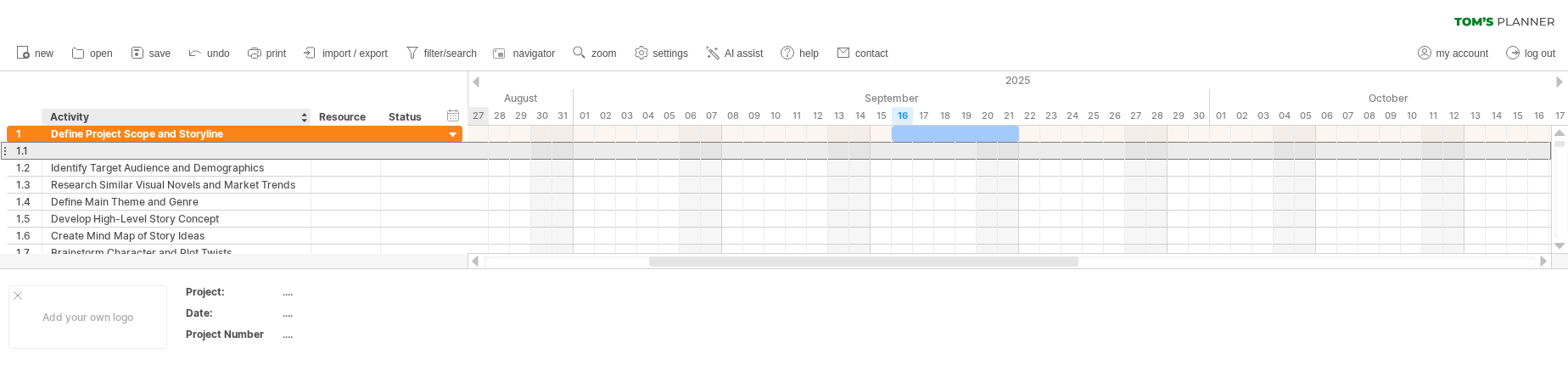
click at [184, 156] on div at bounding box center [176, 151] width 251 height 16
type input "**********"
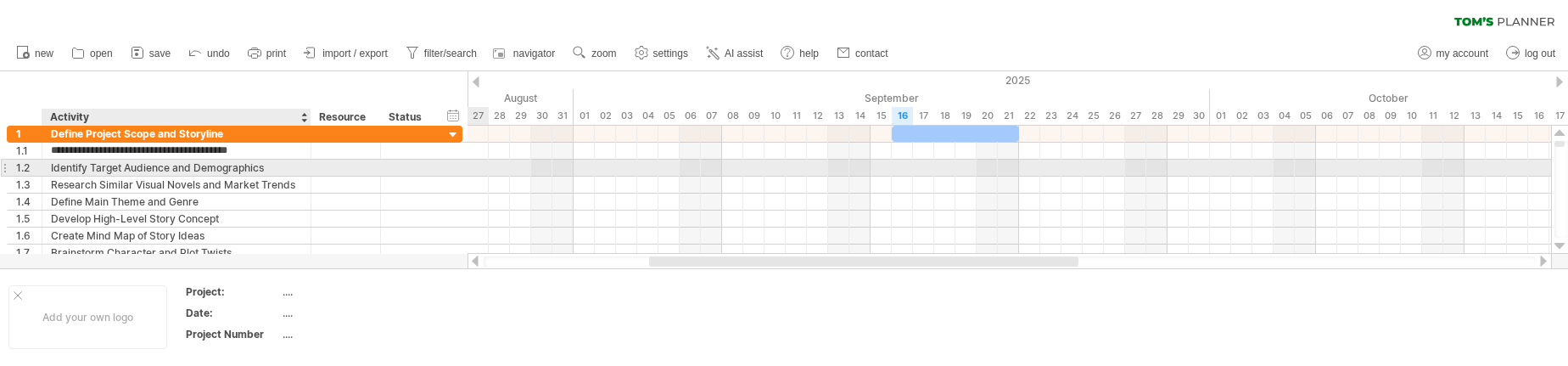
click at [290, 167] on div "Identify Target Audience and Demographics" at bounding box center [176, 168] width 251 height 16
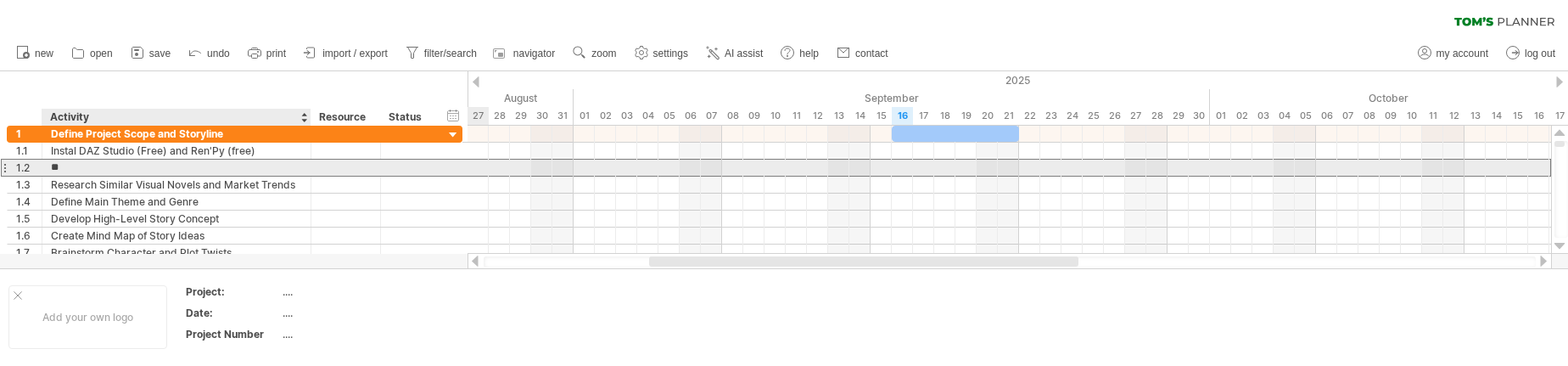
type input "*"
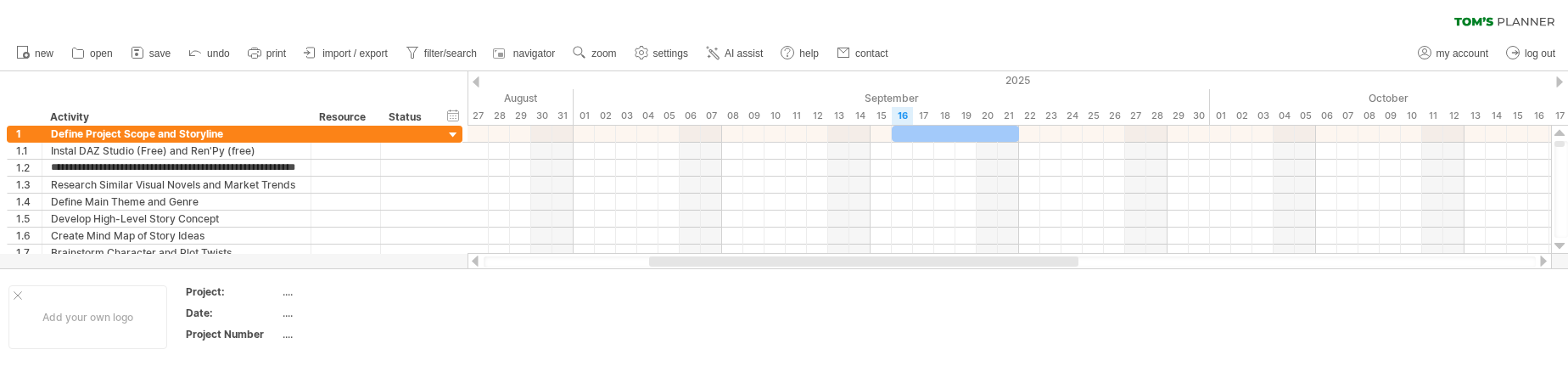
type input "**********"
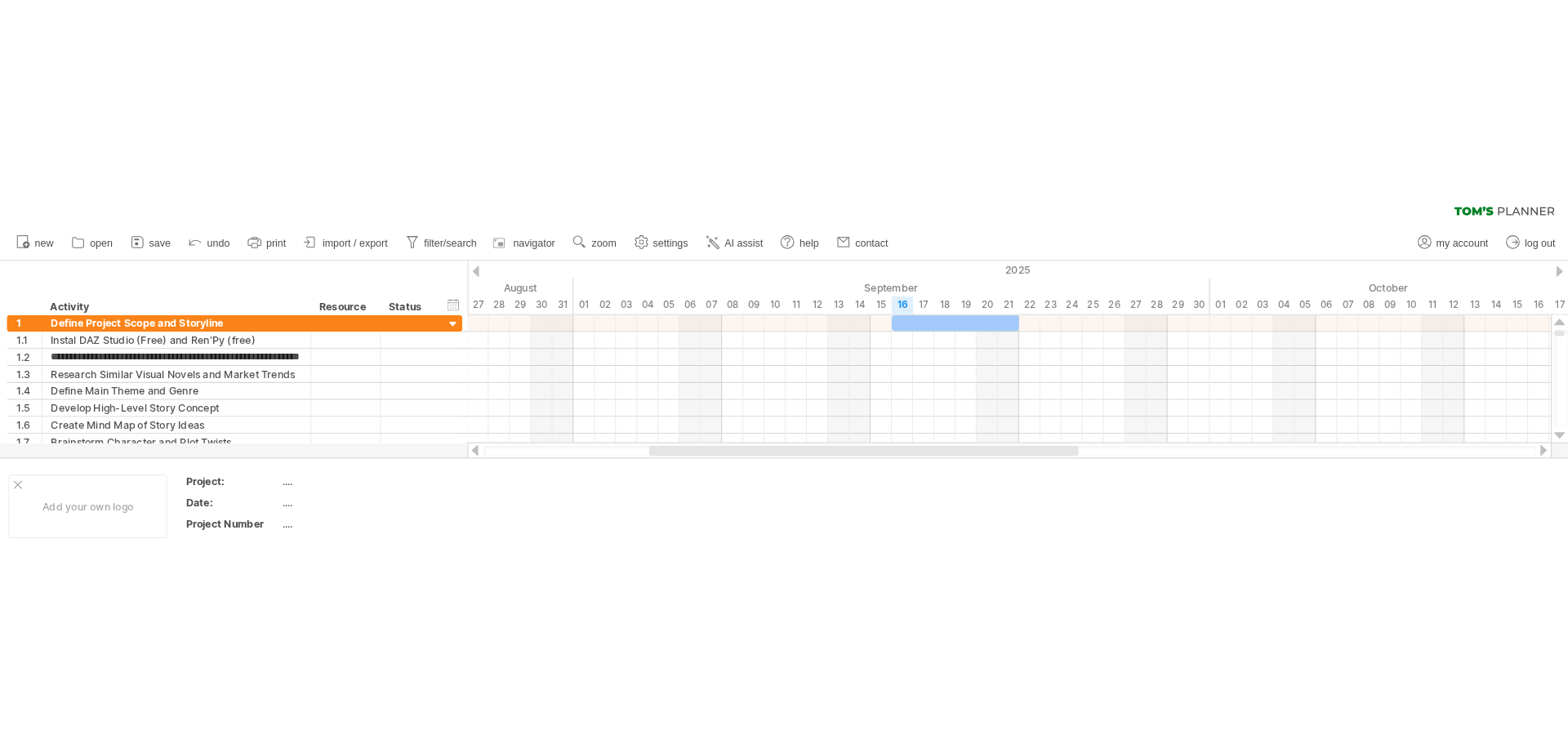
scroll to position [0, 44]
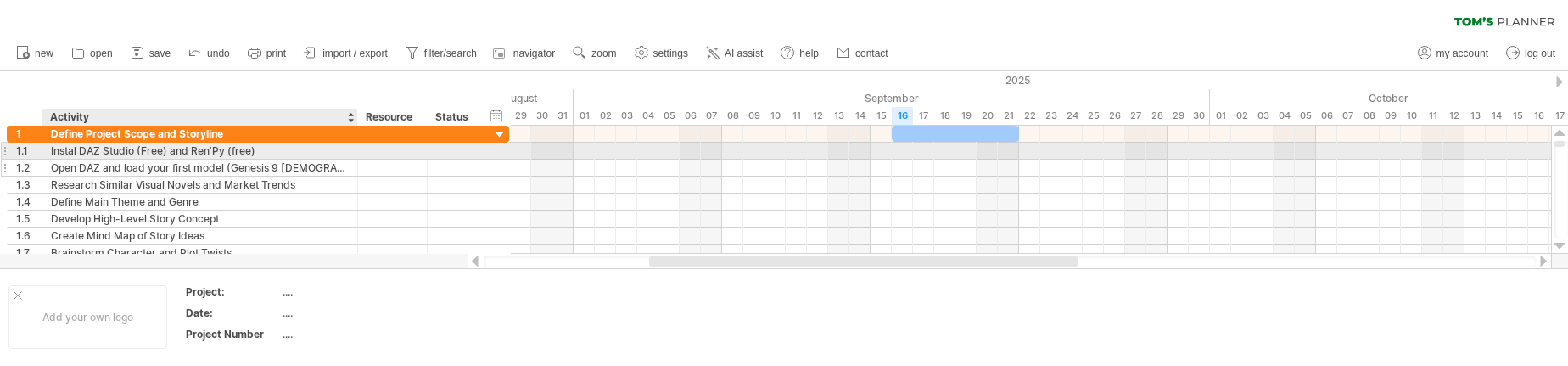
drag, startPoint x: 308, startPoint y: 156, endPoint x: 356, endPoint y: 160, distance: 48.2
click at [356, 160] on div "**********" at bounding box center [258, 193] width 503 height 136
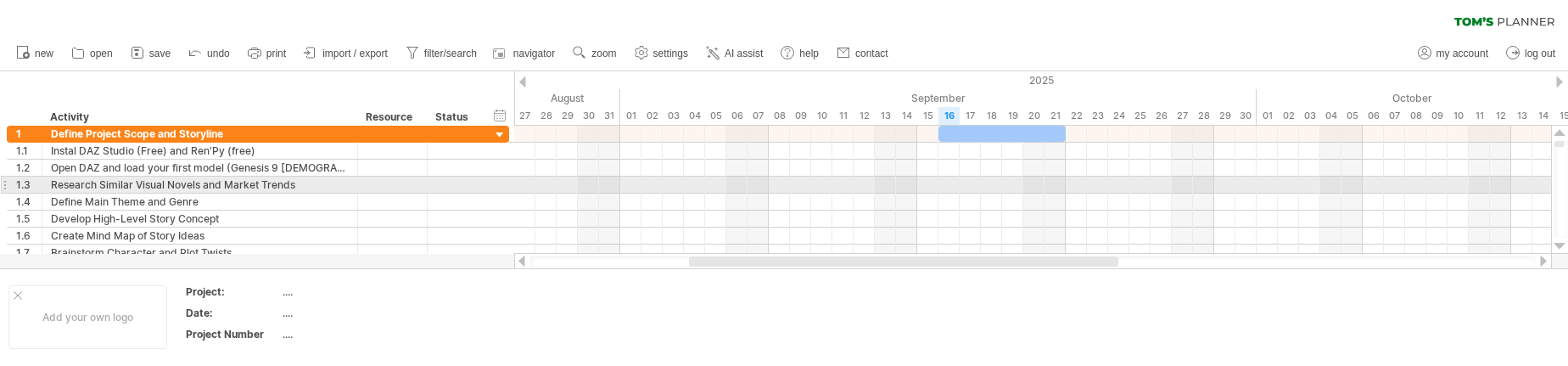
click at [265, 186] on div "Research Similar Visual Novels and Market Trends" at bounding box center [199, 184] width 298 height 16
click at [300, 185] on input "**********" at bounding box center [199, 184] width 298 height 16
drag, startPoint x: 238, startPoint y: 183, endPoint x: 52, endPoint y: 186, distance: 186.0
click at [52, 186] on input "**********" at bounding box center [199, 184] width 298 height 16
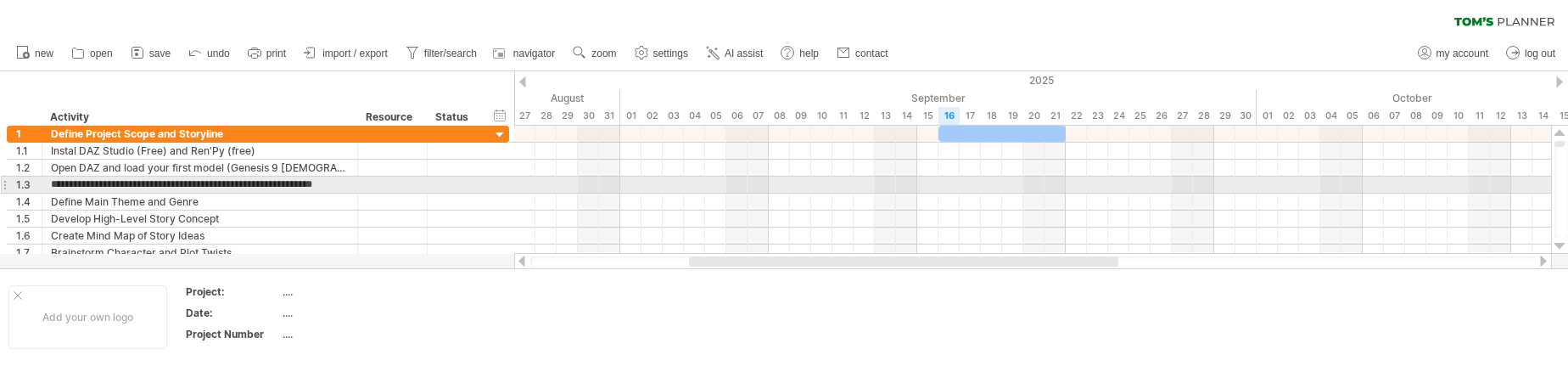
type input "**********"
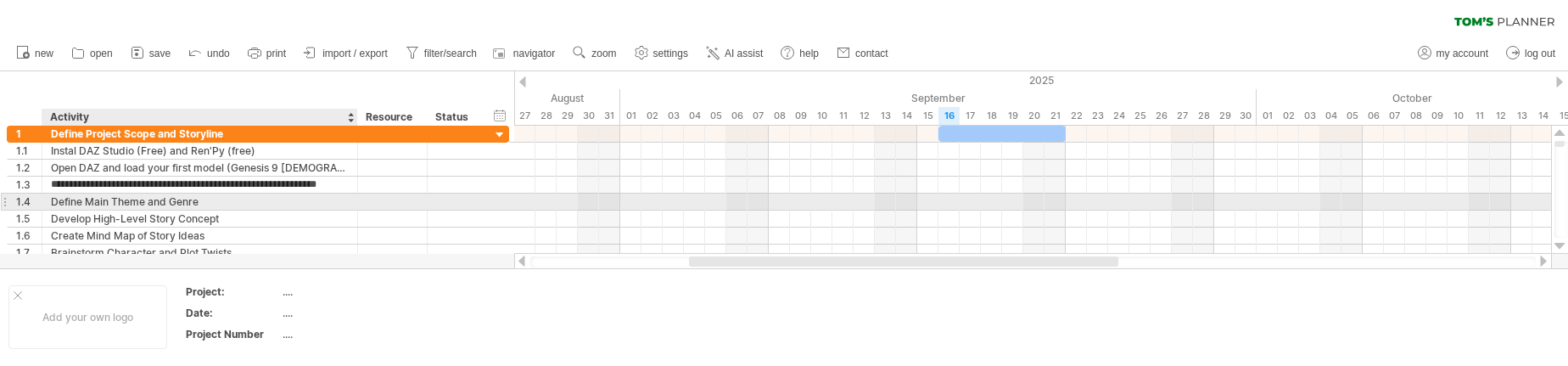
click at [212, 198] on div "Define Main Theme and Genre" at bounding box center [199, 201] width 298 height 16
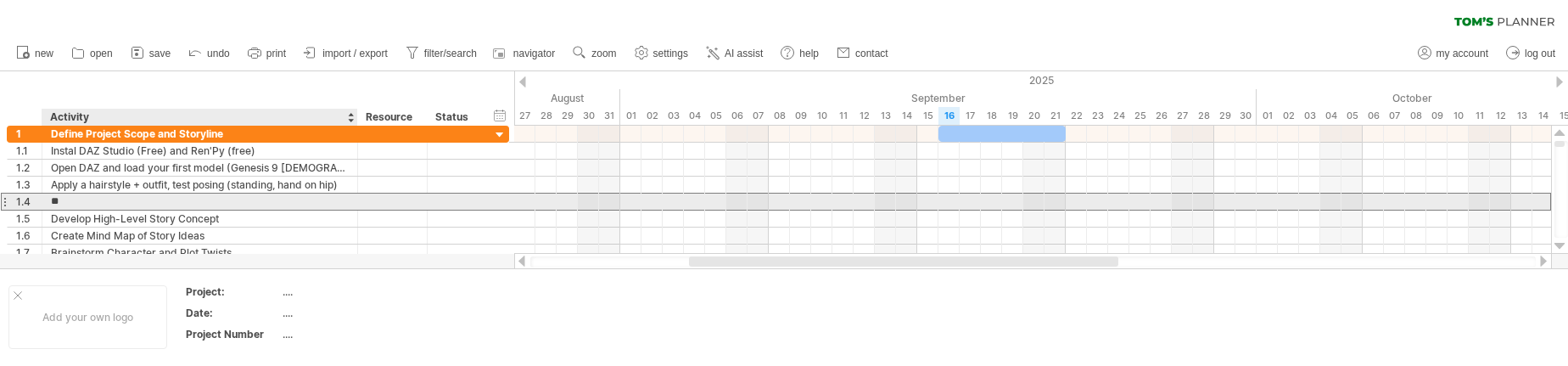
type input "*"
click at [155, 197] on div "Render image" at bounding box center [199, 201] width 298 height 16
type input "**********"
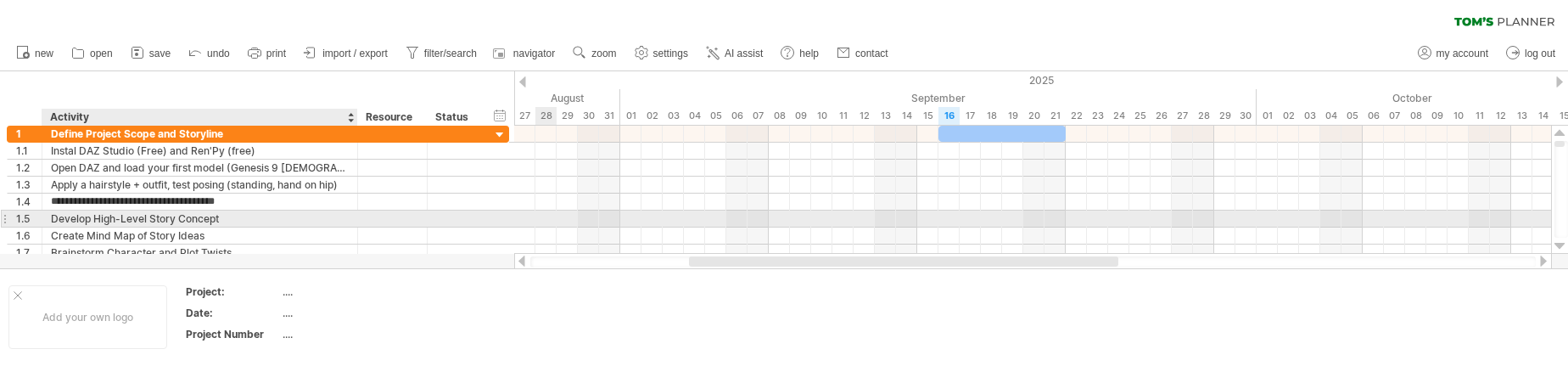
click at [180, 224] on div "Develop High-Level Story Concept" at bounding box center [199, 218] width 298 height 16
click at [216, 219] on input "**********" at bounding box center [199, 218] width 298 height 16
click at [220, 219] on input "**********" at bounding box center [199, 218] width 298 height 16
type input "*"
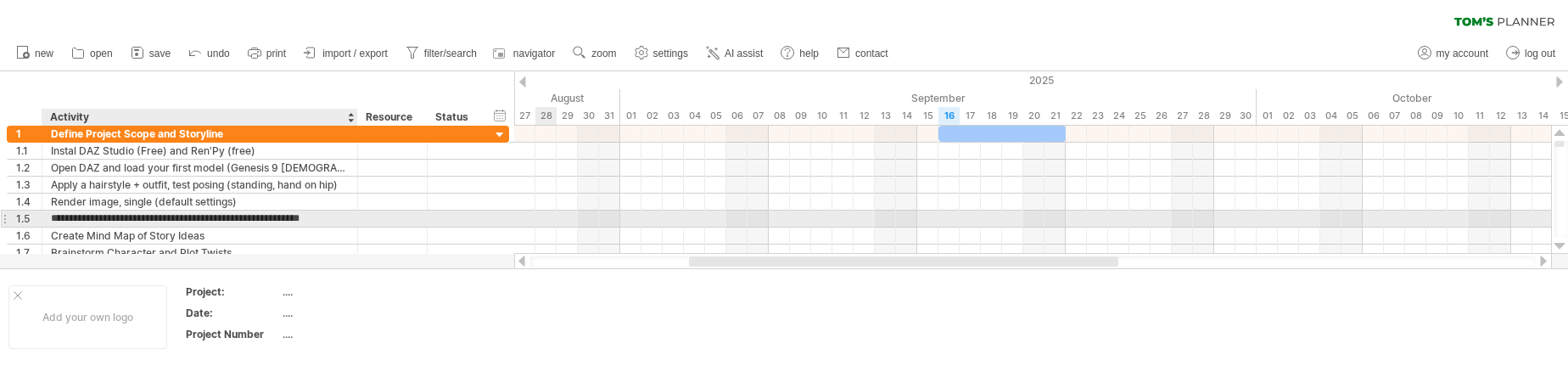
click at [344, 220] on input "**********" at bounding box center [199, 218] width 298 height 16
type input "**********"
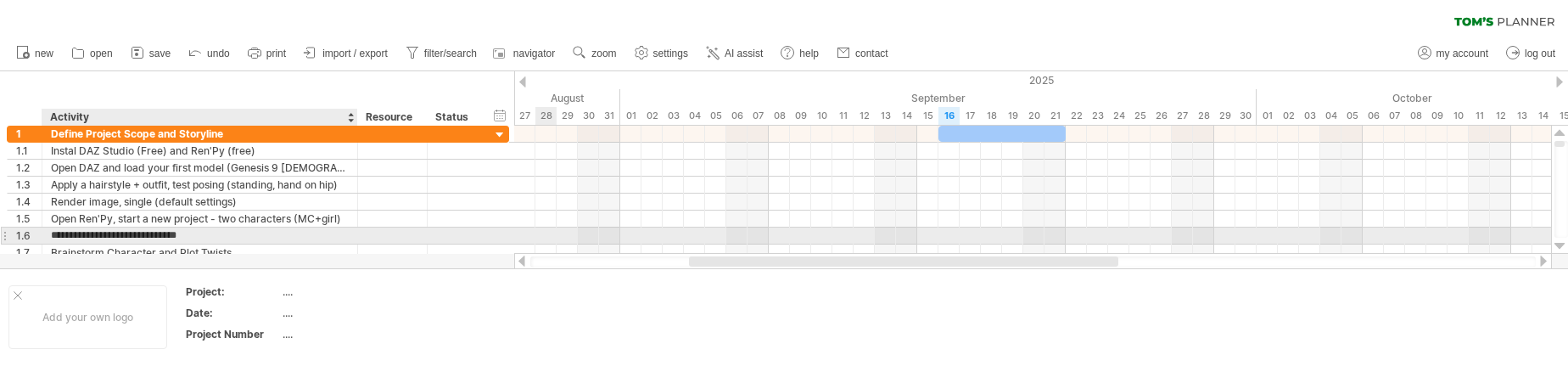
click at [248, 233] on input "**********" at bounding box center [199, 235] width 298 height 16
type input "*"
type input "**********"
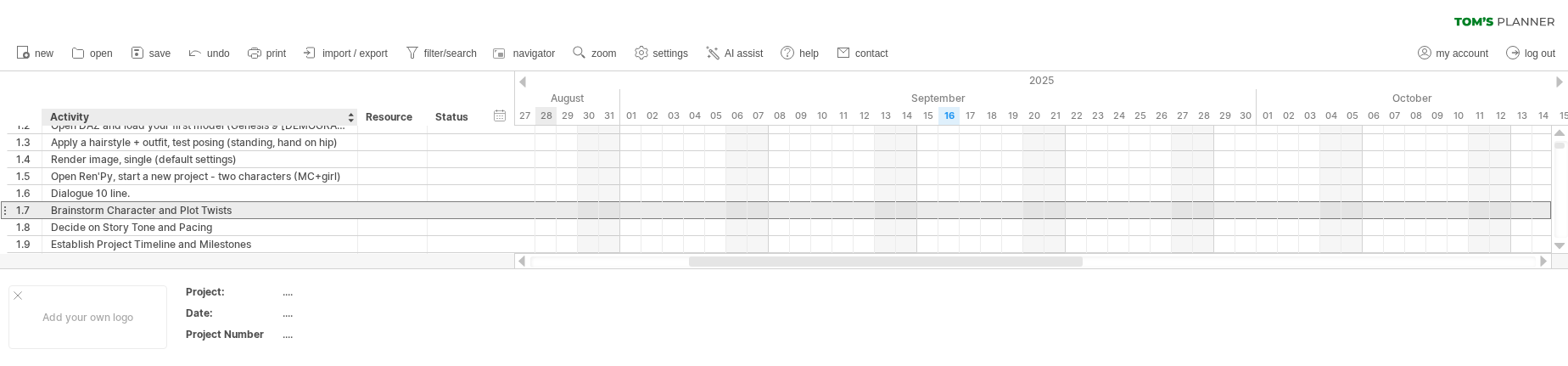
click at [103, 210] on div "Brainstorm Character and Plot Twists" at bounding box center [199, 210] width 298 height 16
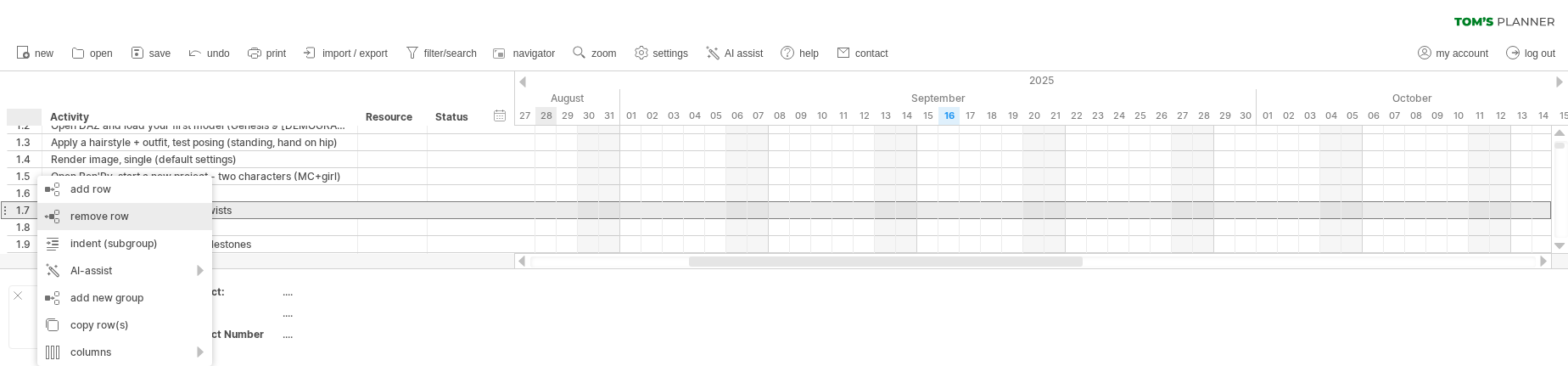
click at [127, 213] on span "remove row" at bounding box center [99, 215] width 59 height 13
click at [79, 216] on span "remove row" at bounding box center [105, 215] width 59 height 13
click at [87, 216] on span "remove row" at bounding box center [97, 215] width 59 height 13
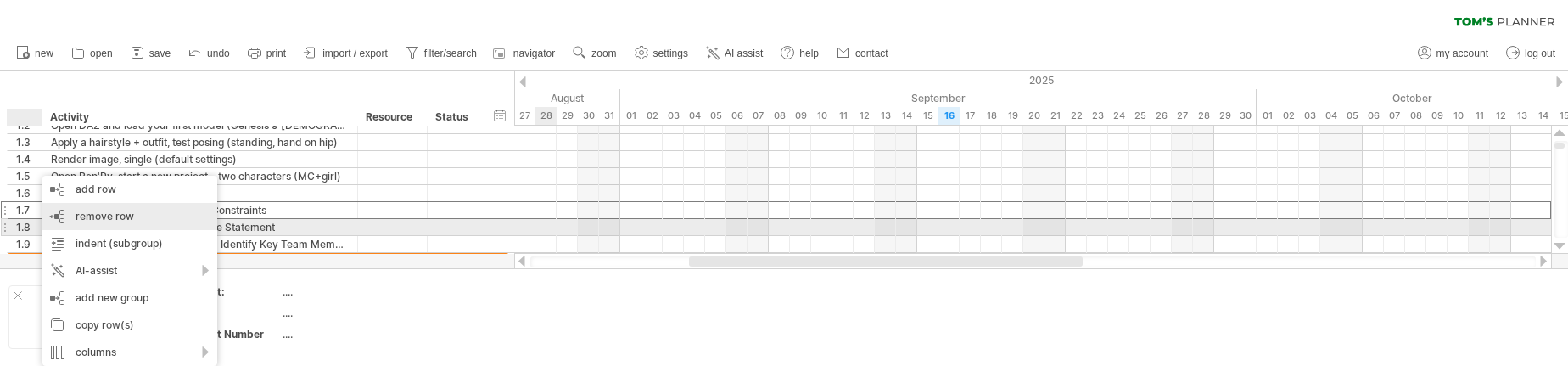
click at [79, 219] on span "remove row" at bounding box center [104, 215] width 59 height 13
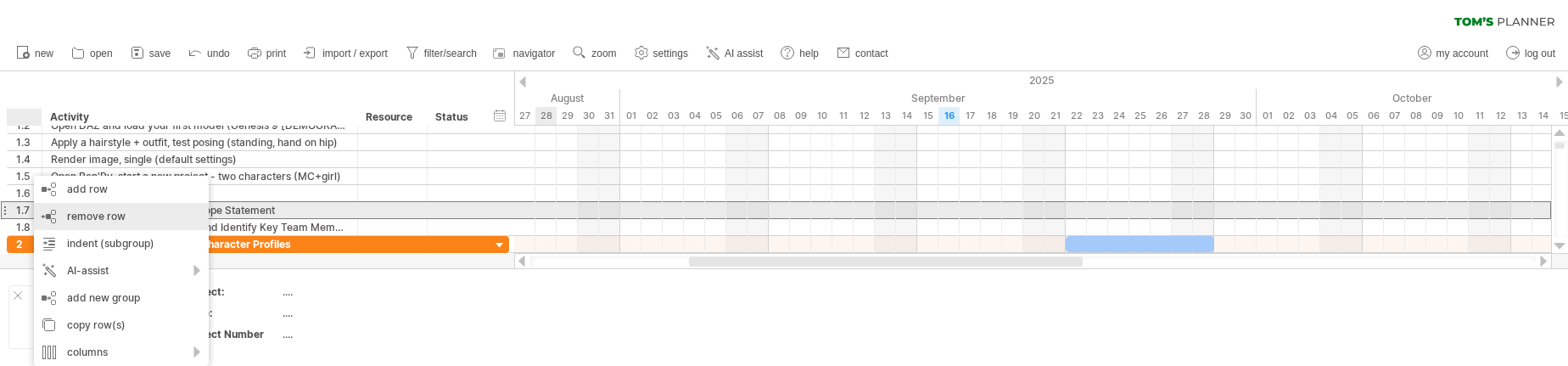
click at [73, 218] on span "remove row" at bounding box center [96, 215] width 59 height 13
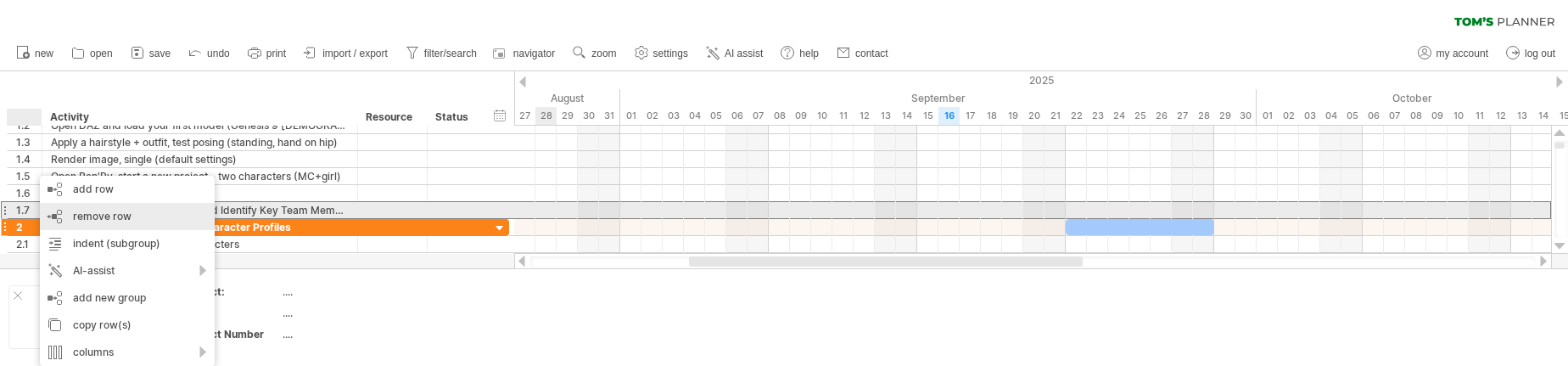
drag, startPoint x: 91, startPoint y: 215, endPoint x: 178, endPoint y: 216, distance: 87.0
click at [92, 215] on span "remove row" at bounding box center [102, 215] width 59 height 13
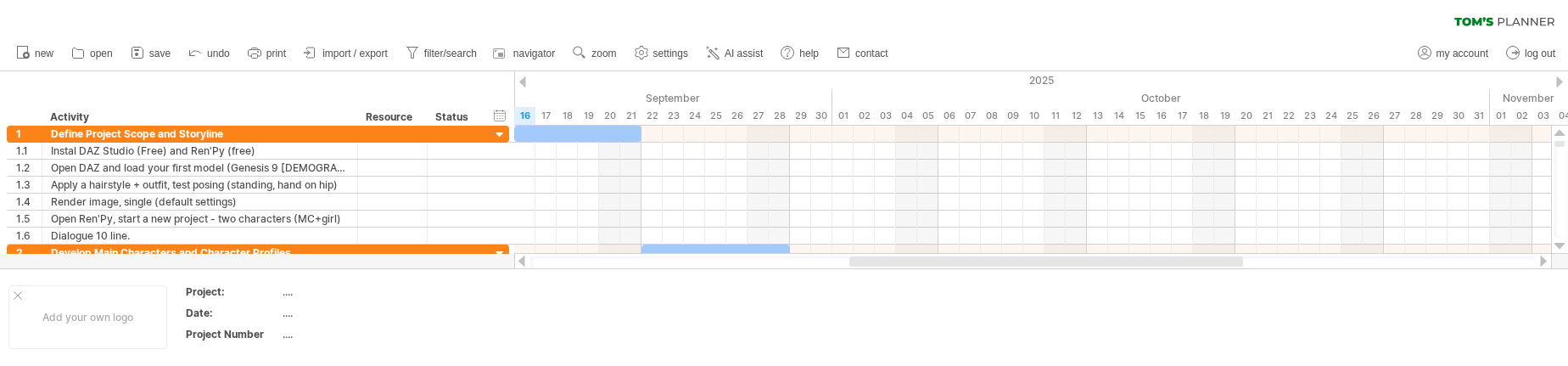
drag, startPoint x: 768, startPoint y: 259, endPoint x: 927, endPoint y: 262, distance: 159.0
click at [927, 262] on div at bounding box center [1046, 261] width 394 height 10
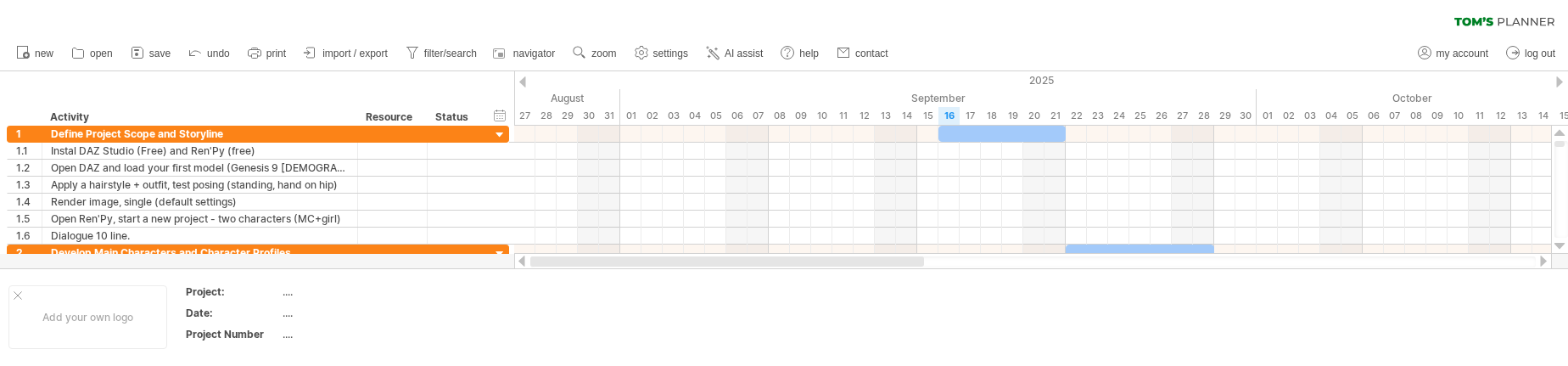
drag, startPoint x: 819, startPoint y: 266, endPoint x: 592, endPoint y: 262, distance: 227.0
click at [592, 262] on div at bounding box center [727, 261] width 394 height 10
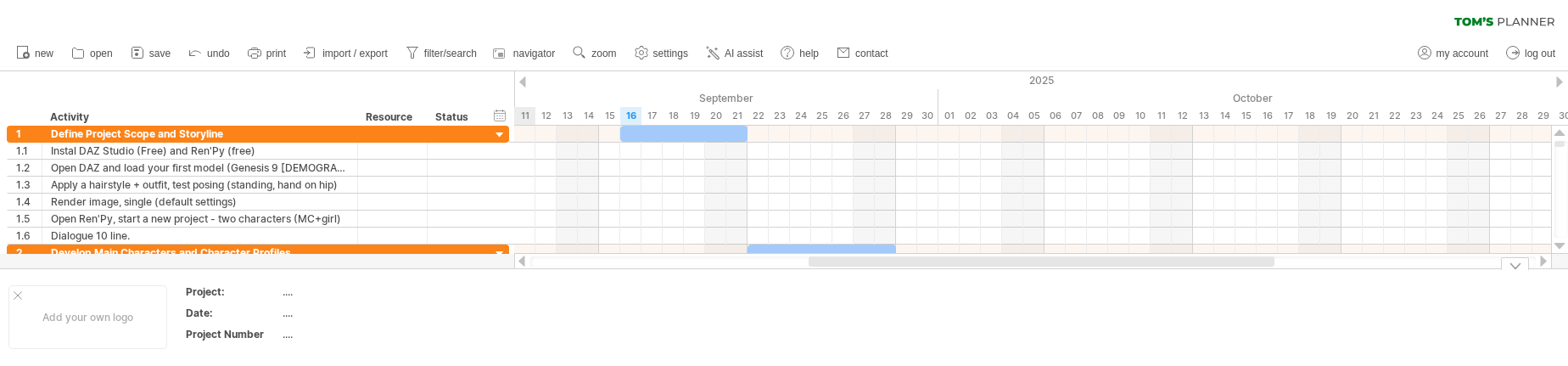
drag, startPoint x: 777, startPoint y: 263, endPoint x: 897, endPoint y: 275, distance: 120.6
click at [897, 275] on div "Trying to reach [DOMAIN_NAME] Connected again... 0% clear filter new 1" at bounding box center [784, 183] width 1568 height 366
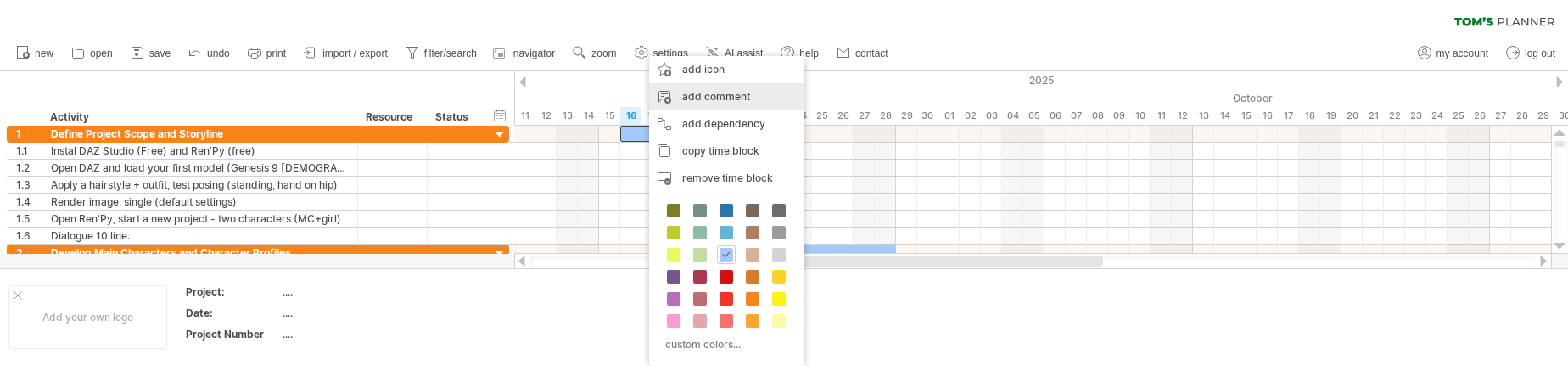
click at [730, 94] on div "add comment" at bounding box center [727, 96] width 156 height 27
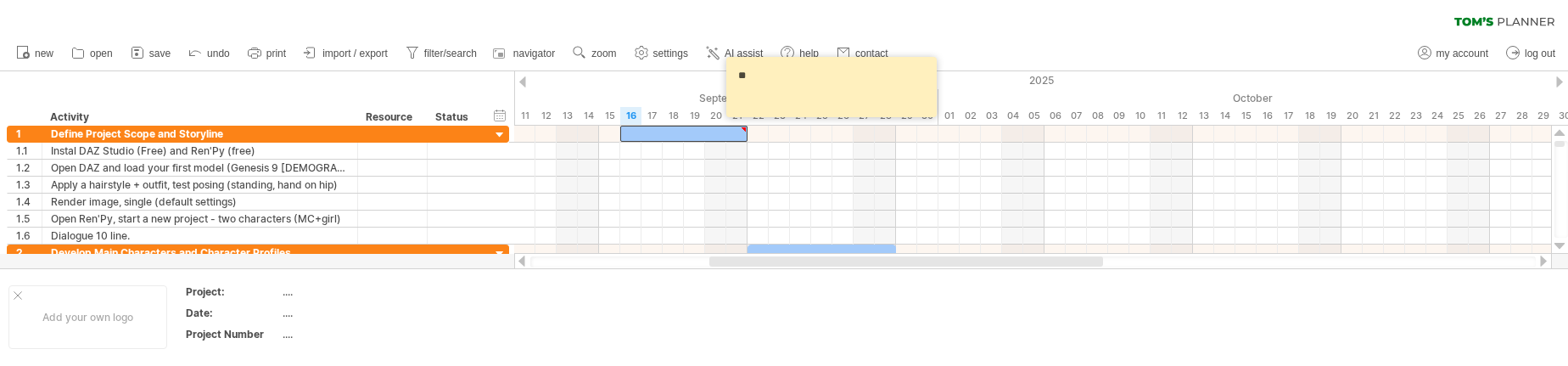
type textarea "*"
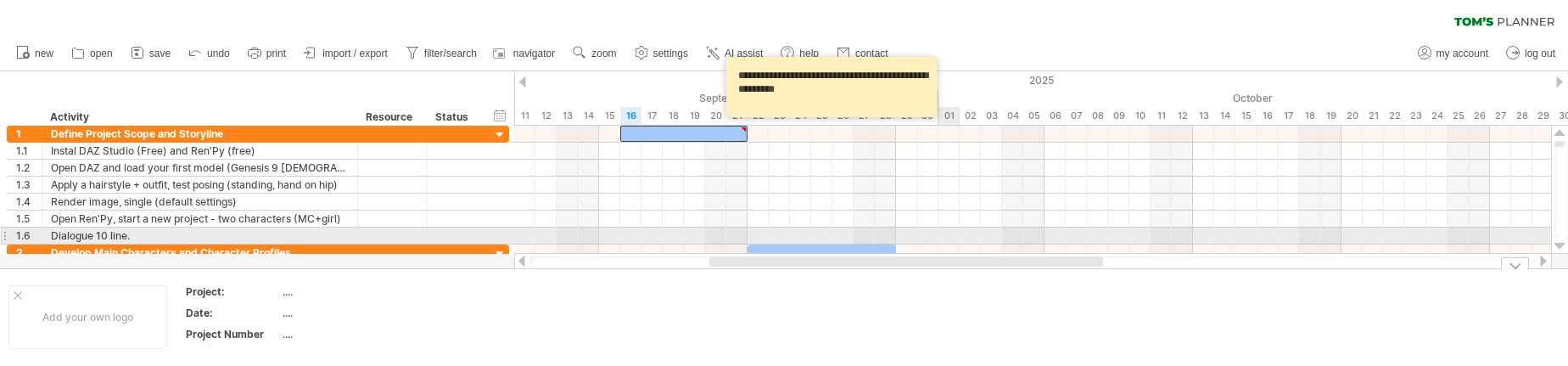
type textarea "**********"
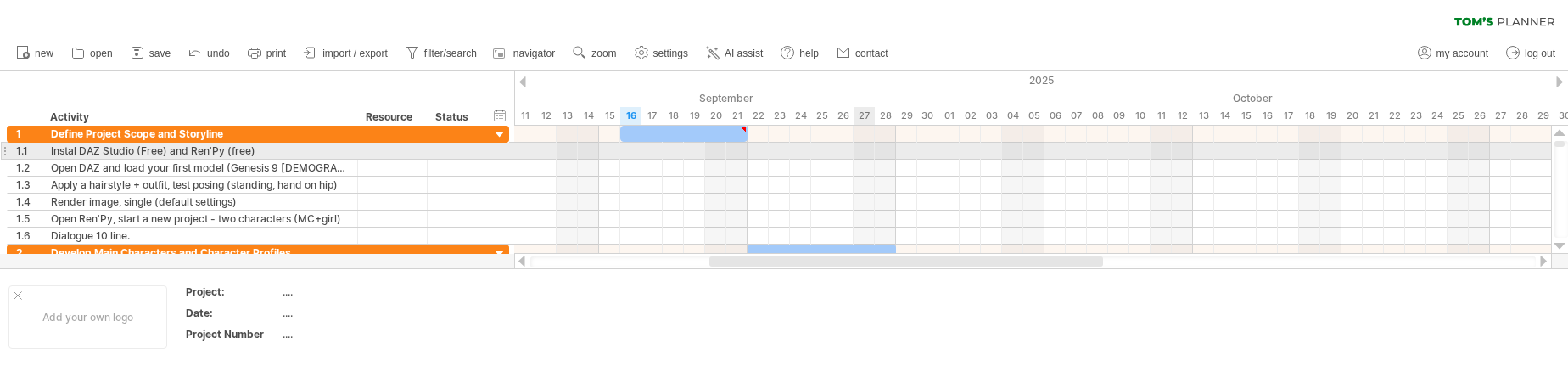
click at [867, 157] on div at bounding box center [1033, 151] width 1037 height 17
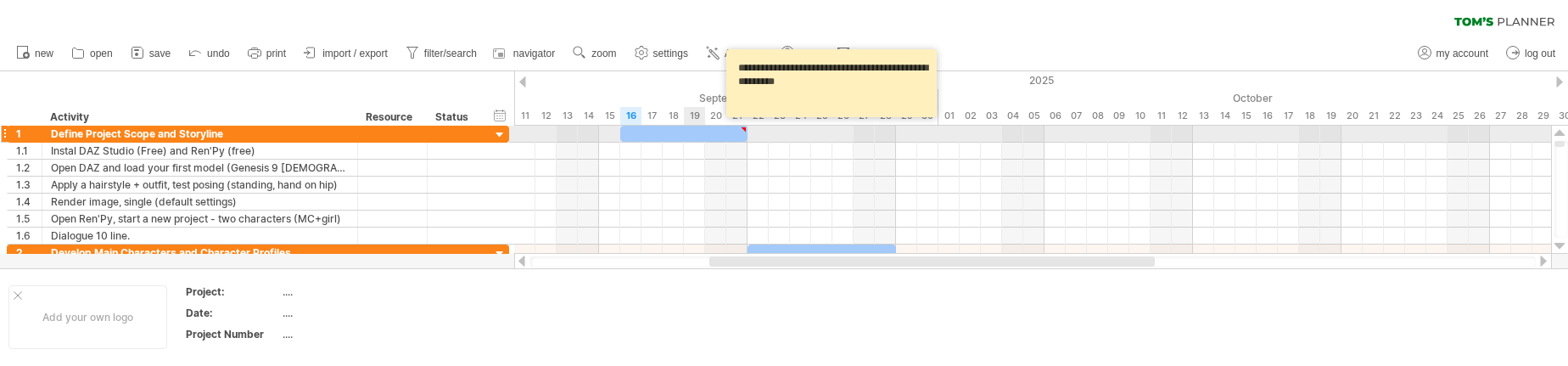
click at [703, 129] on div at bounding box center [683, 134] width 127 height 16
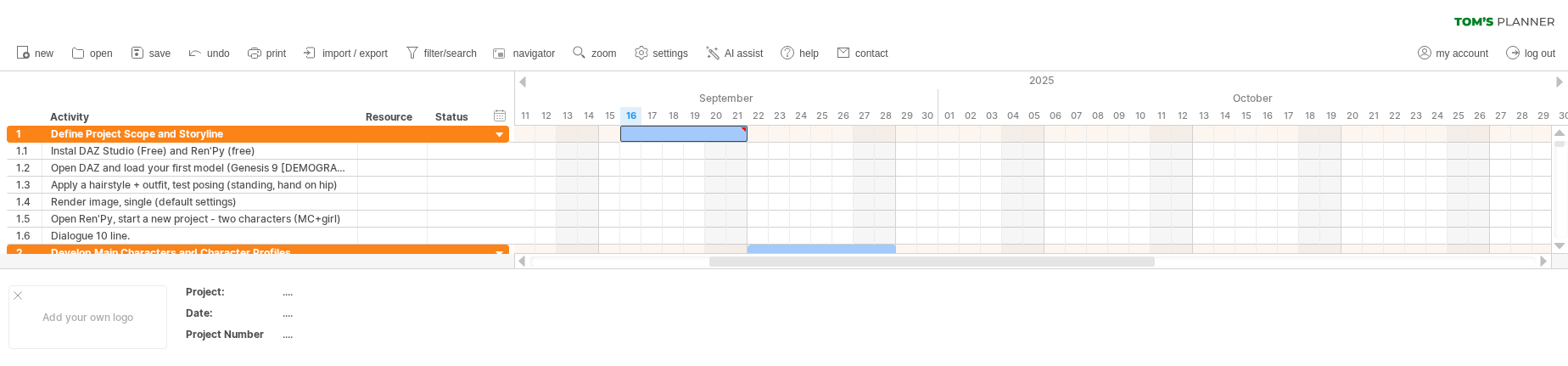
click at [960, 12] on div "clear filter reapply filter" at bounding box center [784, 18] width 1568 height 36
drag, startPoint x: 1161, startPoint y: 16, endPoint x: 1138, endPoint y: 73, distance: 61.5
click at [1138, 73] on div "Trying to reach [DOMAIN_NAME] Connected again... 0% clear filter new 1" at bounding box center [784, 183] width 1568 height 366
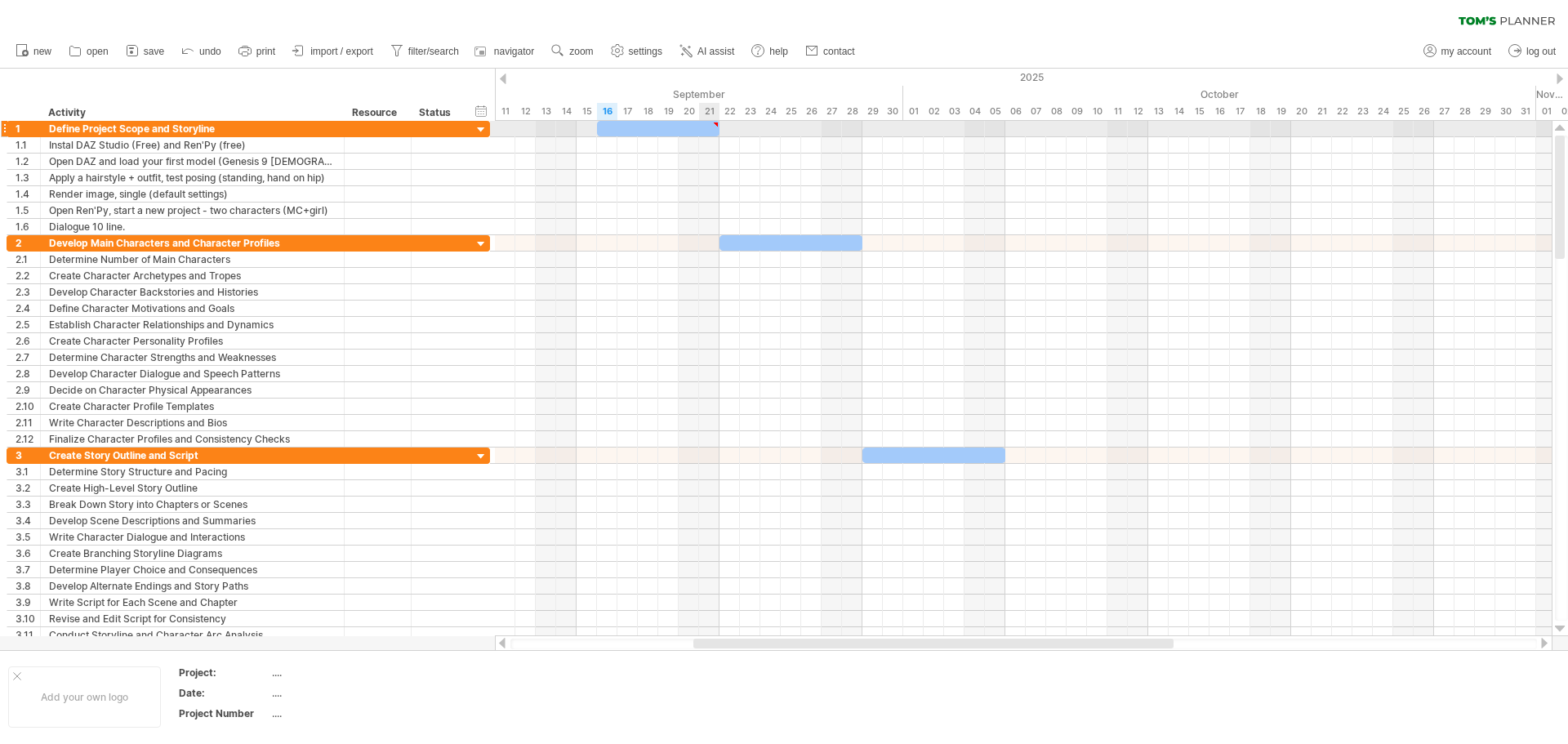
click at [717, 124] on div at bounding box center [716, 125] width 8 height 8
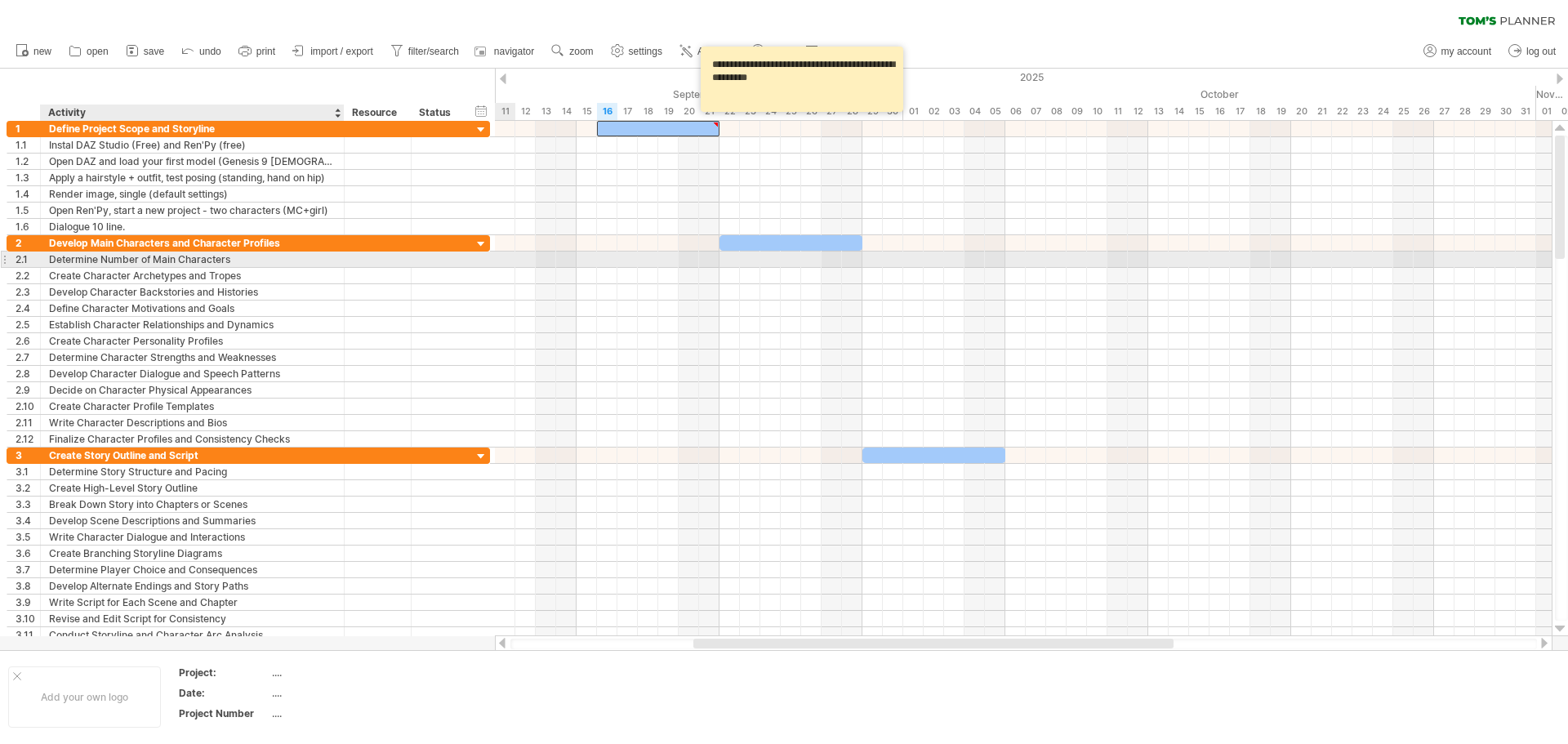
click at [374, 263] on div at bounding box center [378, 259] width 50 height 15
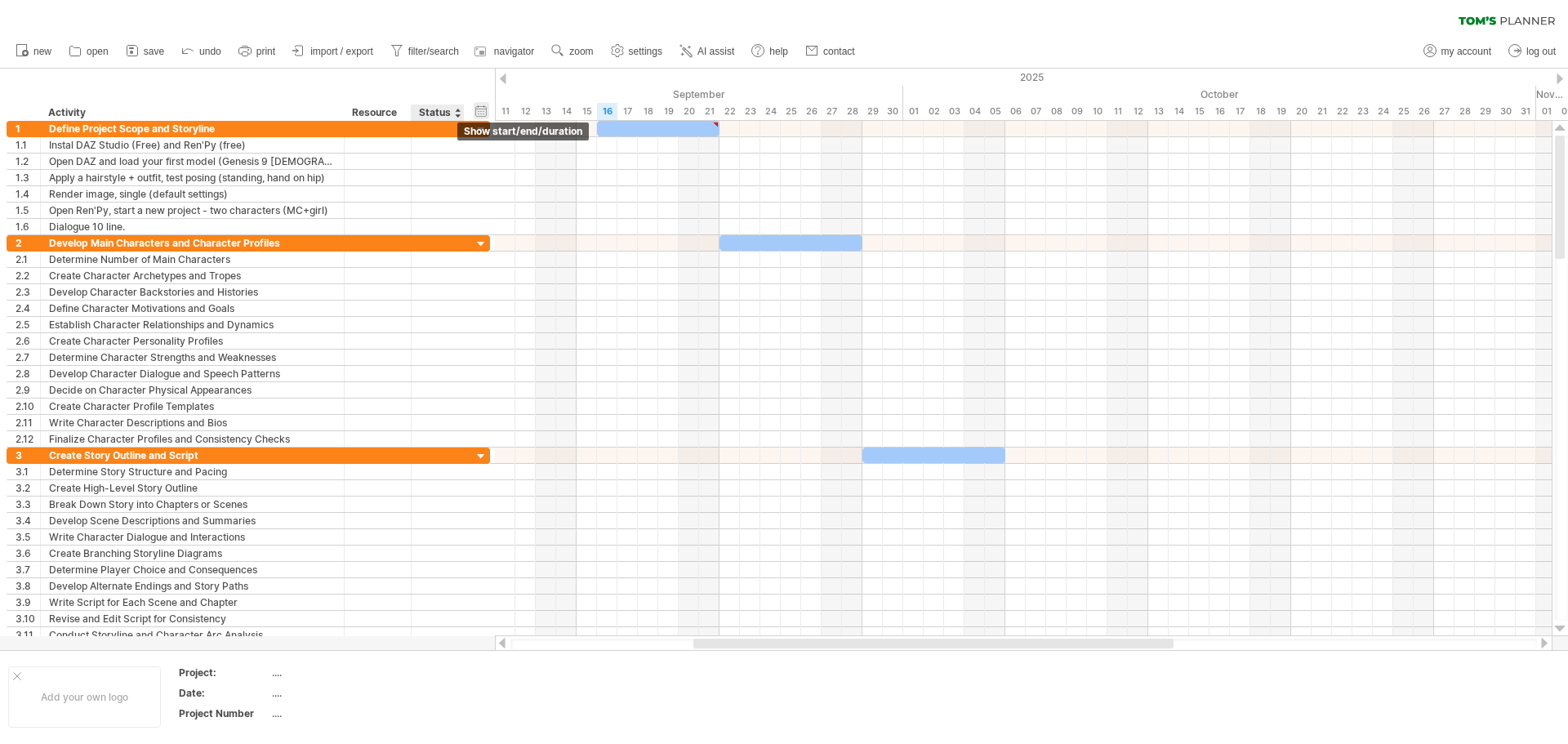
click at [479, 110] on div "hide start/end/duration show start/end/duration" at bounding box center [481, 111] width 15 height 17
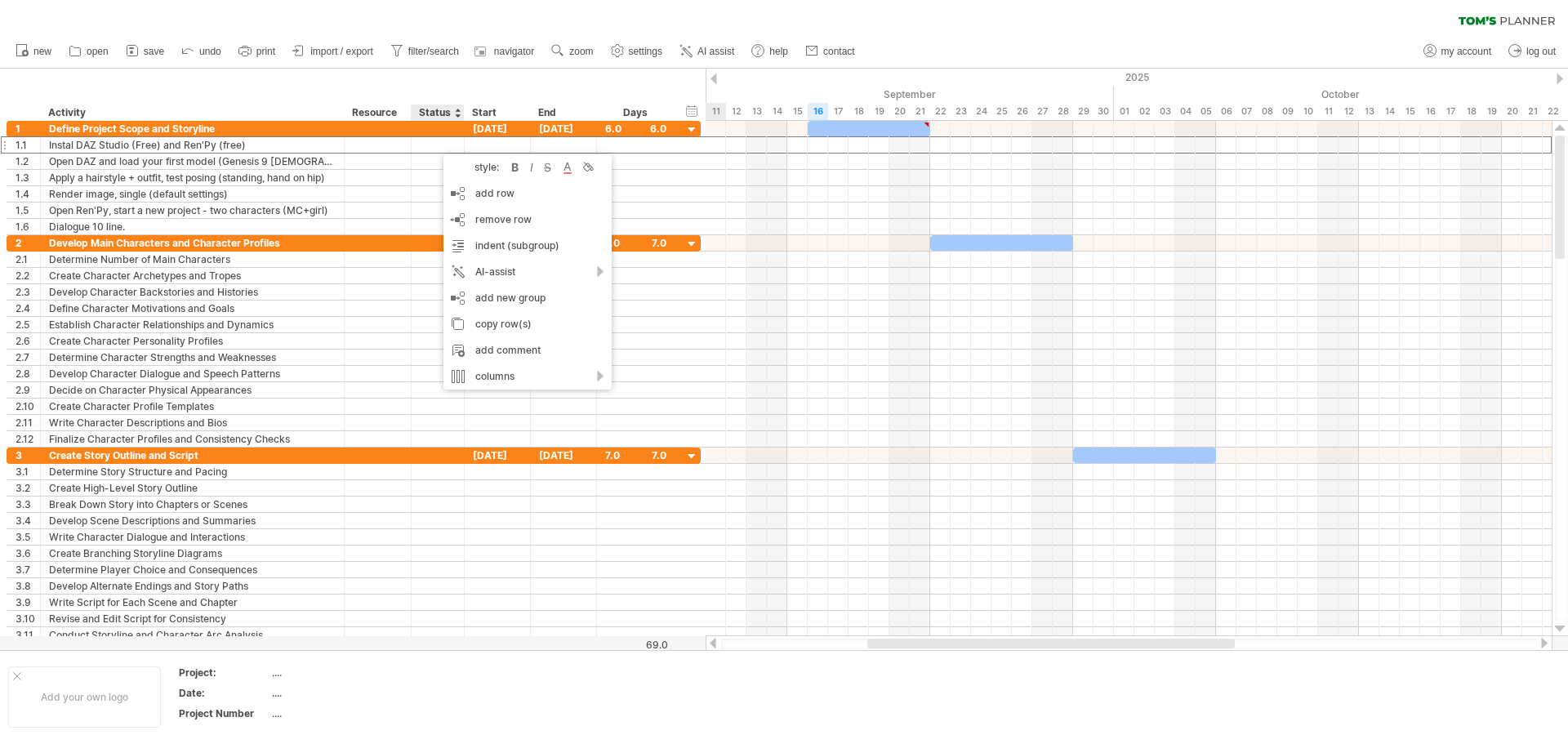
click at [448, 101] on div "hide start/end/duration show start/end/duration ******** Activity ******** Reso…" at bounding box center [352, 94] width 705 height 52
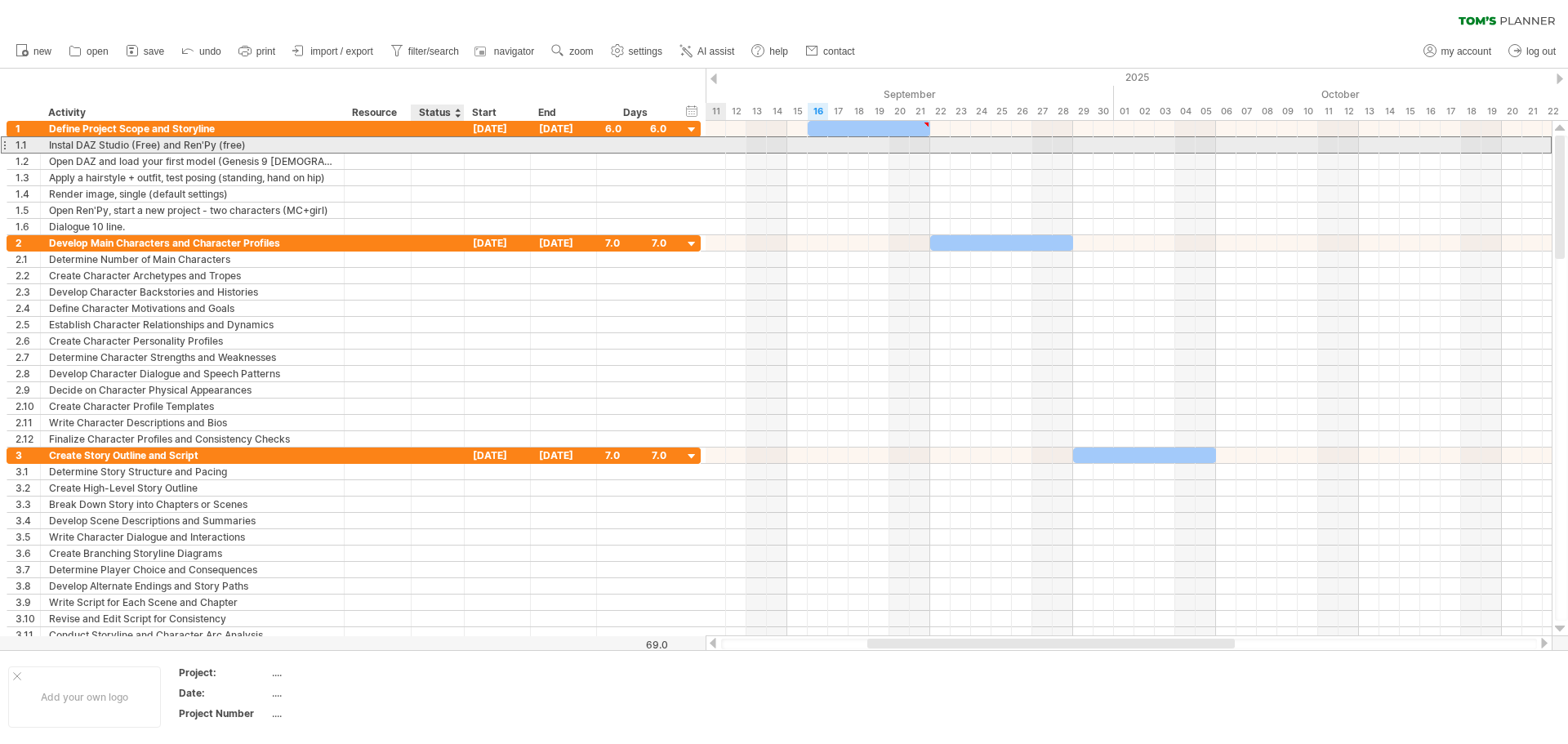
click at [430, 140] on div at bounding box center [438, 145] width 36 height 15
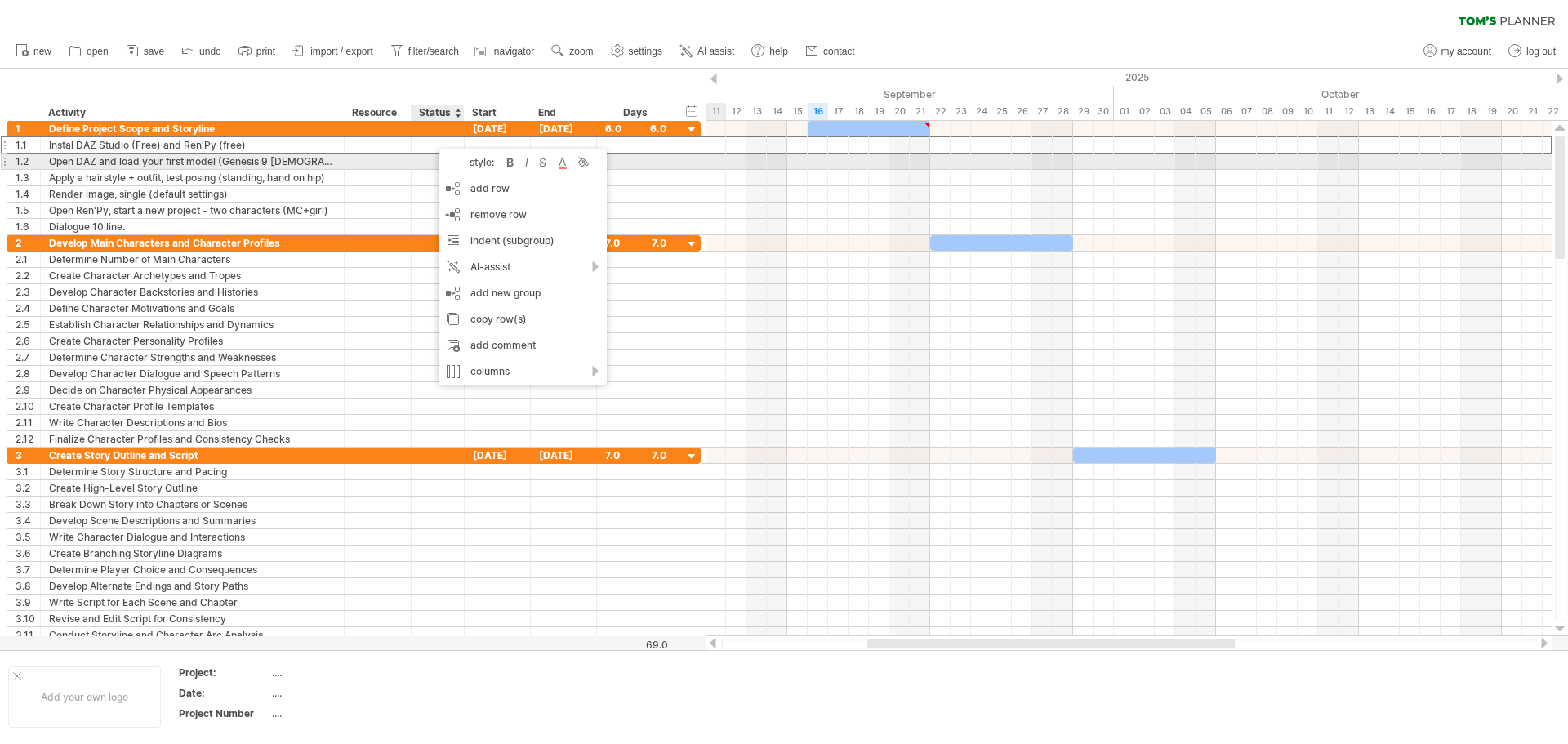
click at [416, 161] on div at bounding box center [438, 161] width 53 height 15
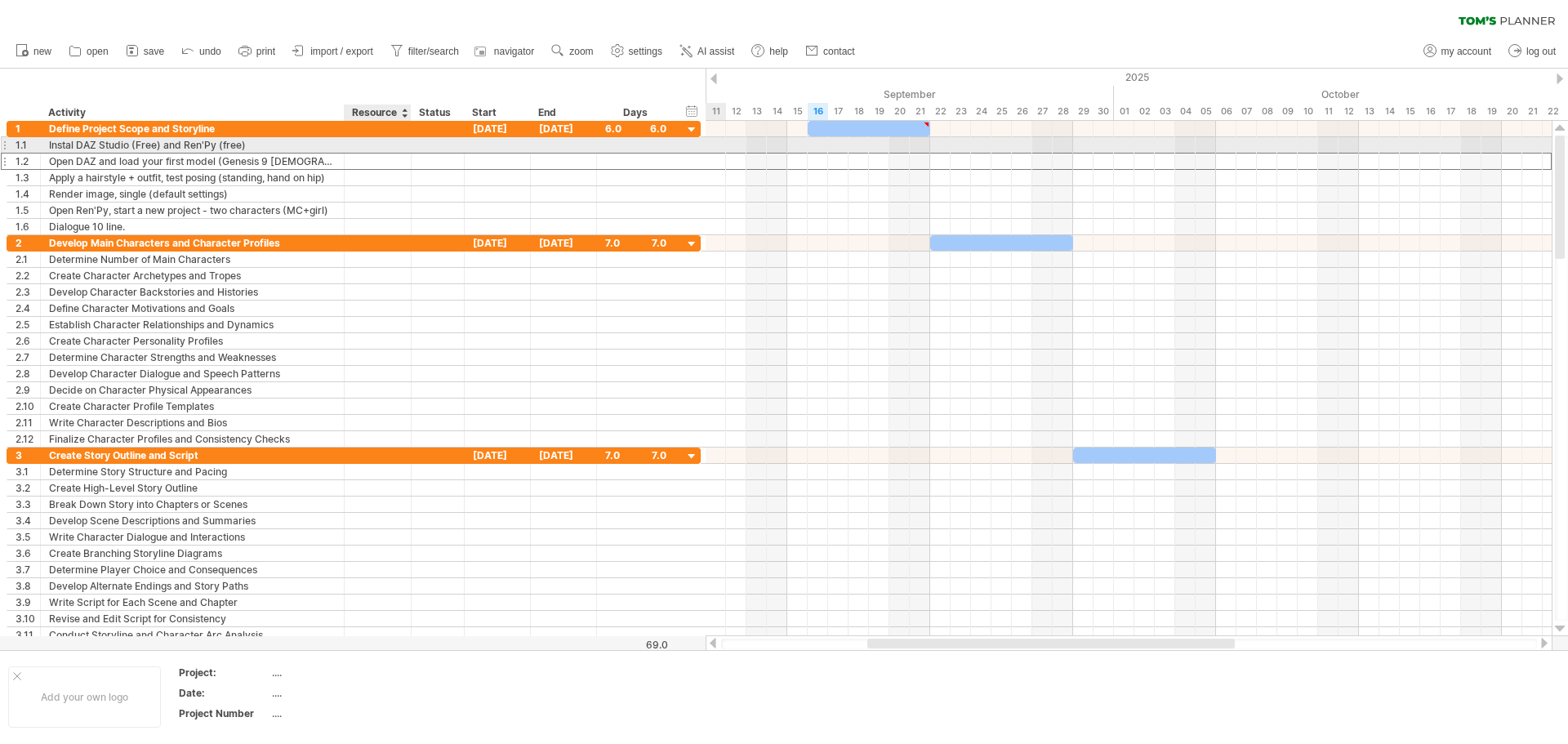
click at [419, 142] on div at bounding box center [438, 145] width 53 height 15
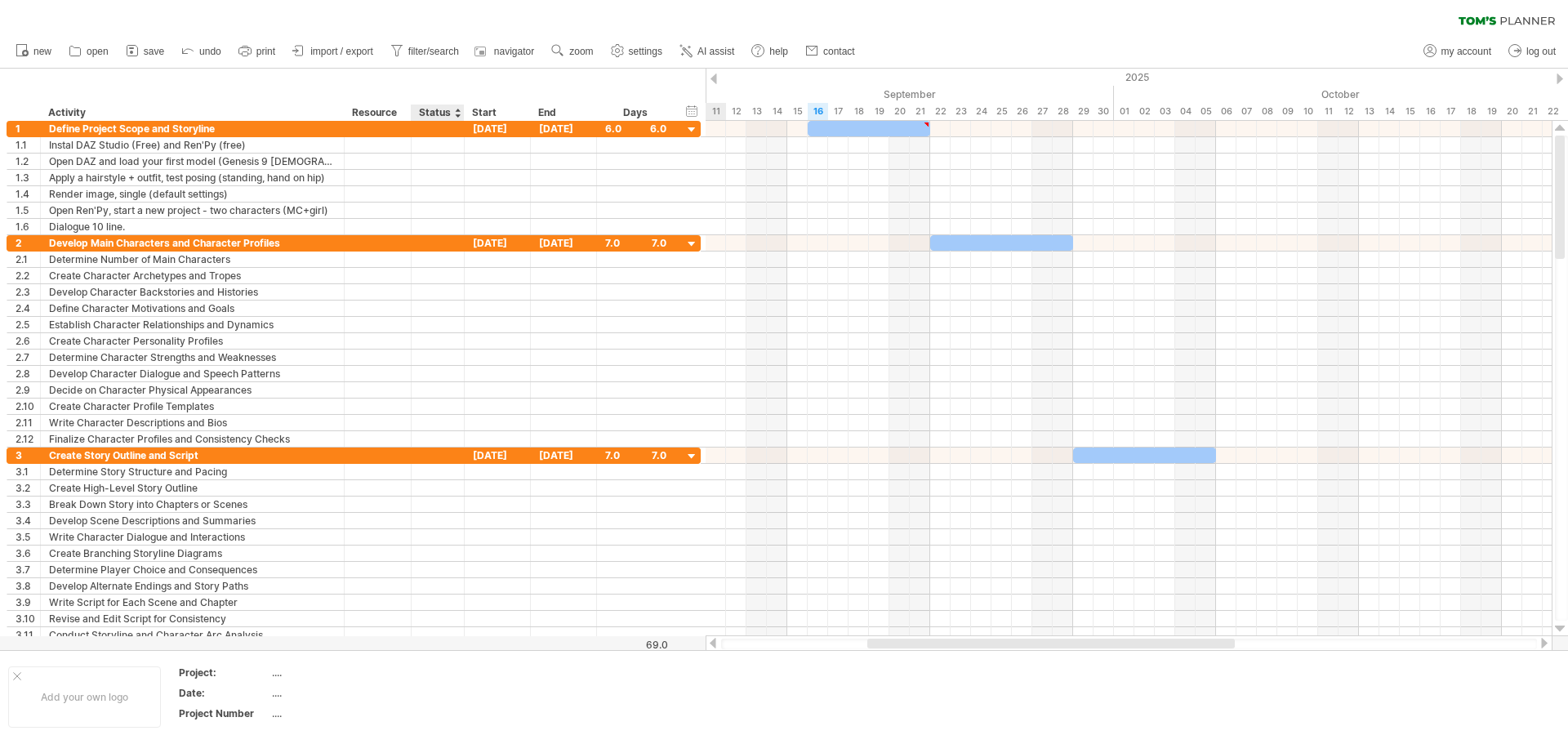
click at [431, 111] on div "Status" at bounding box center [437, 113] width 36 height 16
click at [447, 110] on input "******" at bounding box center [437, 113] width 36 height 16
click at [460, 116] on div at bounding box center [457, 113] width 7 height 16
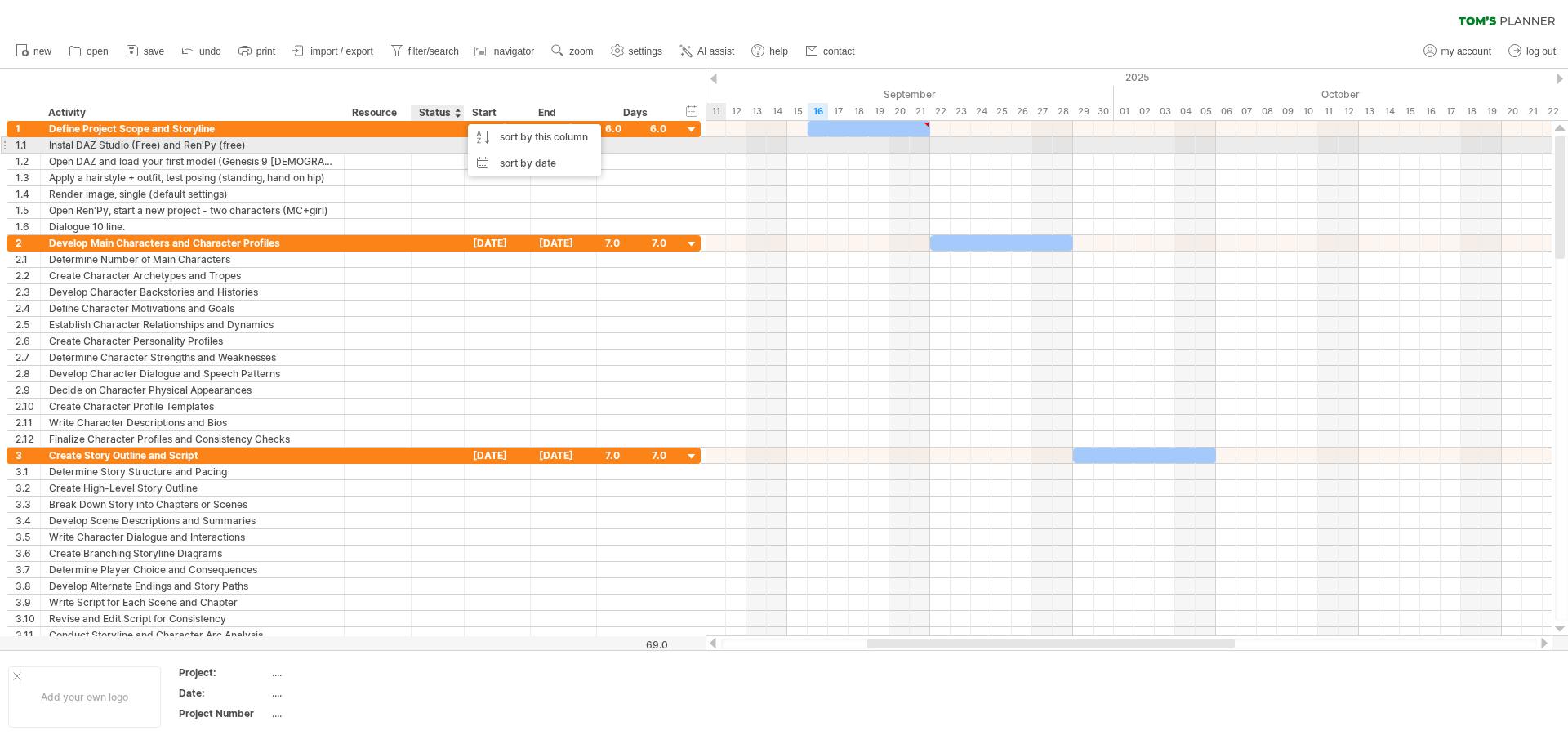
click at [432, 150] on div at bounding box center [438, 145] width 36 height 15
click at [378, 109] on div "Resource" at bounding box center [377, 113] width 50 height 16
click at [378, 150] on div at bounding box center [378, 145] width 50 height 15
click at [429, 149] on div at bounding box center [438, 145] width 36 height 15
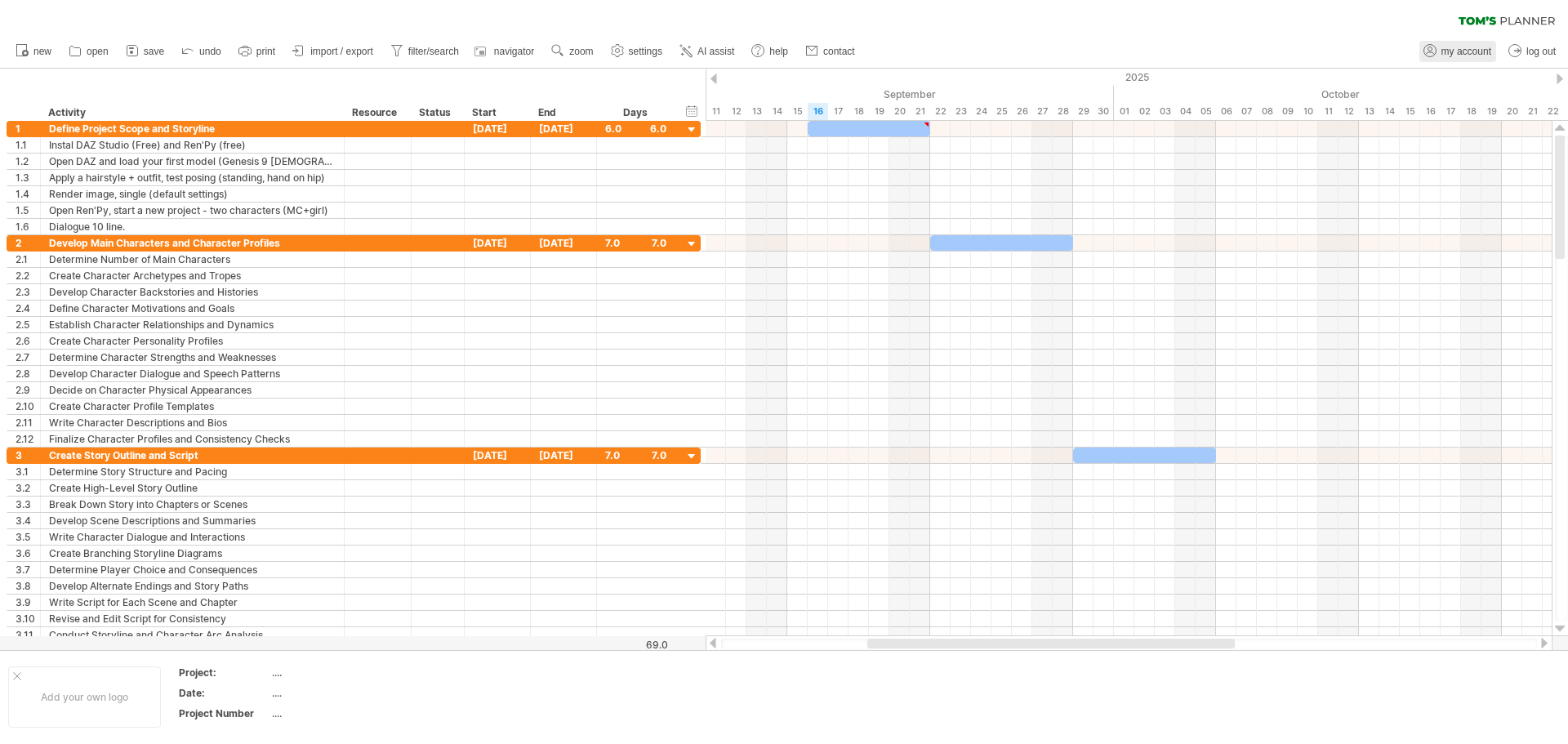
click at [1455, 46] on span "my account" at bounding box center [1466, 52] width 50 height 11
type input "**********"
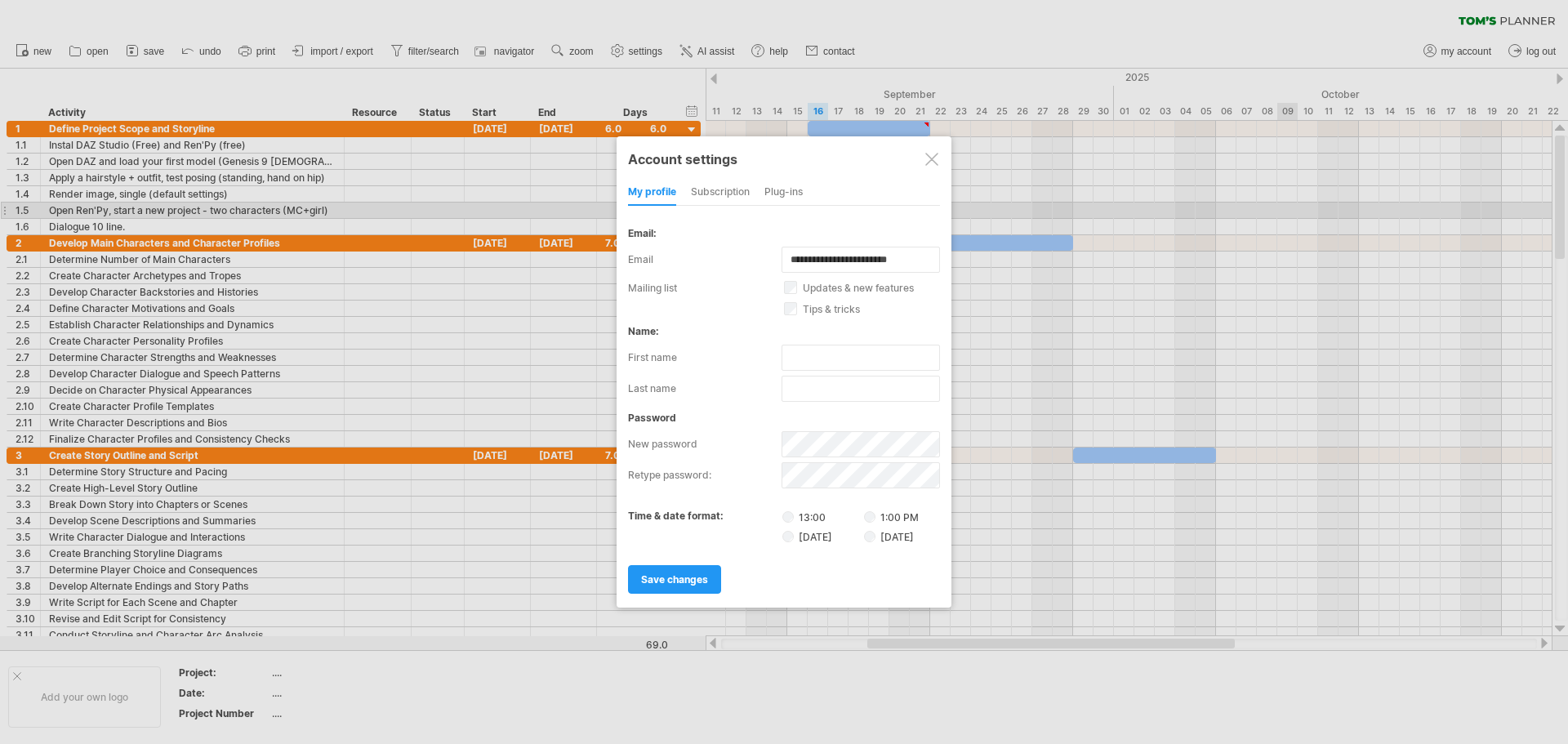
click at [935, 157] on div at bounding box center [931, 159] width 13 height 13
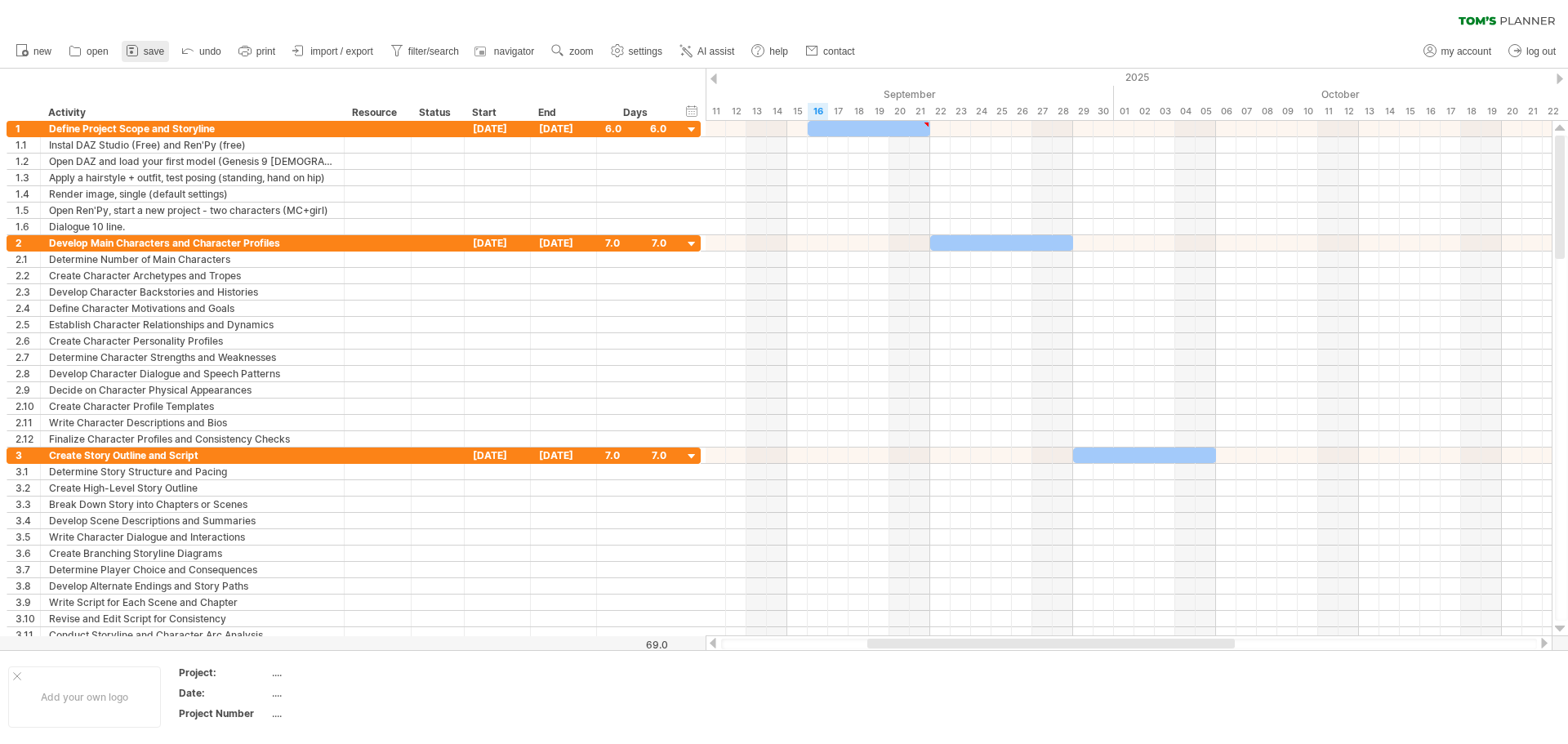
click at [136, 52] on icon at bounding box center [132, 50] width 16 height 16
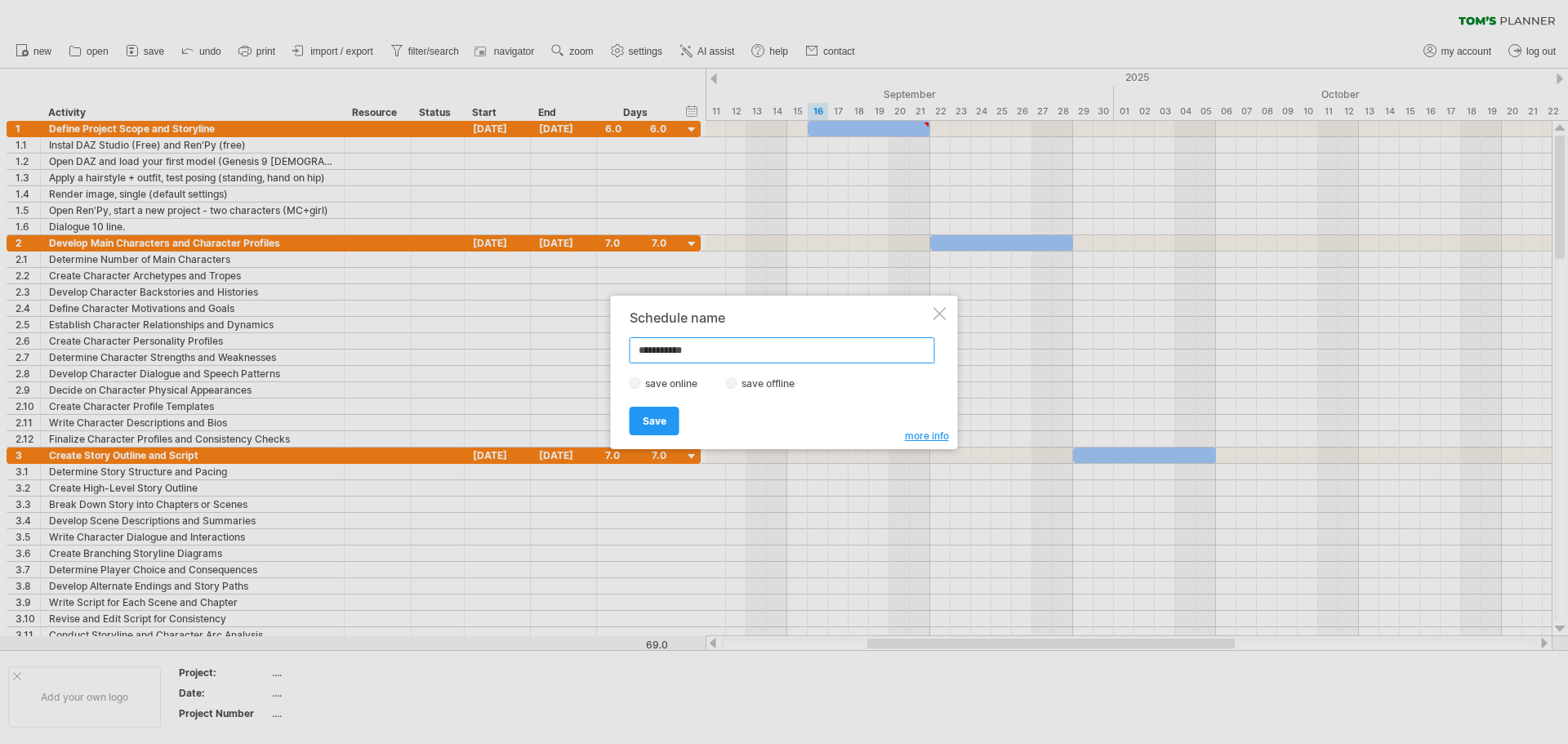
drag, startPoint x: 711, startPoint y: 349, endPoint x: 582, endPoint y: 348, distance: 129.0
click at [582, 348] on div "Trying to reach [DOMAIN_NAME] Connected again... 0% clear filter new 1" at bounding box center [784, 372] width 1568 height 744
type input "**********"
click at [660, 422] on span "Save" at bounding box center [654, 421] width 24 height 12
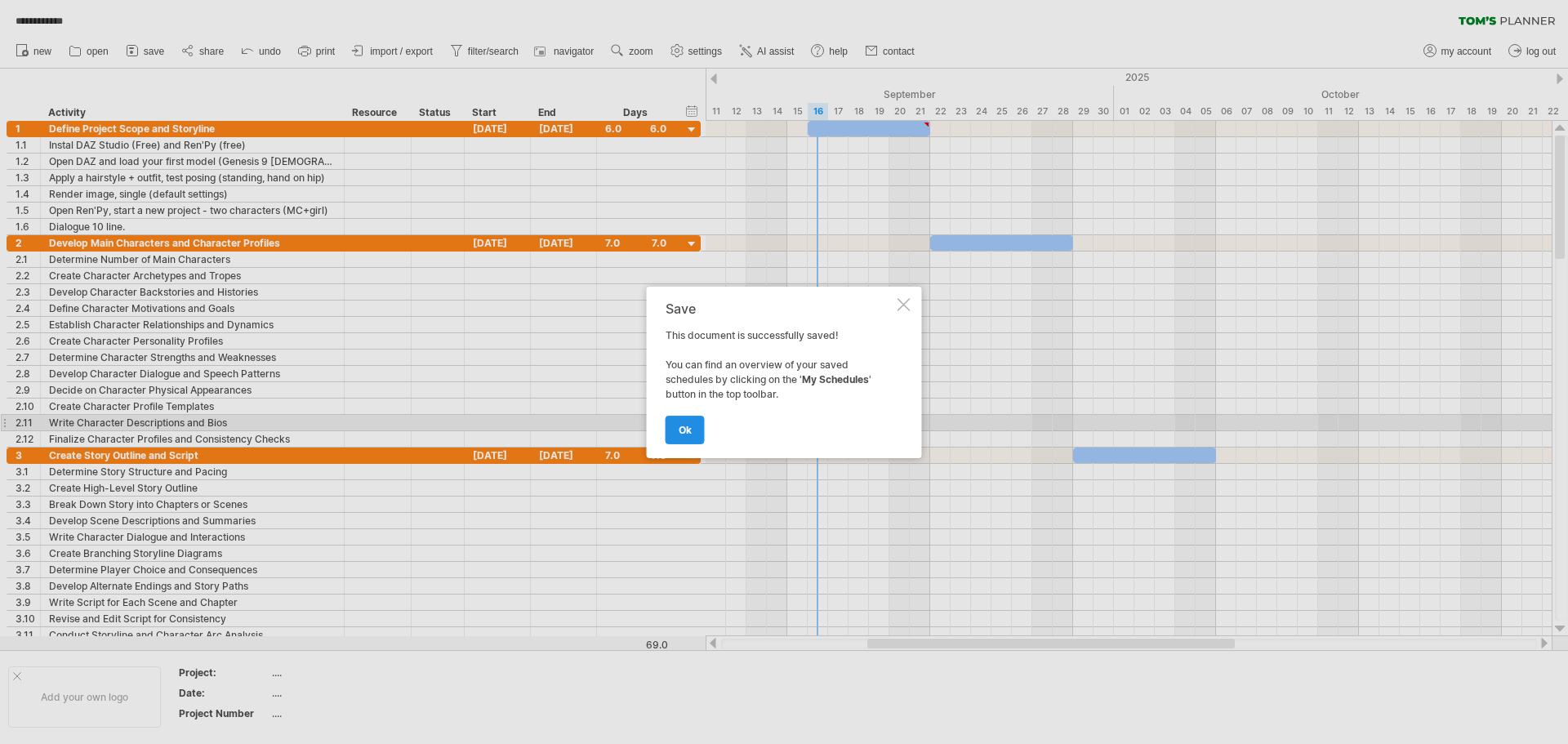
click at [700, 427] on link "ok" at bounding box center [684, 430] width 39 height 29
